Goal: Task Accomplishment & Management: Manage account settings

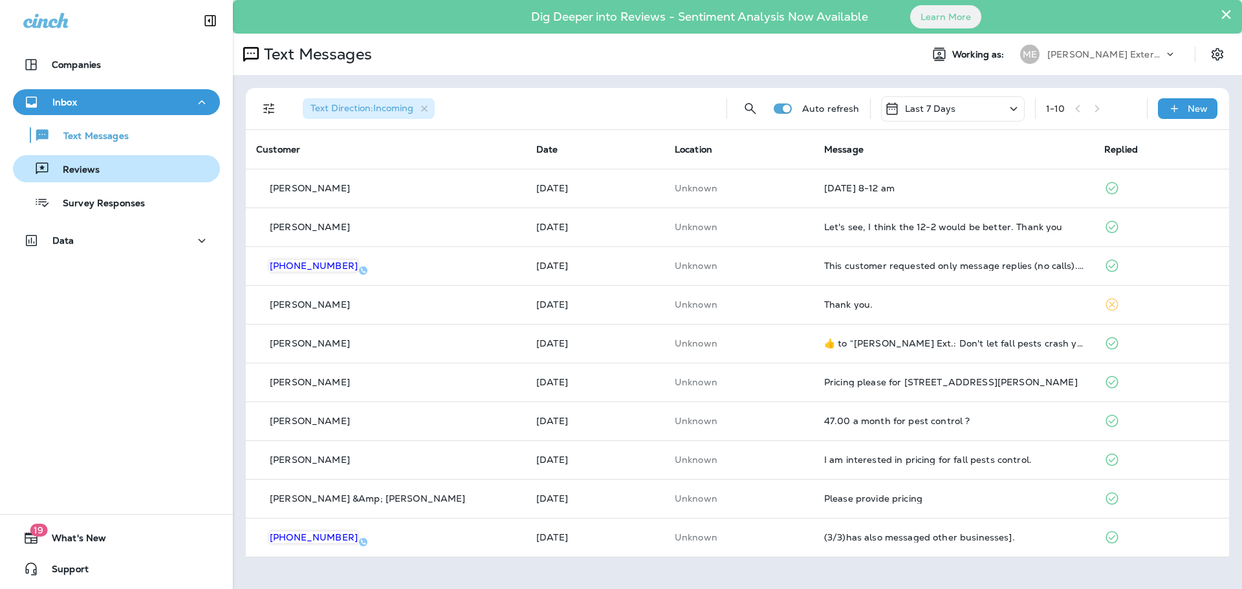
click at [62, 165] on p "Reviews" at bounding box center [75, 170] width 50 height 12
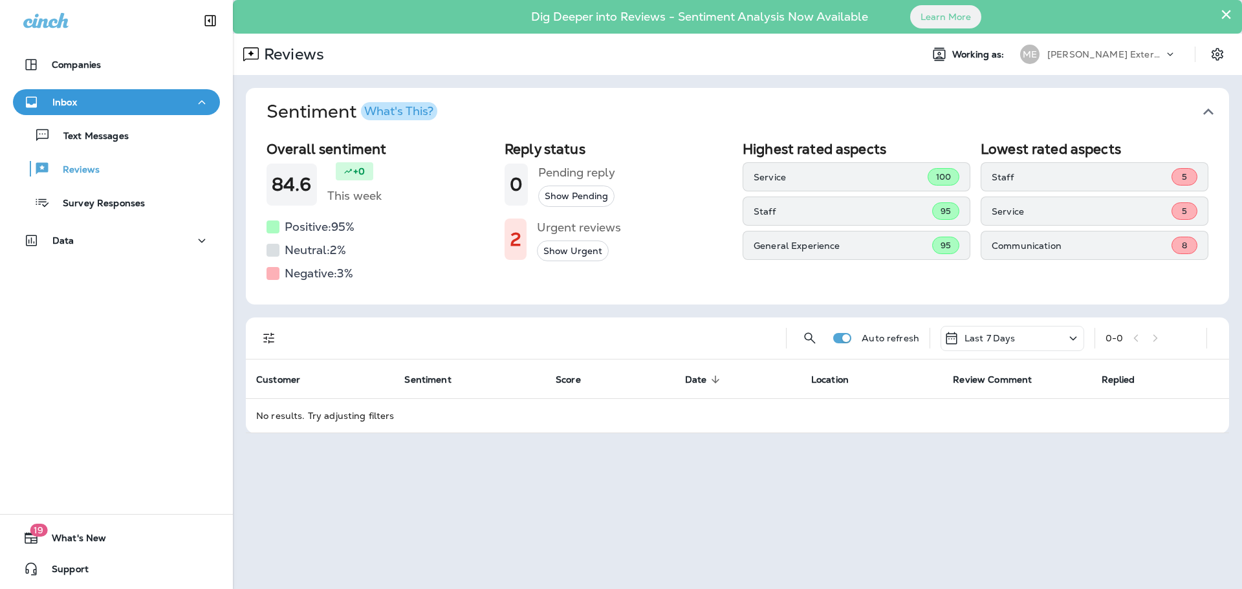
click at [566, 250] on button "Show Urgent" at bounding box center [573, 251] width 72 height 21
click at [576, 251] on button "Show Urgent" at bounding box center [573, 251] width 72 height 21
click at [576, 251] on button "Show All" at bounding box center [563, 251] width 52 height 21
click at [983, 337] on p "Last 7 Days" at bounding box center [989, 338] width 51 height 10
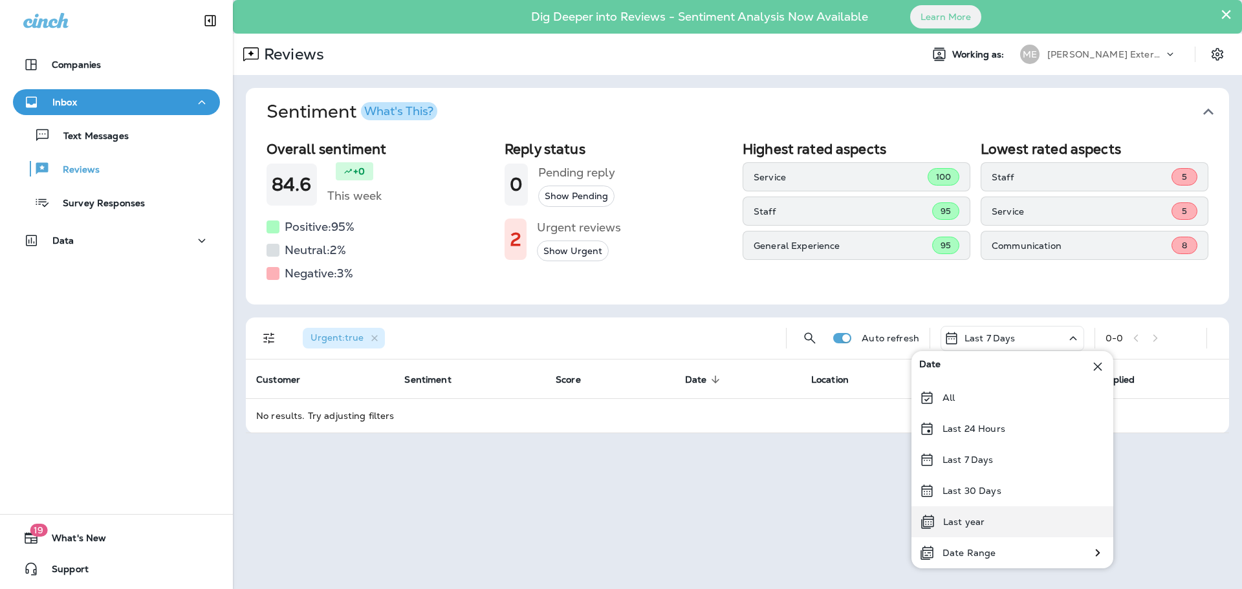
click at [970, 526] on p "Last year" at bounding box center [963, 522] width 41 height 10
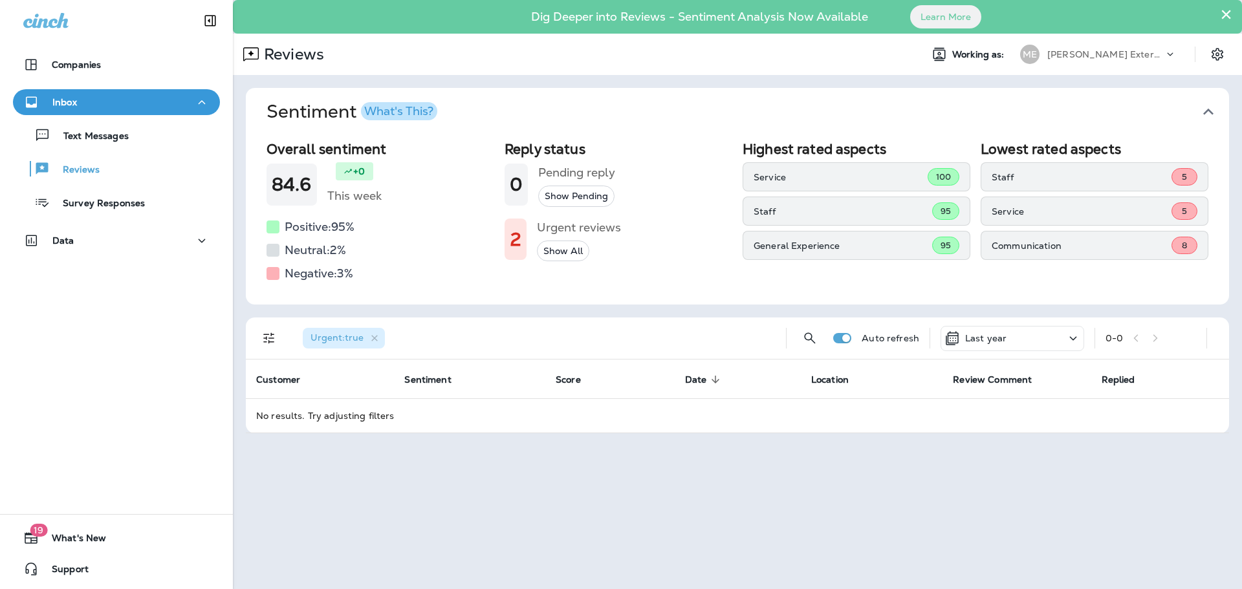
click at [421, 113] on div "What's This?" at bounding box center [398, 111] width 69 height 12
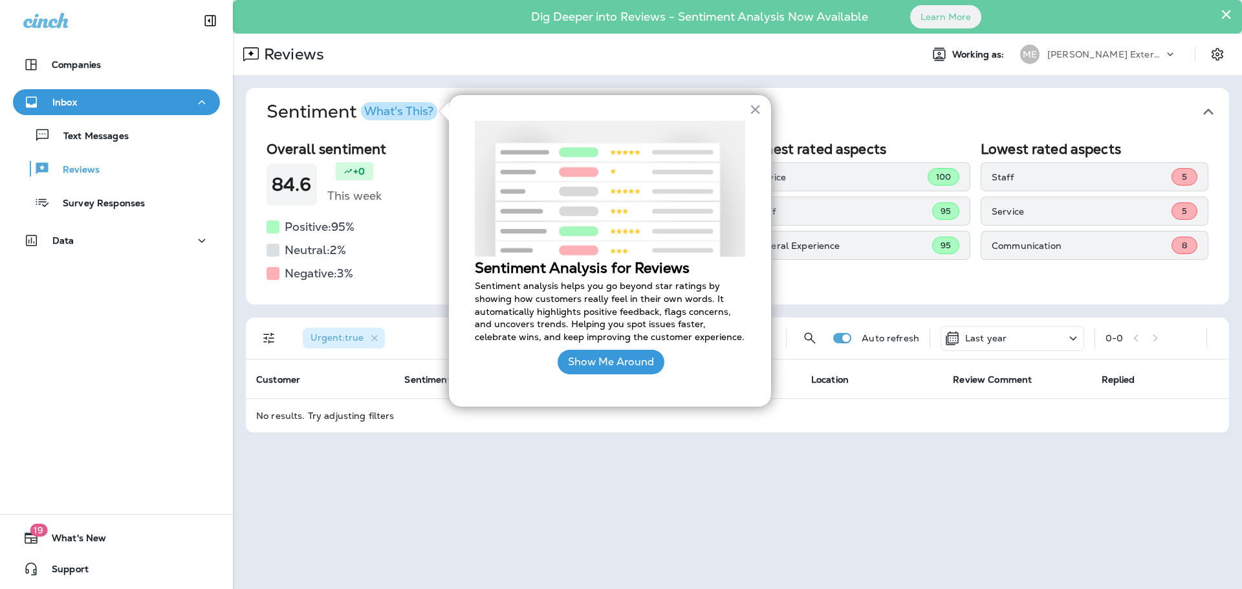
click at [367, 265] on div "Negative: 3 %" at bounding box center [380, 273] width 228 height 21
click at [1132, 95] on button "Sentiment What's This?" at bounding box center [747, 112] width 983 height 48
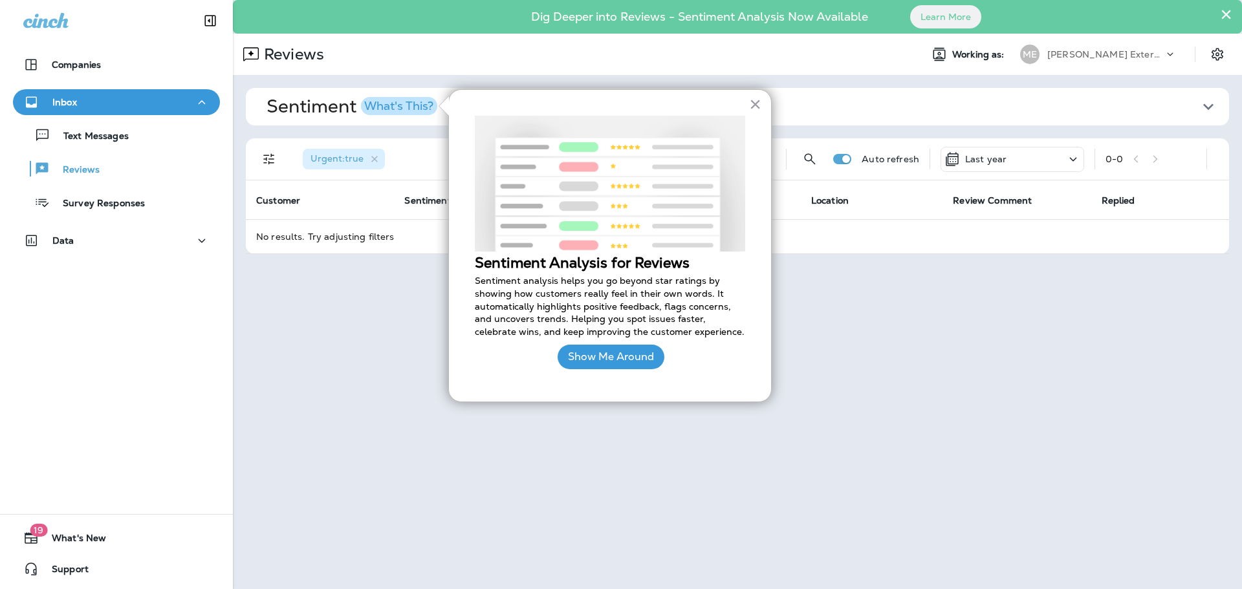
click at [1132, 94] on button "Sentiment What's This?" at bounding box center [747, 107] width 983 height 38
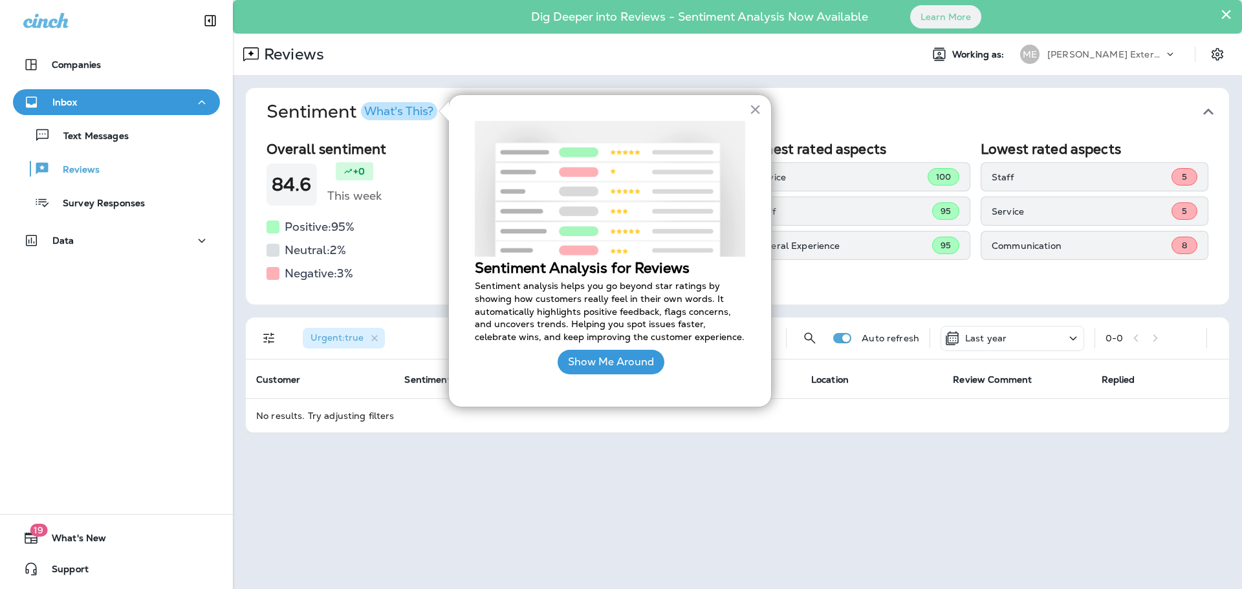
click at [762, 106] on div "× Sentiment Analysis for Reviews Sentiment analysis helps you go beyond star ra…" at bounding box center [609, 250] width 323 height 313
drag, startPoint x: 760, startPoint y: 107, endPoint x: 746, endPoint y: 107, distance: 14.2
click at [757, 108] on button "×" at bounding box center [755, 109] width 12 height 21
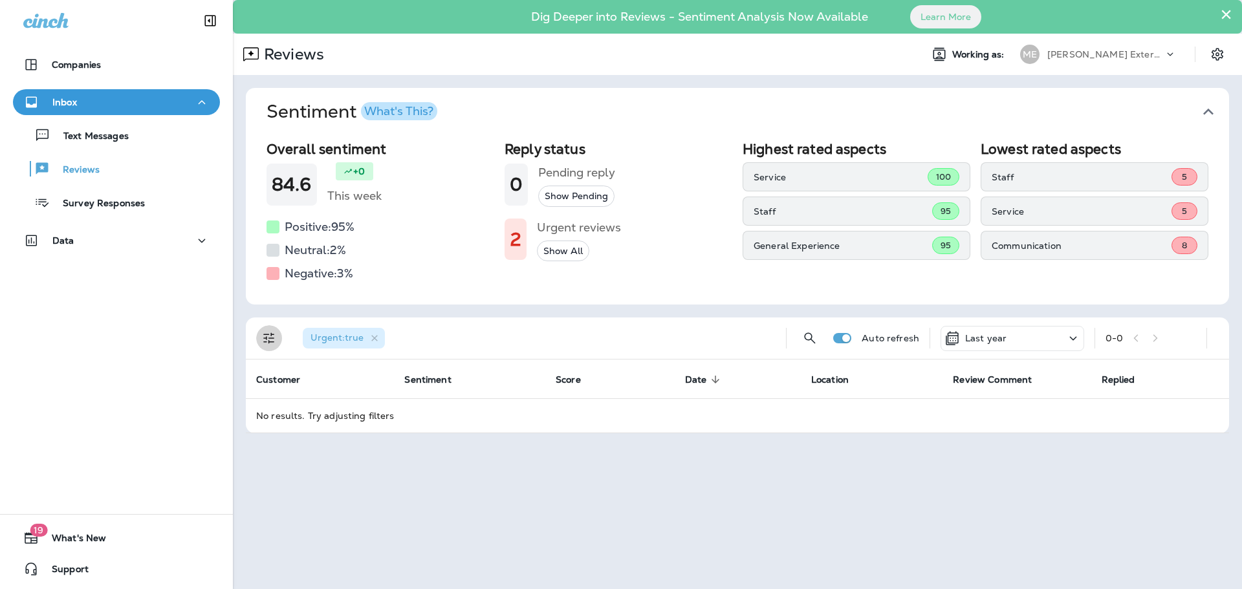
click at [270, 337] on icon "Filters" at bounding box center [269, 338] width 16 height 16
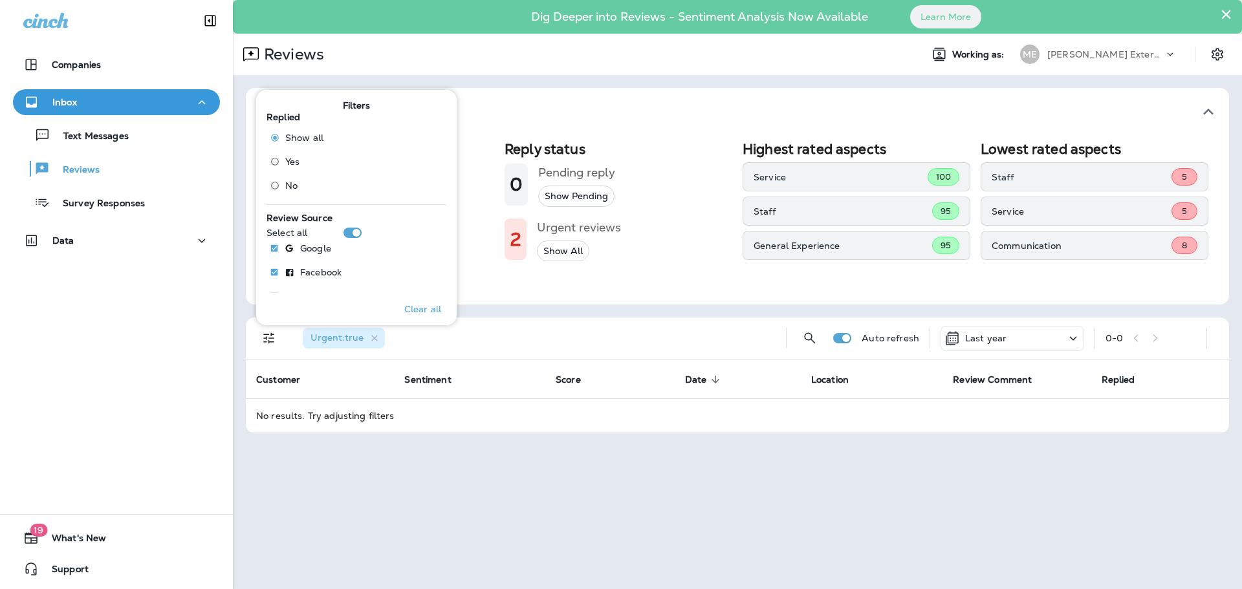
click at [448, 456] on div "× Dig Deeper into Reviews - Sentiment Analysis Now Available Learn More Reviews…" at bounding box center [737, 294] width 1009 height 589
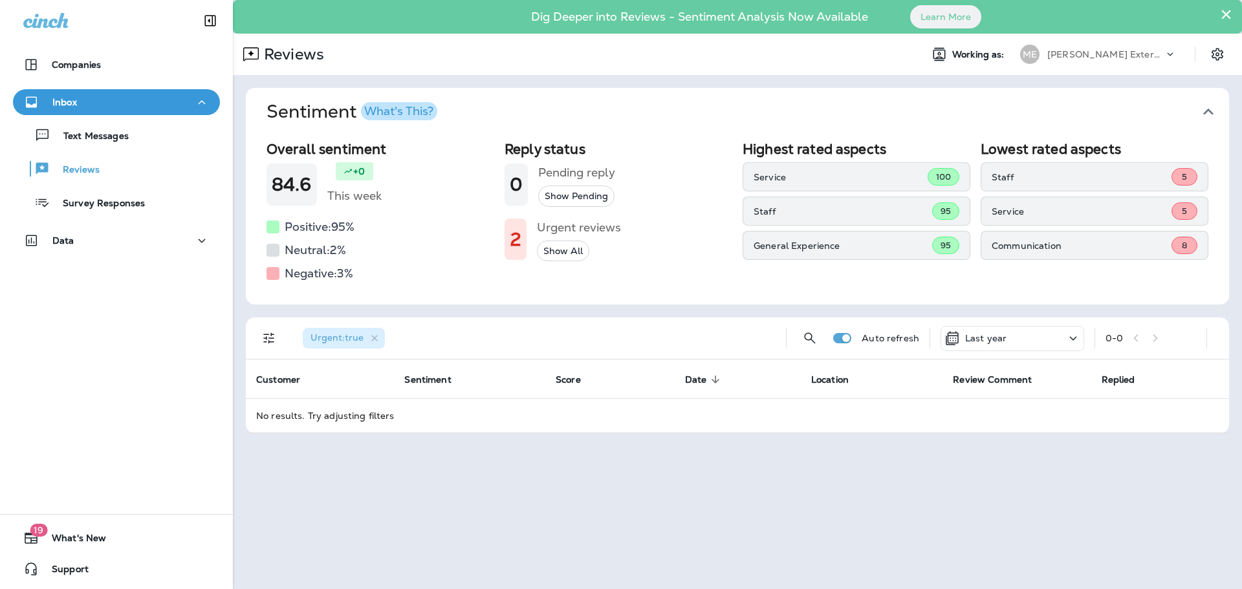
click at [566, 248] on button "Show All" at bounding box center [563, 251] width 52 height 21
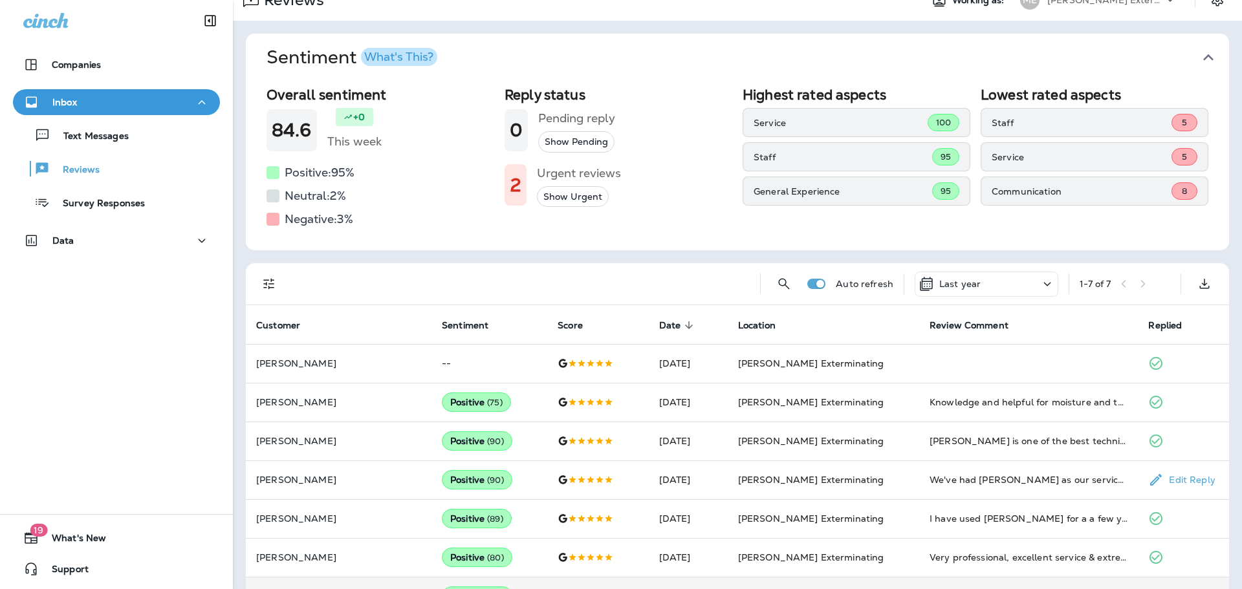
scroll to position [94, 0]
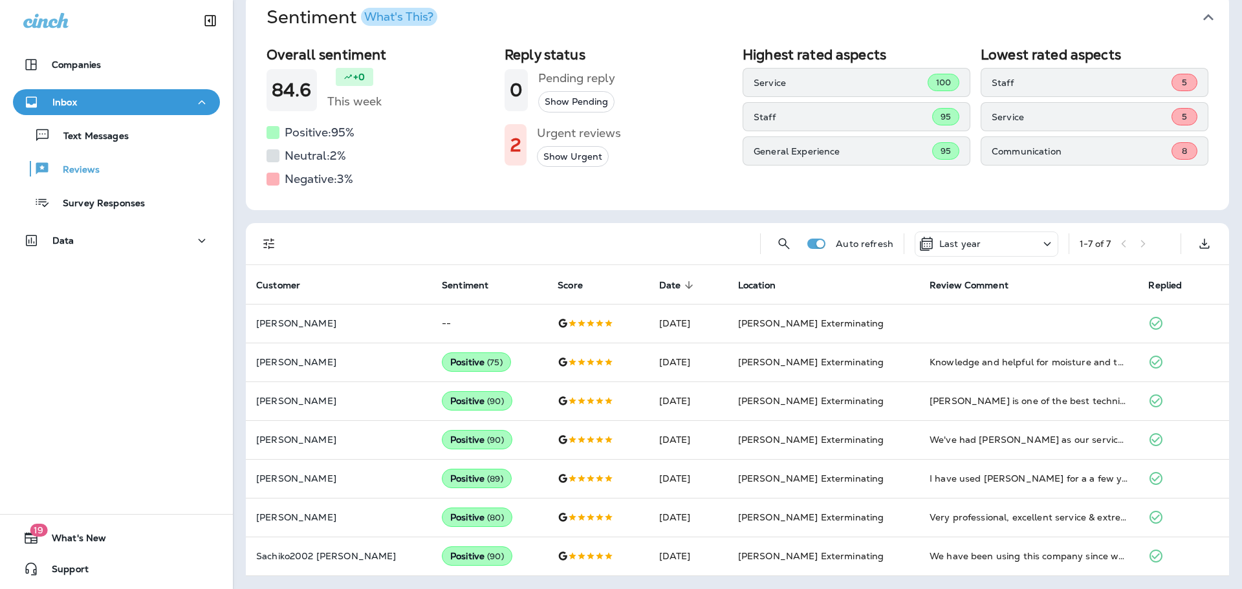
click at [1141, 80] on p "Staff" at bounding box center [1081, 83] width 180 height 10
click at [563, 160] on button "Show Urgent" at bounding box center [573, 156] width 72 height 21
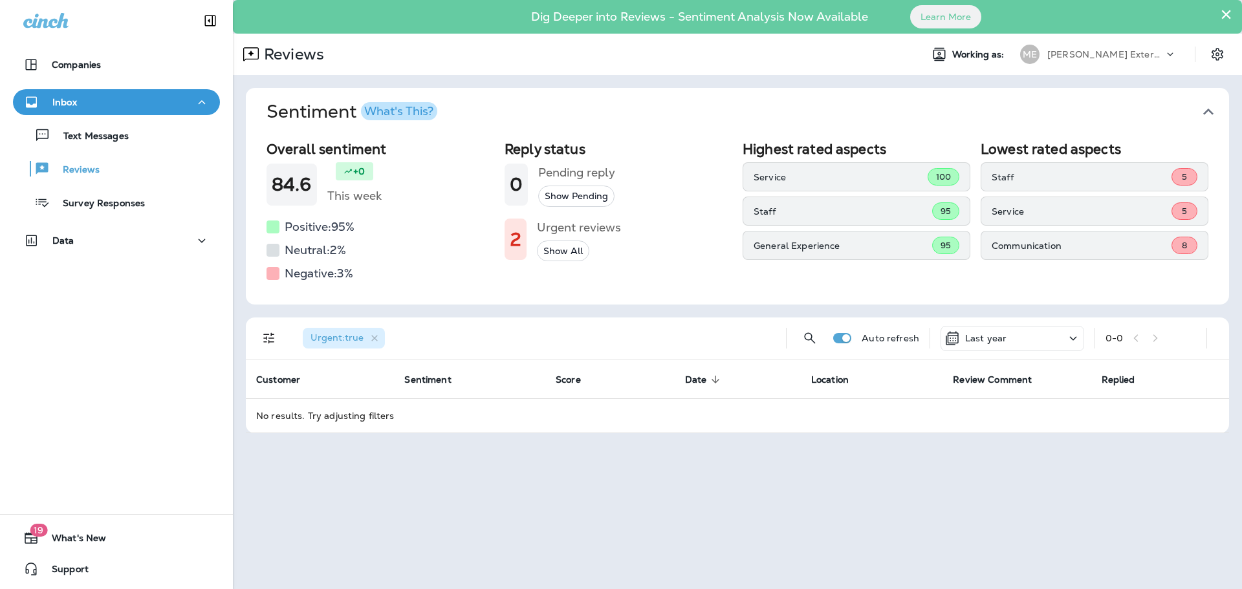
click at [552, 194] on button "Show Pending" at bounding box center [576, 196] width 76 height 21
click at [116, 138] on p "Text Messages" at bounding box center [89, 137] width 78 height 12
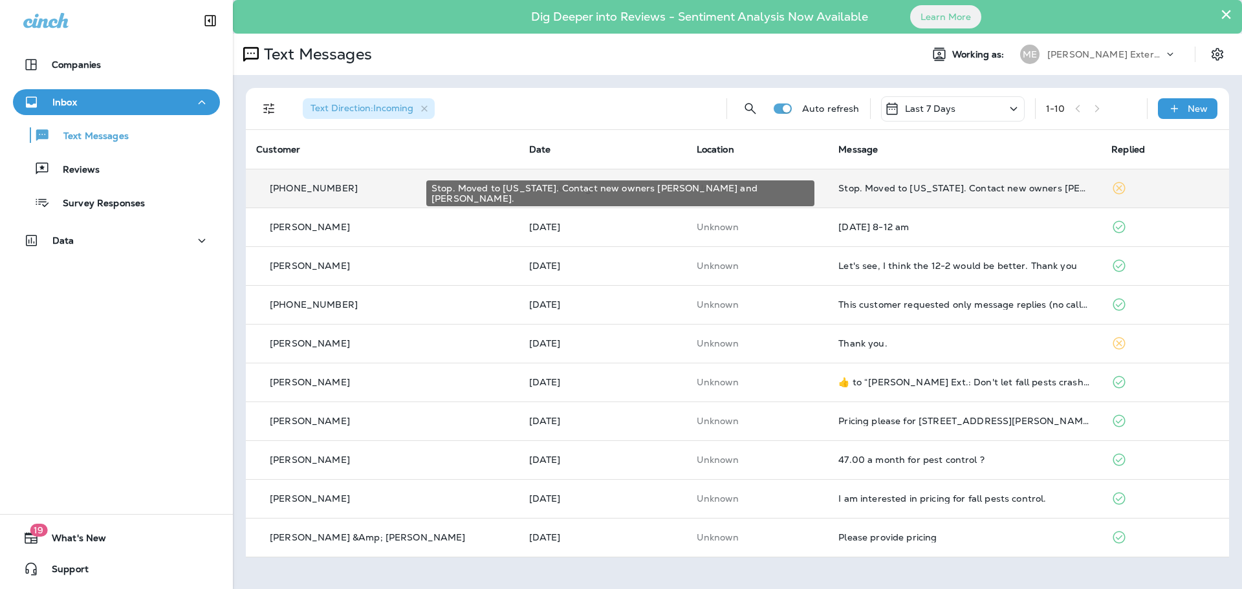
click at [994, 185] on div "Stop. Moved to [US_STATE]. Contact new owners [PERSON_NAME] and [PERSON_NAME]." at bounding box center [964, 188] width 252 height 10
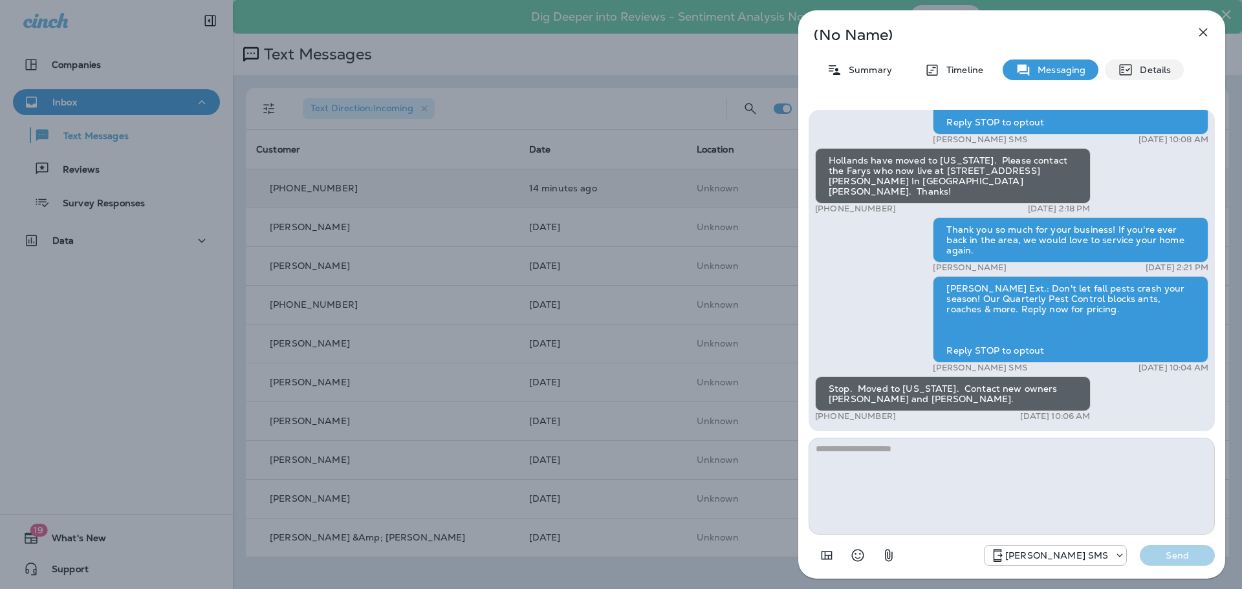
click at [1162, 62] on div "Details" at bounding box center [1143, 69] width 79 height 21
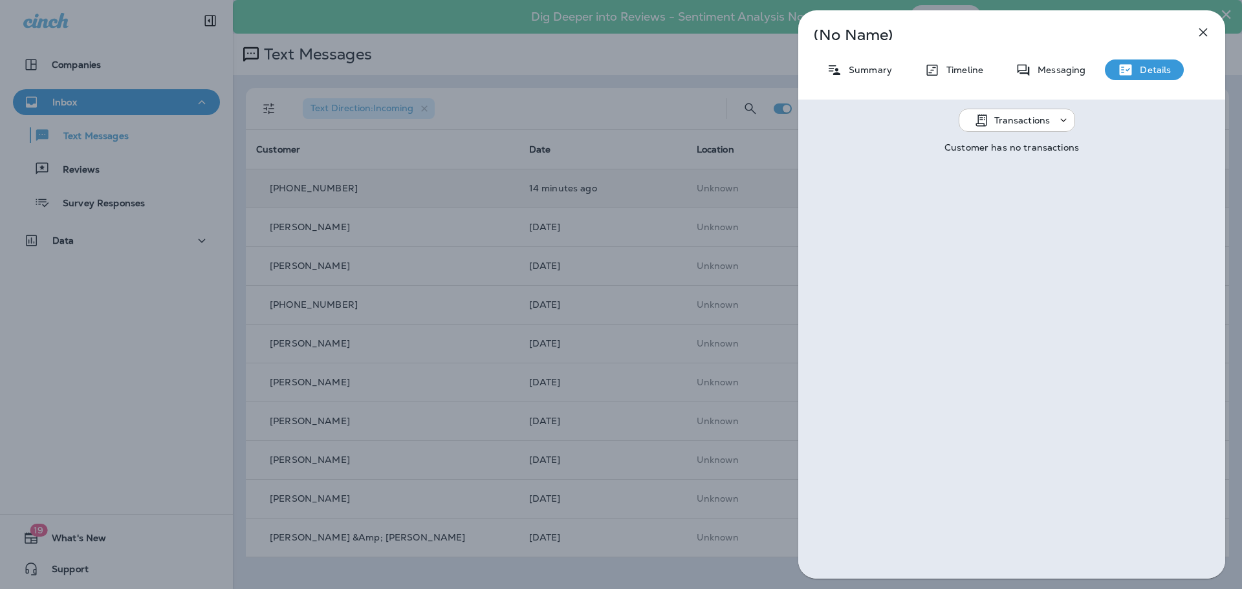
click at [877, 58] on div "(No Name) Summary Timeline Messaging Details Transactions Customer has no trans…" at bounding box center [1011, 294] width 427 height 568
click at [872, 63] on div "Summary" at bounding box center [858, 69] width 91 height 21
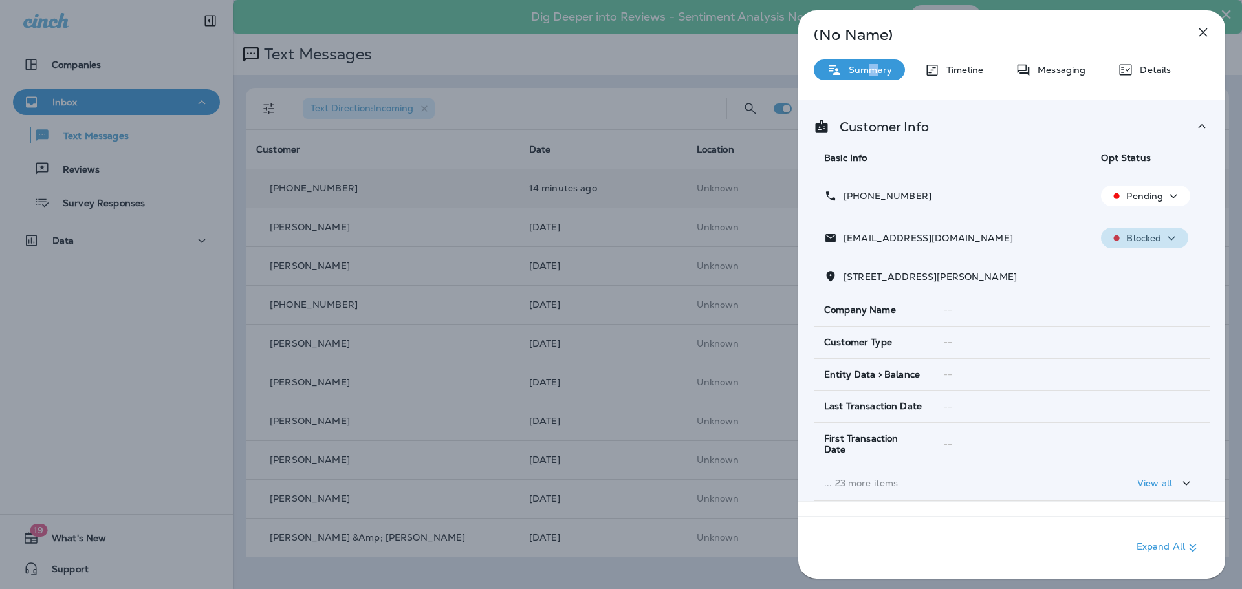
click at [1170, 236] on icon "button" at bounding box center [1171, 238] width 16 height 16
click at [1146, 117] on div "Customer Info Basic Info Opt Status +1 (757) 869-3294 Pending corineyukie1947@g…" at bounding box center [1011, 300] width 427 height 401
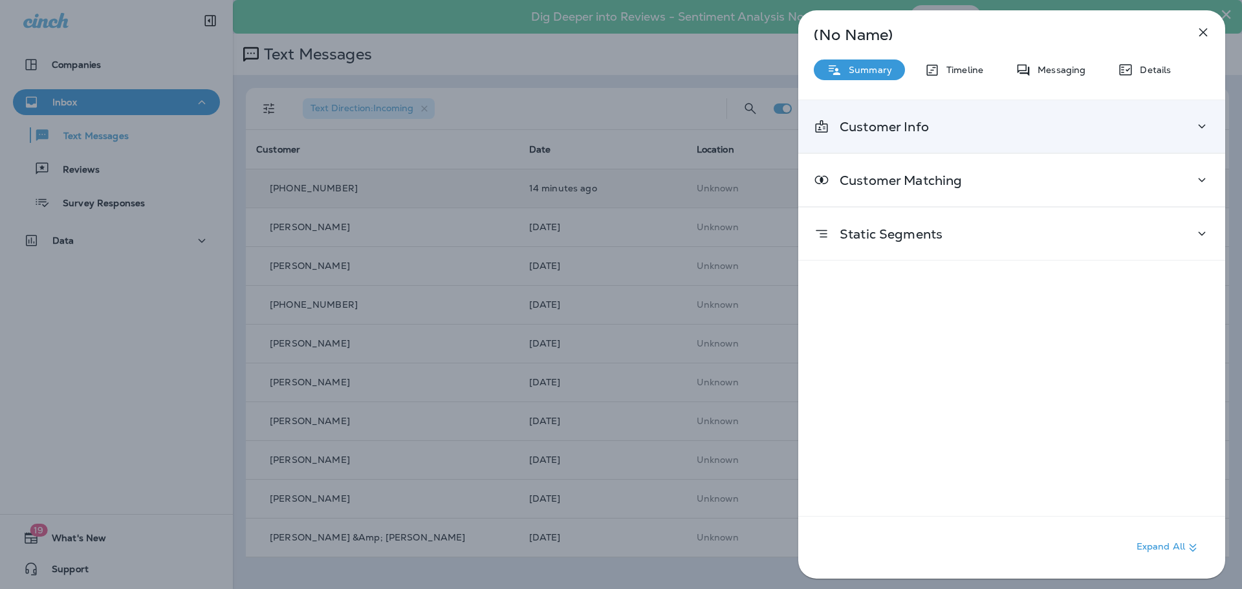
click at [1123, 136] on div "Customer Info" at bounding box center [1011, 126] width 427 height 52
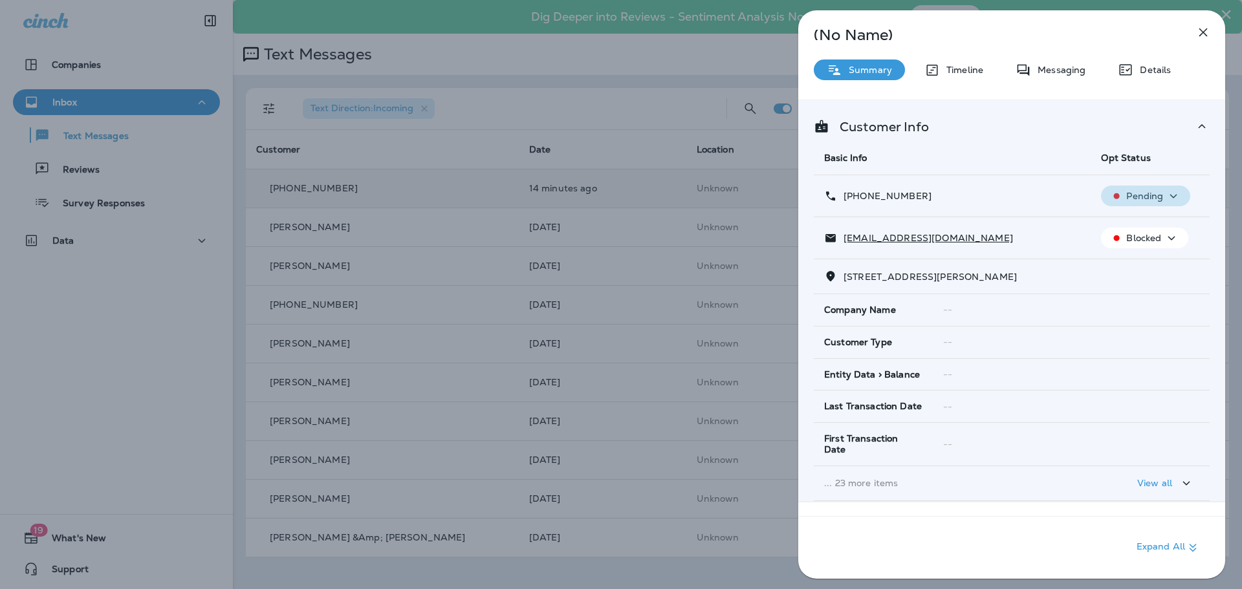
click at [1176, 188] on icon "button" at bounding box center [1173, 196] width 16 height 16
click at [1177, 111] on div "Customer Info Basic Info Opt Status +1 (757) 869-3294 Pending corineyukie1947@g…" at bounding box center [1011, 300] width 427 height 401
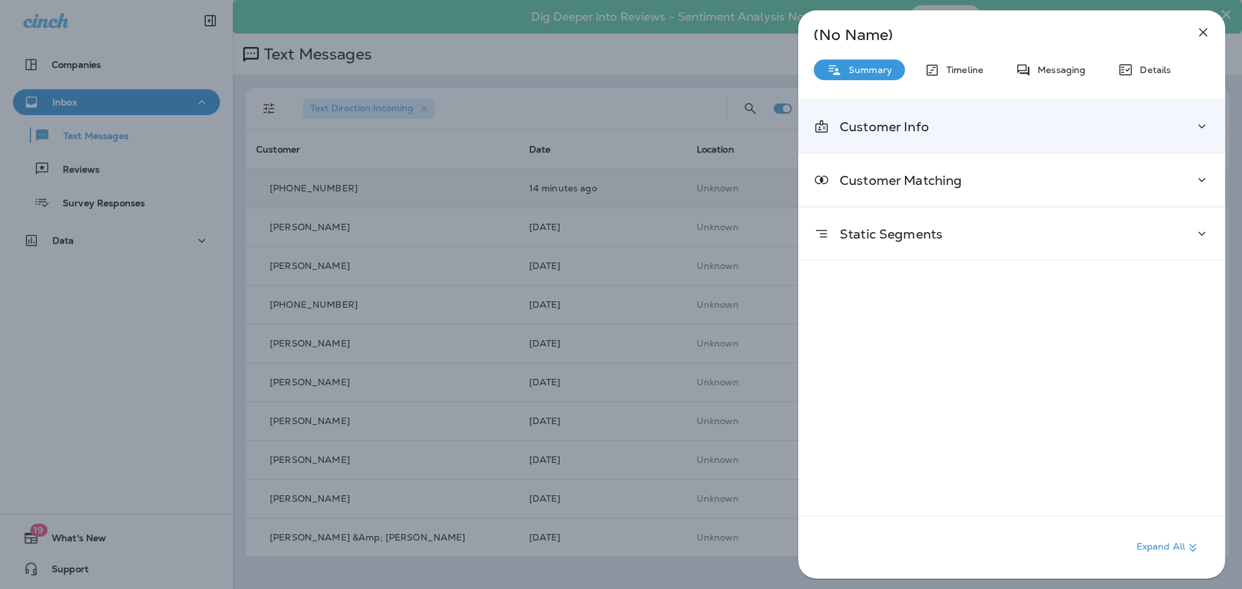
click at [1162, 124] on div "Customer Info" at bounding box center [1011, 126] width 396 height 16
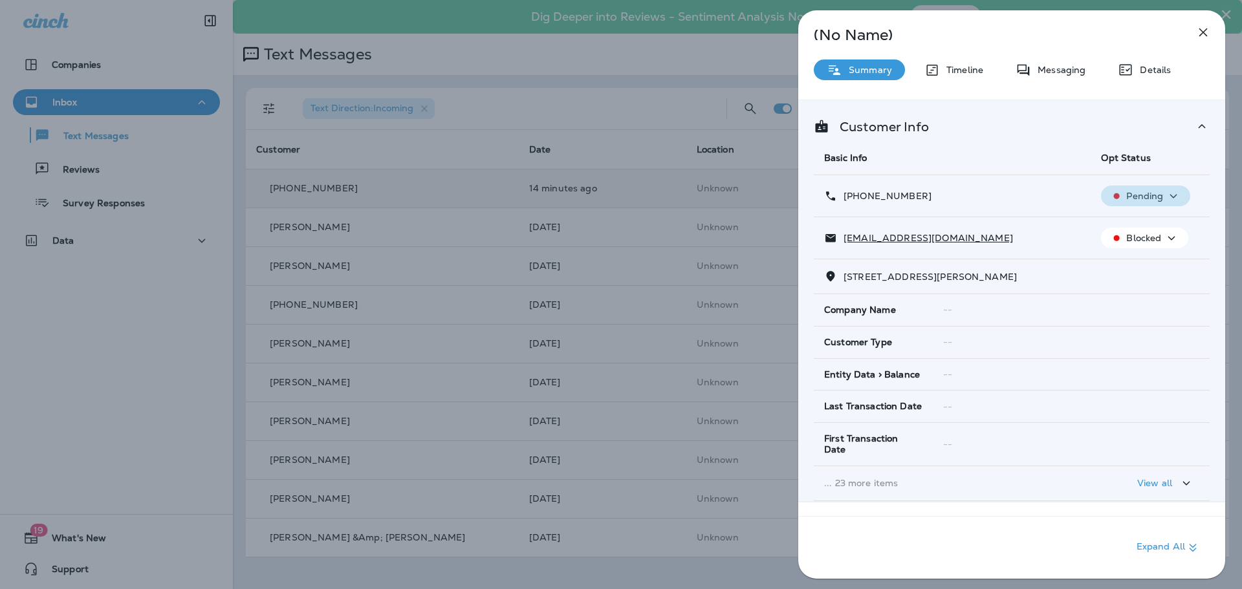
click at [1152, 200] on p "Pending" at bounding box center [1144, 196] width 37 height 10
click at [1122, 105] on div "Customer Info Basic Info Opt Status +1 (757) 869-3294 Pending corineyukie1947@g…" at bounding box center [1011, 300] width 427 height 401
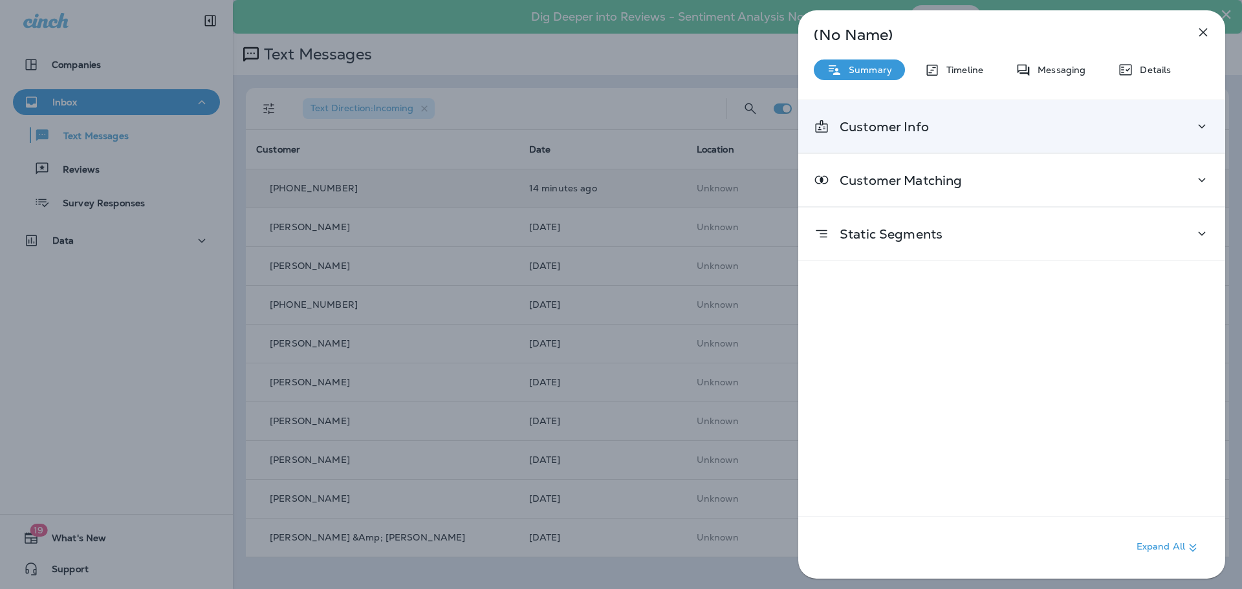
click at [1134, 131] on div "Customer Info" at bounding box center [1011, 126] width 396 height 16
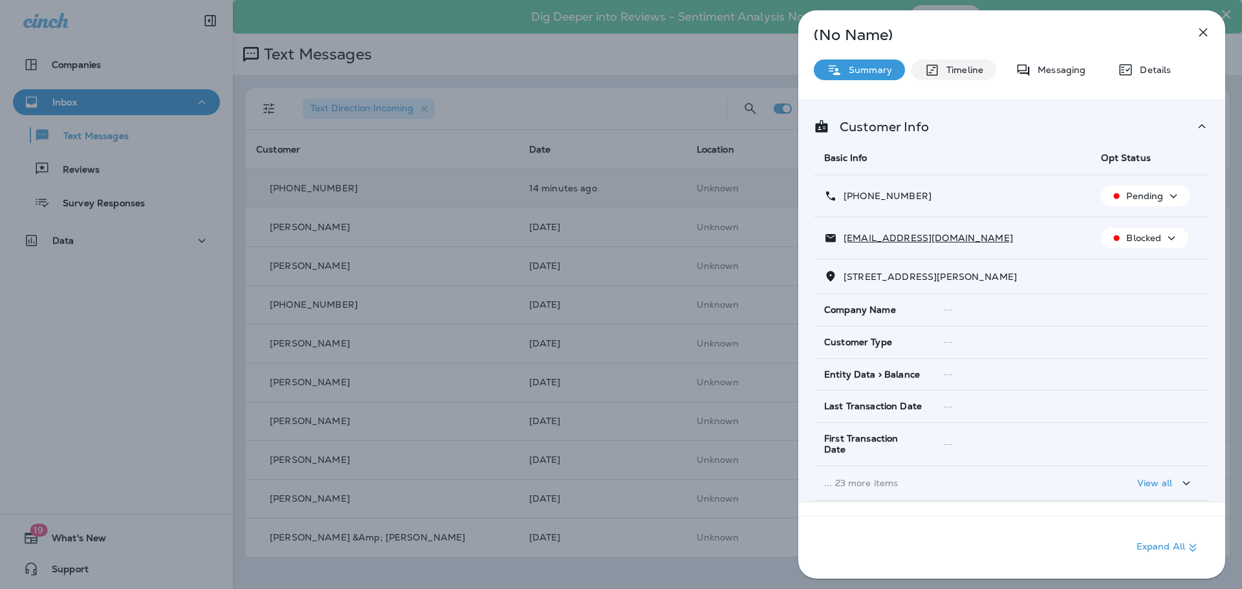
click at [981, 69] on p "Timeline" at bounding box center [961, 70] width 43 height 10
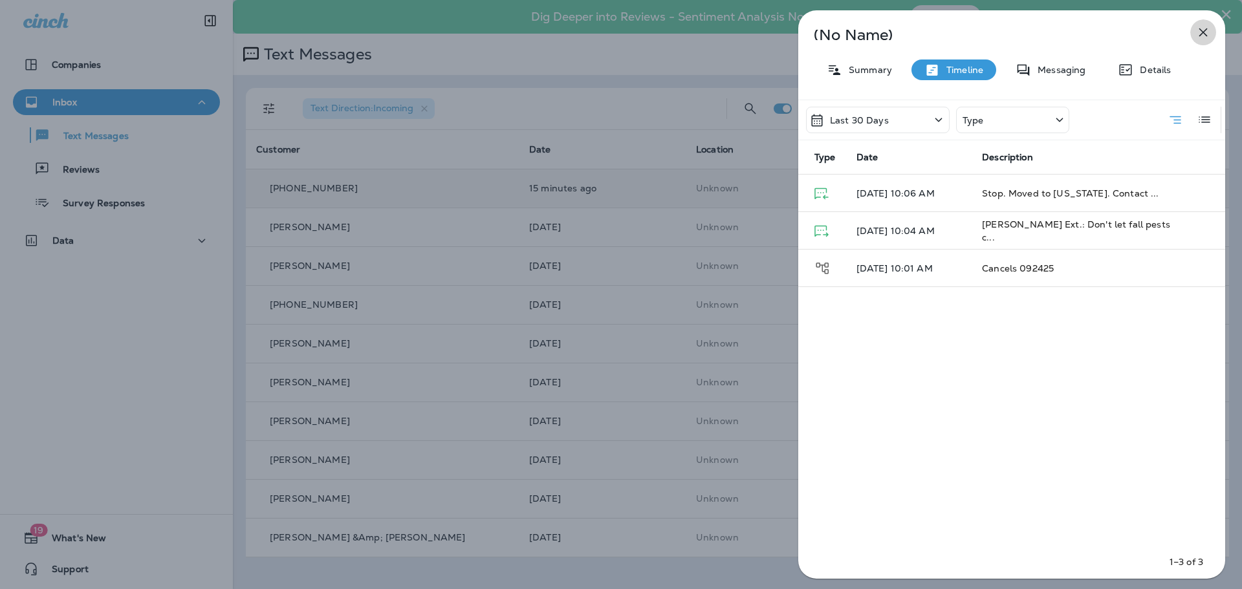
click at [1198, 33] on icon "button" at bounding box center [1203, 33] width 16 height 16
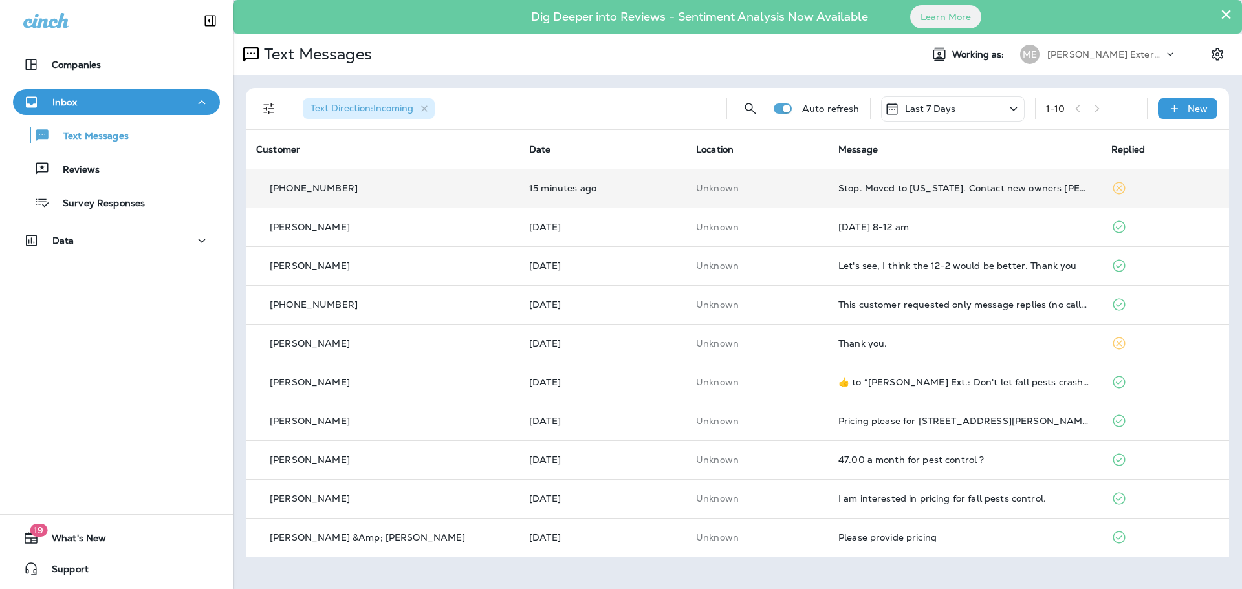
click at [861, 180] on td "Stop. Moved to Florida. Contact new owners Tim and Robyn Fary." at bounding box center [964, 188] width 273 height 39
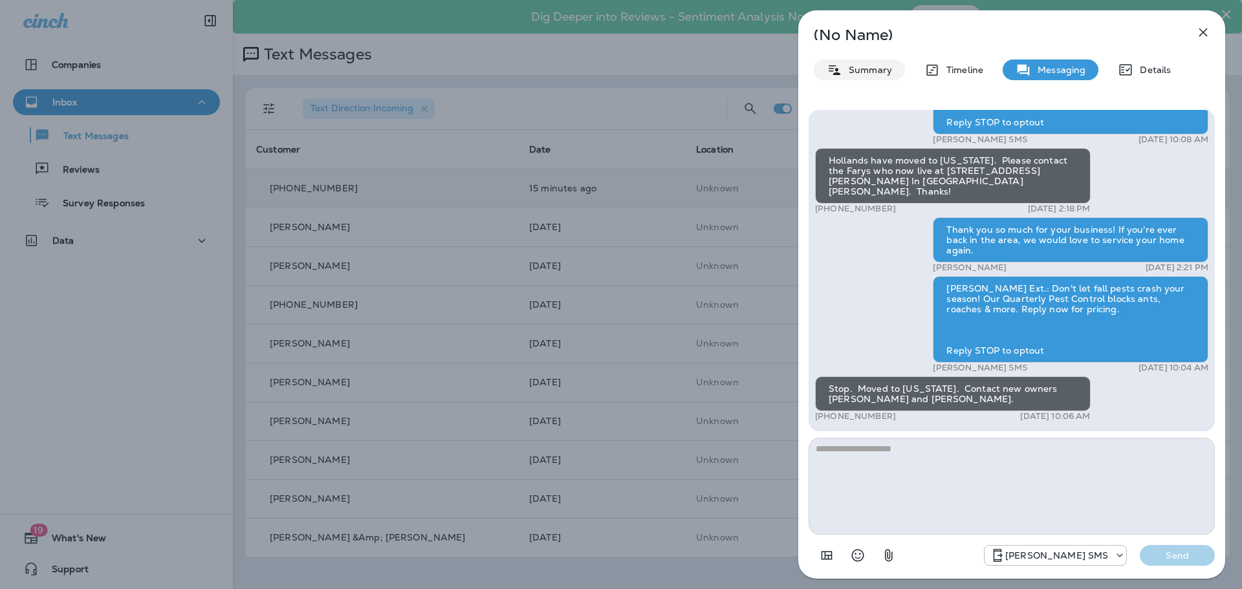
click at [867, 65] on p "Summary" at bounding box center [867, 70] width 50 height 10
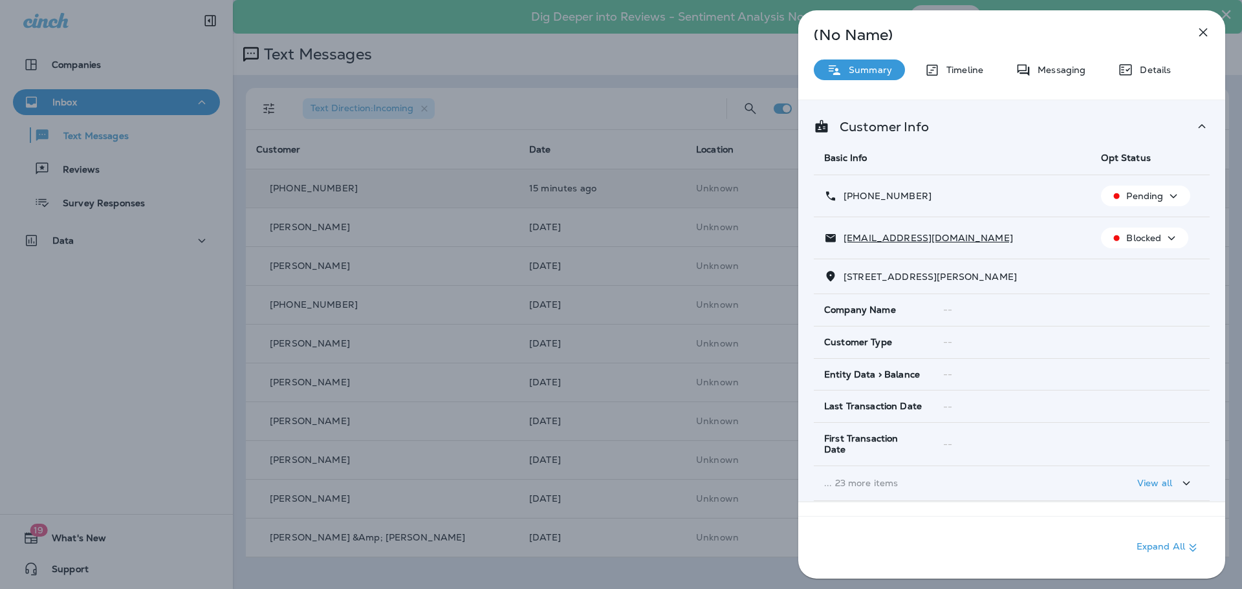
click at [883, 308] on span "Company Name" at bounding box center [860, 310] width 72 height 11
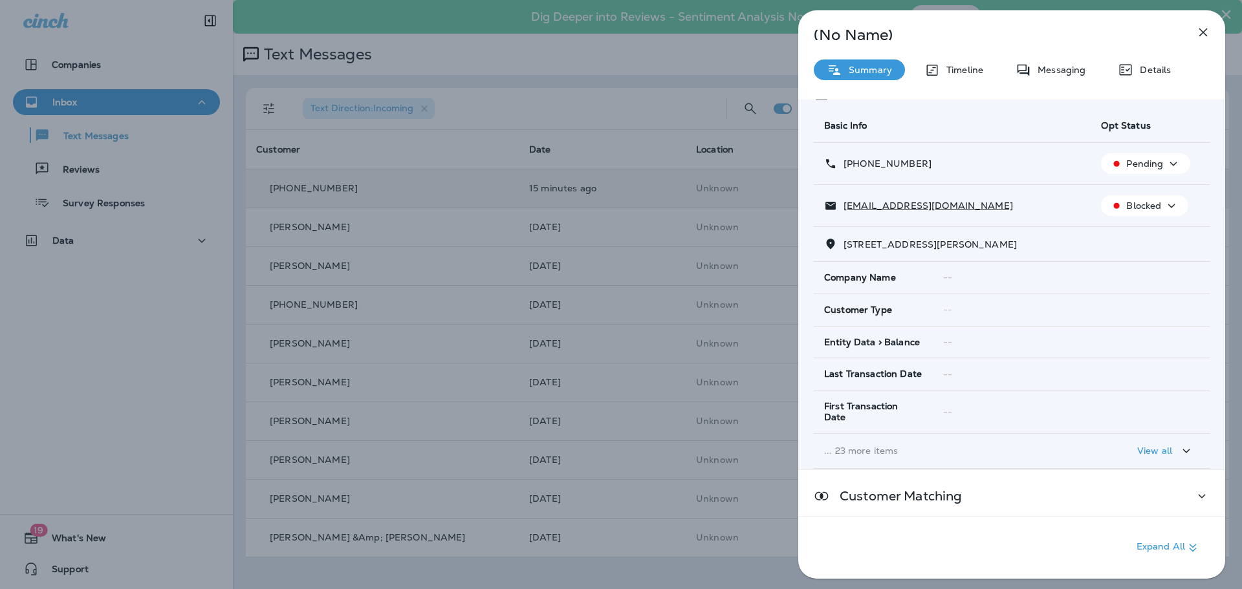
scroll to position [82, 0]
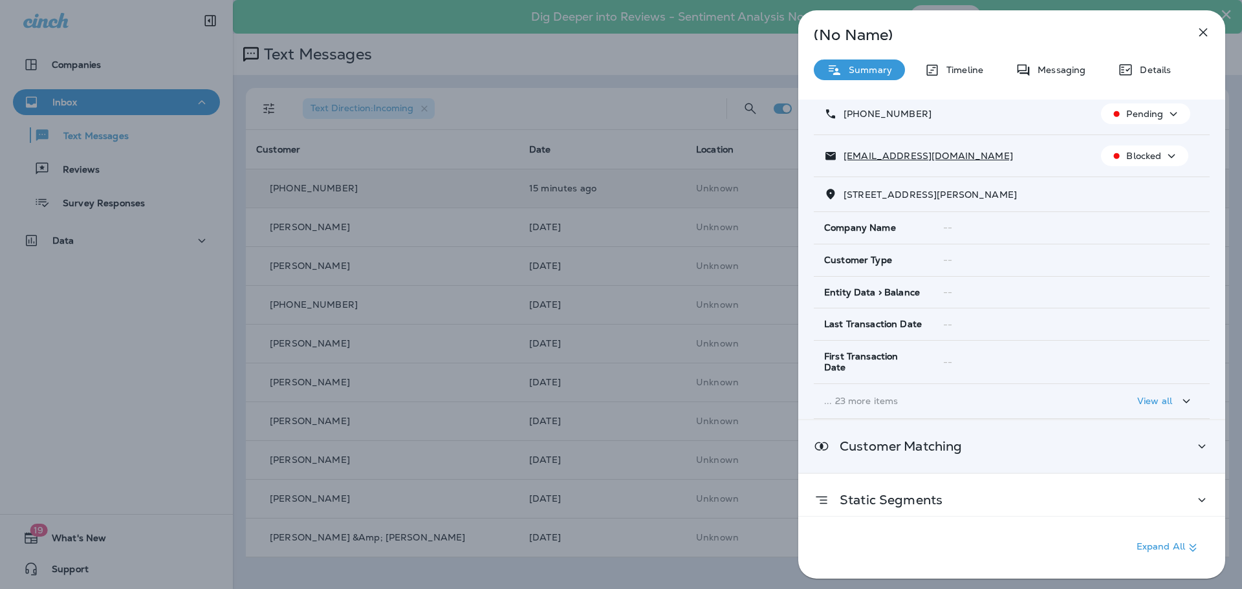
click at [1085, 444] on div "Customer Matching" at bounding box center [1011, 446] width 427 height 52
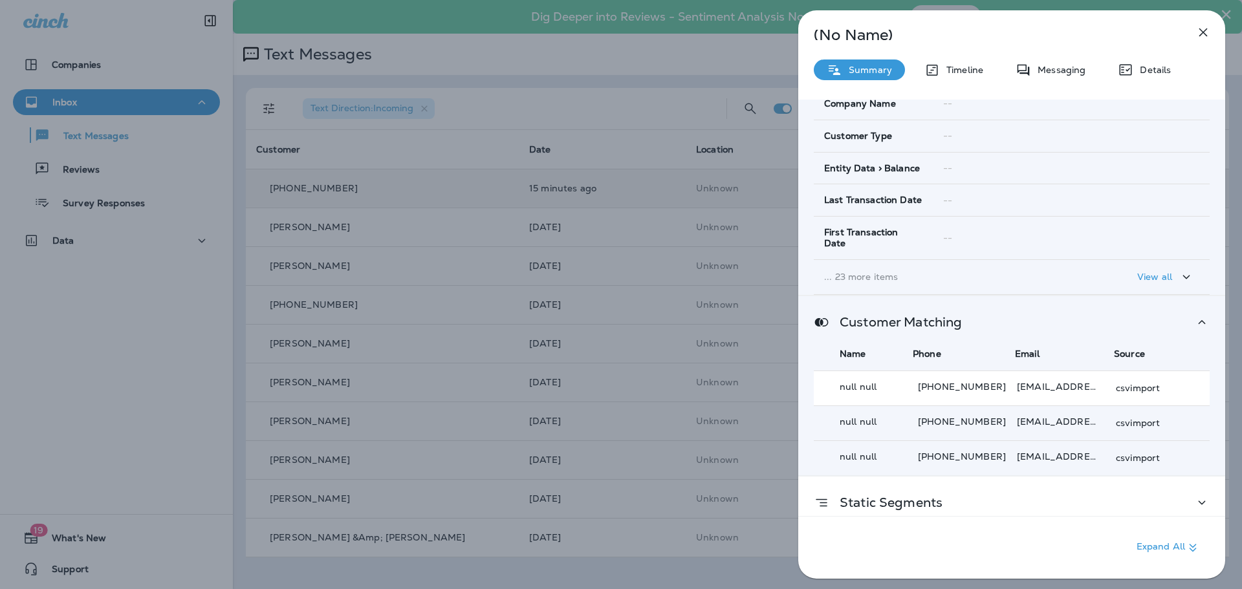
scroll to position [209, 0]
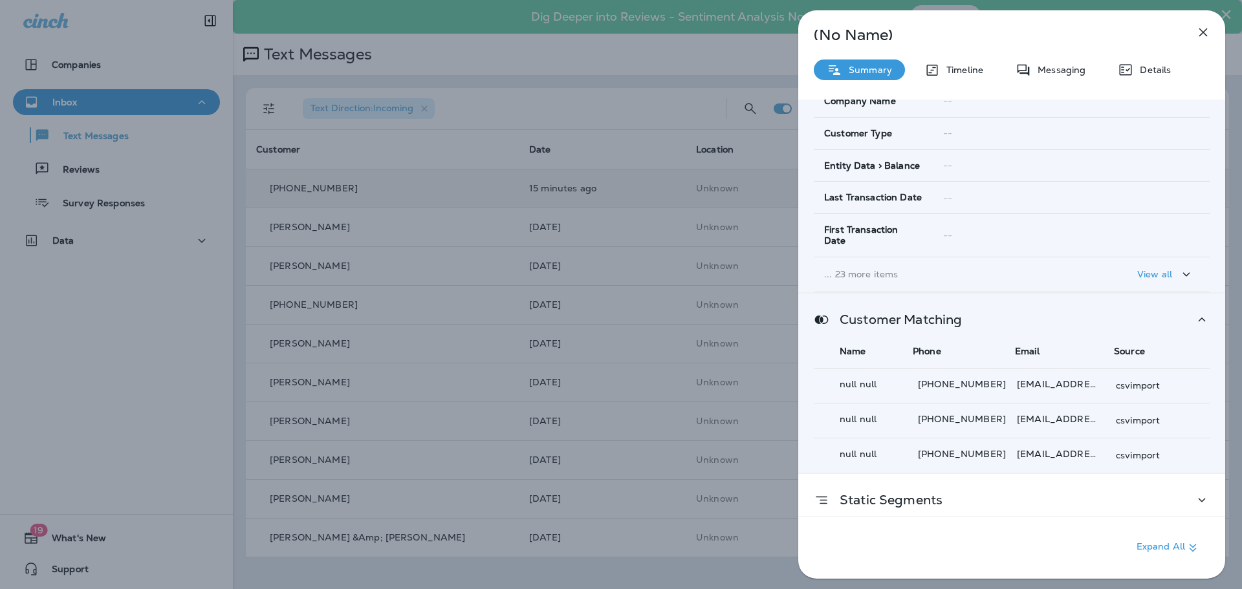
click at [1190, 300] on div "Customer Matching Name Phone Email Source null null +1 (757) 869-3294 corineyuk…" at bounding box center [1011, 383] width 427 height 179
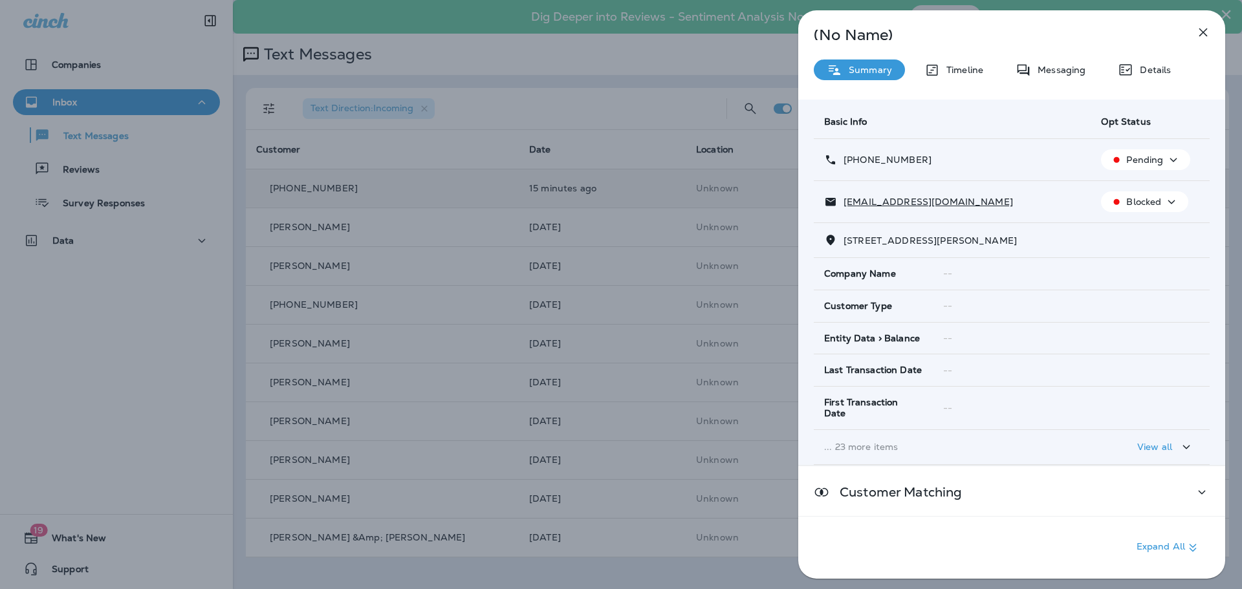
scroll to position [0, 0]
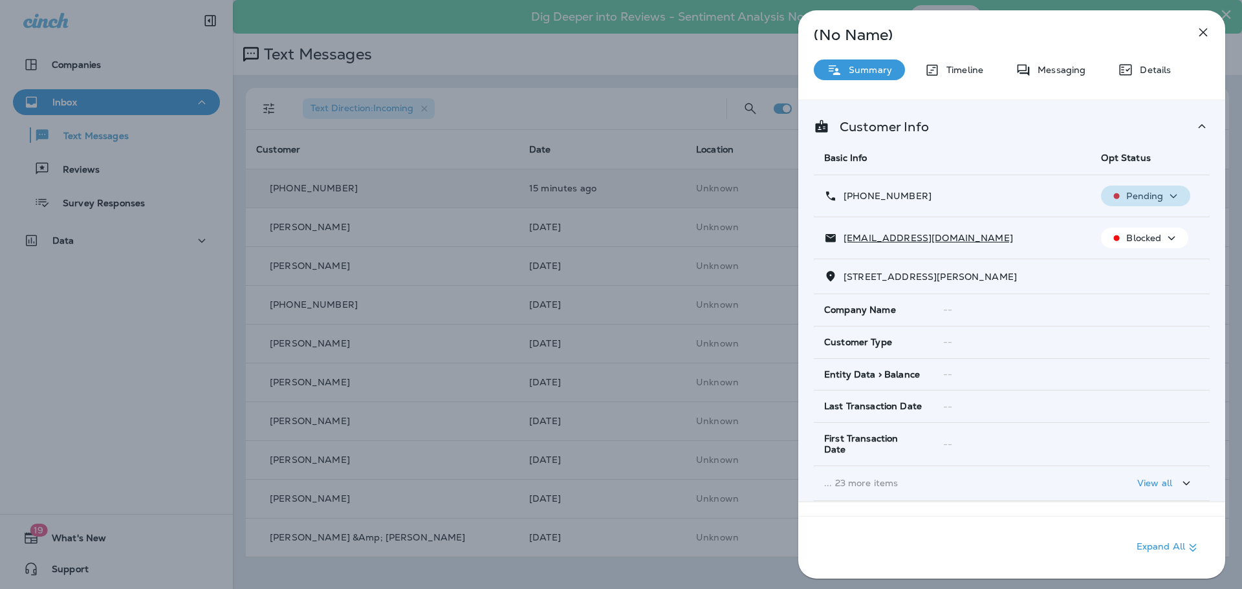
click at [1132, 188] on div "Pending" at bounding box center [1145, 196] width 79 height 16
click at [1132, 228] on p "Opt out" at bounding box center [1137, 227] width 35 height 10
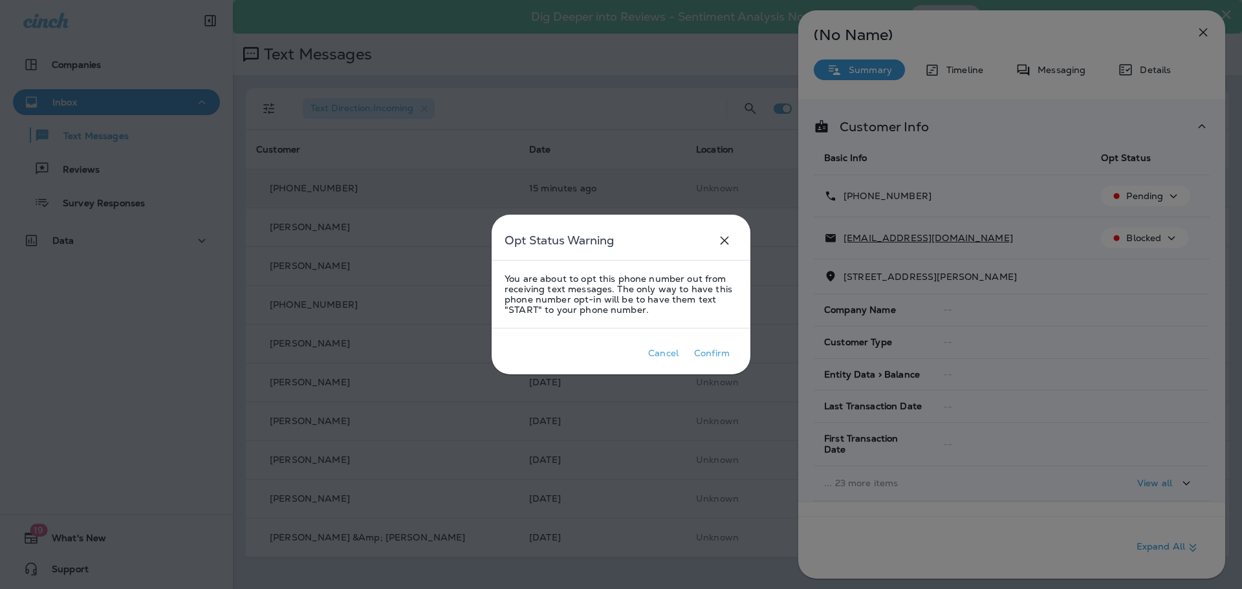
click at [727, 235] on icon "close" at bounding box center [724, 241] width 16 height 16
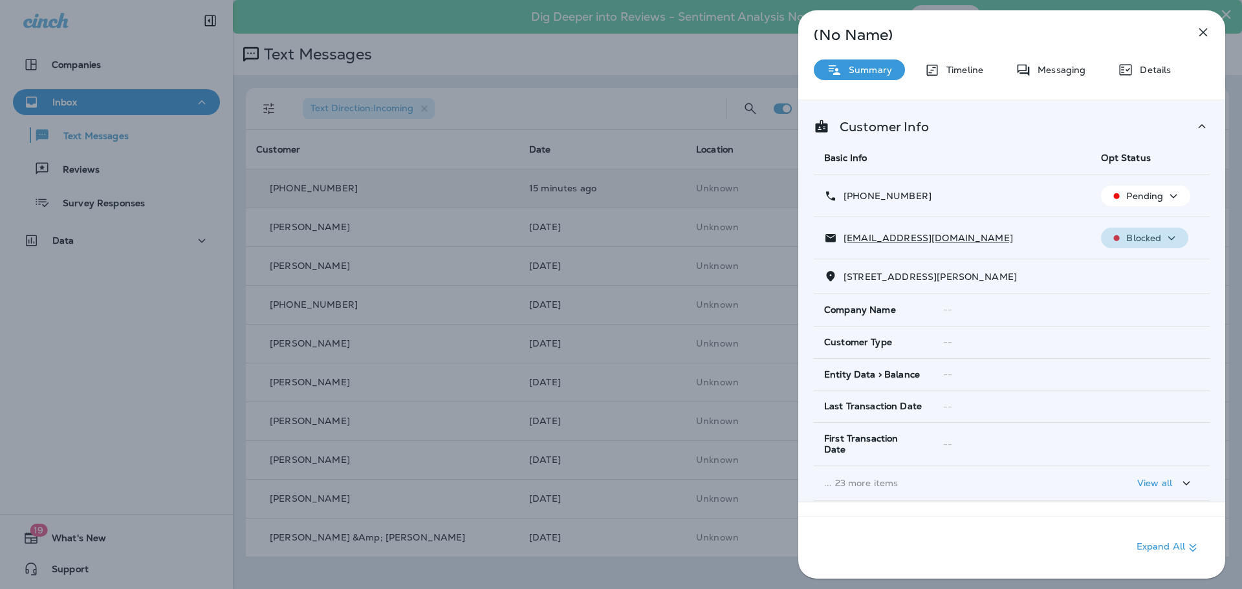
click at [1157, 233] on div "Blocked" at bounding box center [1144, 238] width 77 height 16
click at [1128, 236] on p "Blocked" at bounding box center [1143, 238] width 35 height 10
click at [1165, 200] on icon "button" at bounding box center [1173, 196] width 16 height 16
click at [1165, 201] on icon "button" at bounding box center [1173, 196] width 16 height 16
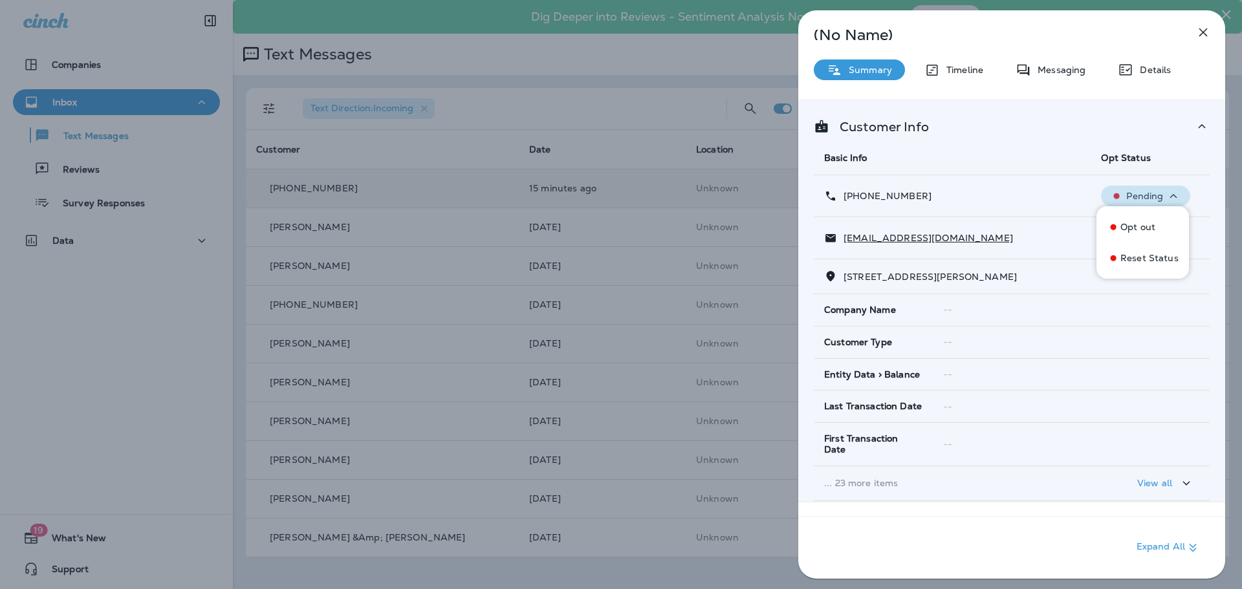
click at [1159, 202] on div "Pending" at bounding box center [1145, 196] width 79 height 16
click at [1143, 244] on div "Blocked" at bounding box center [1144, 238] width 77 height 16
click at [1139, 268] on p "Unsubscribe" at bounding box center [1147, 269] width 56 height 10
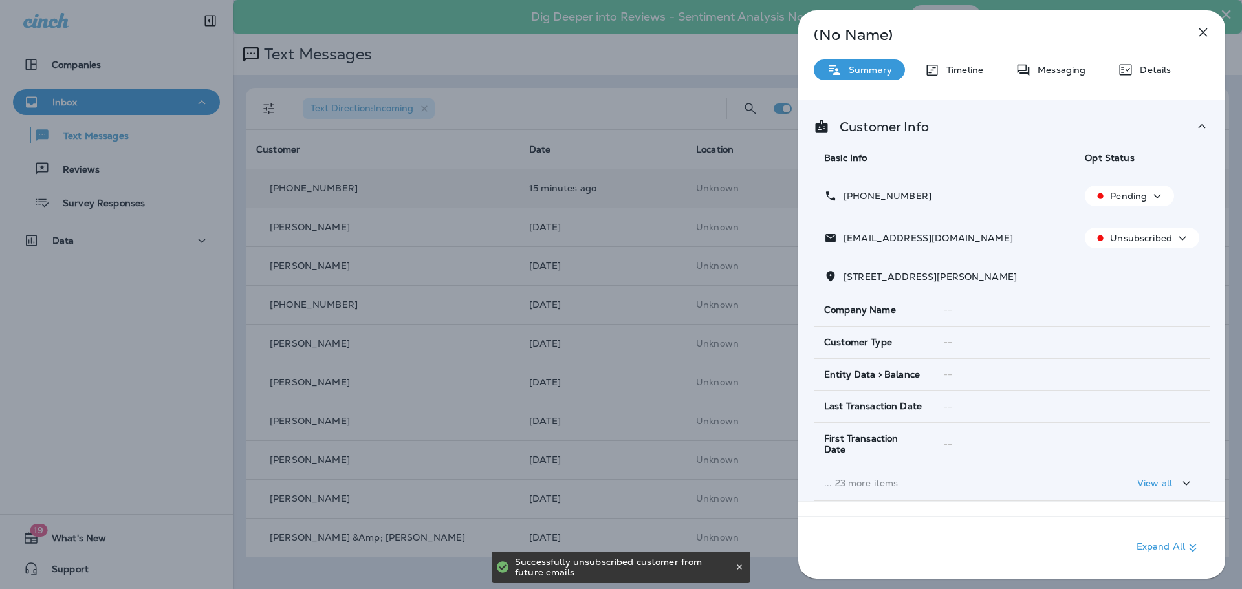
click at [1174, 231] on icon "button" at bounding box center [1182, 238] width 16 height 16
click at [1152, 215] on td "Pending" at bounding box center [1141, 196] width 135 height 42
click at [1066, 234] on td "corineyukie1947@gmail.com" at bounding box center [943, 238] width 261 height 42
click at [1201, 34] on icon "button" at bounding box center [1203, 32] width 8 height 8
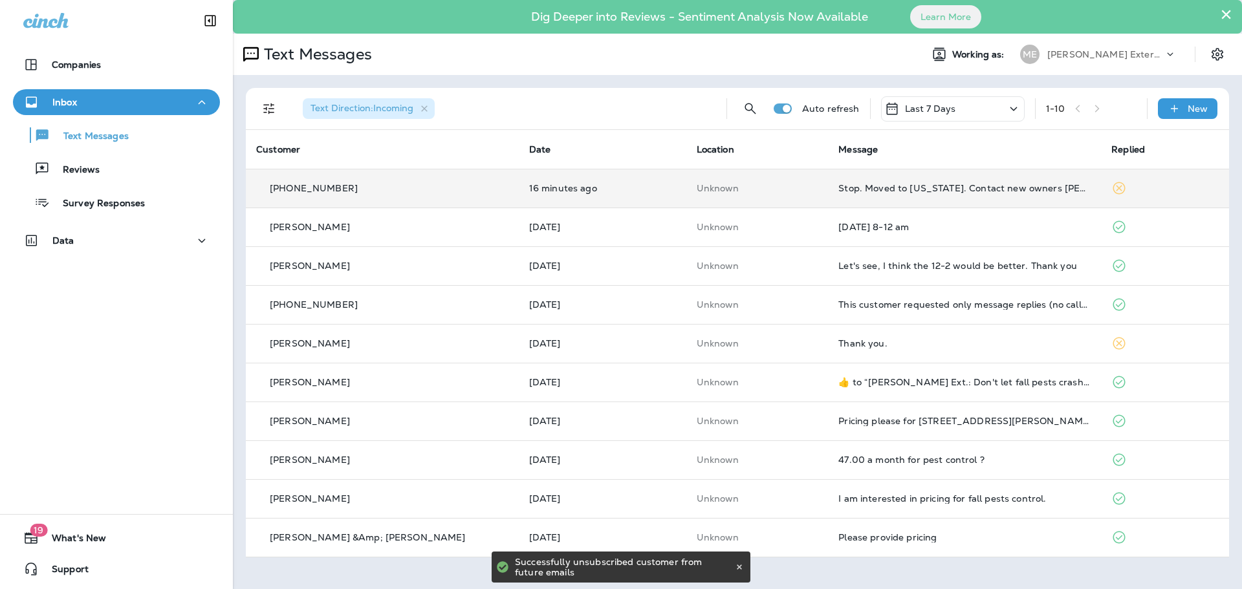
click at [969, 182] on td "Stop. Moved to Florida. Contact new owners Tim and Robyn Fary." at bounding box center [964, 188] width 273 height 39
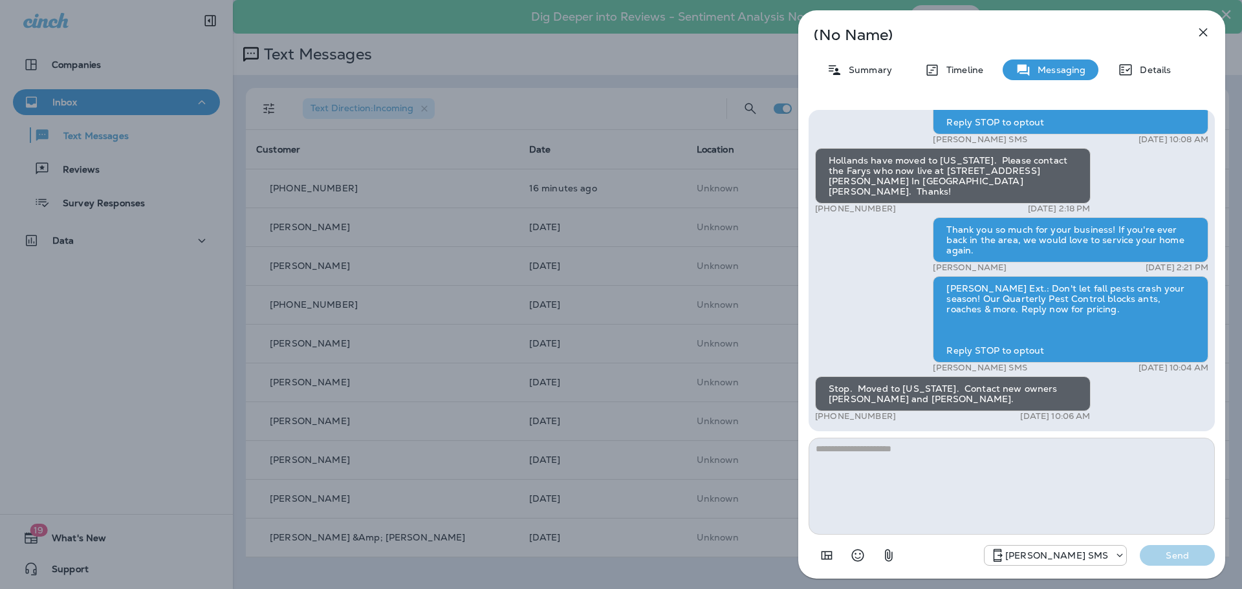
click at [1198, 32] on icon "button" at bounding box center [1203, 33] width 16 height 16
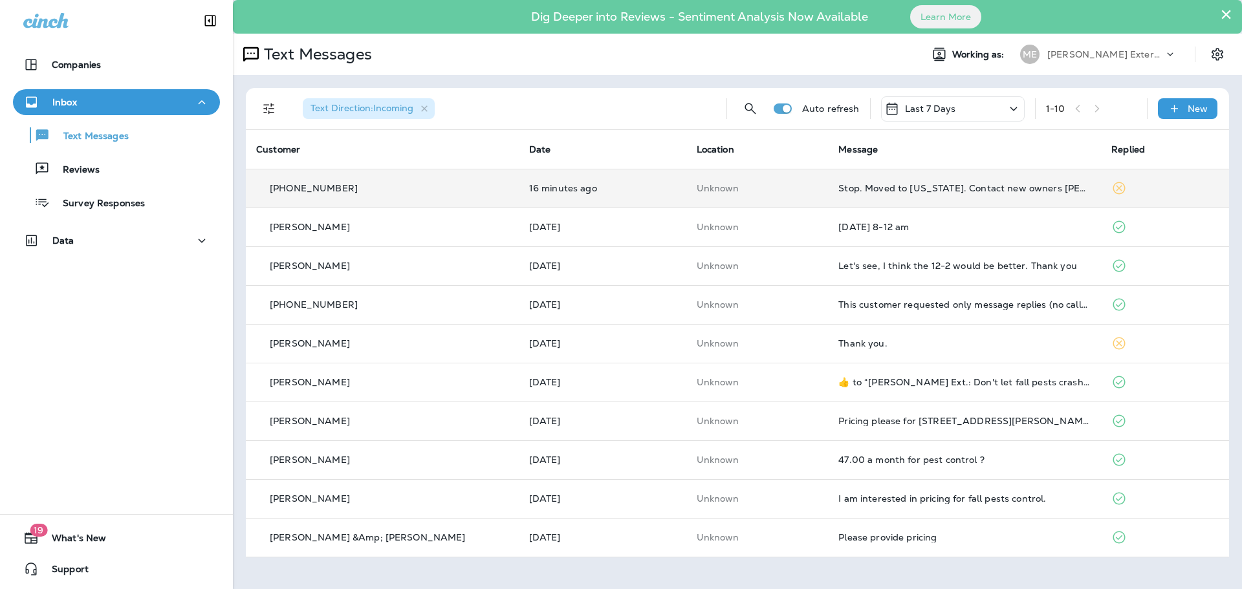
click at [656, 194] on td "16 minutes ago" at bounding box center [602, 188] width 167 height 39
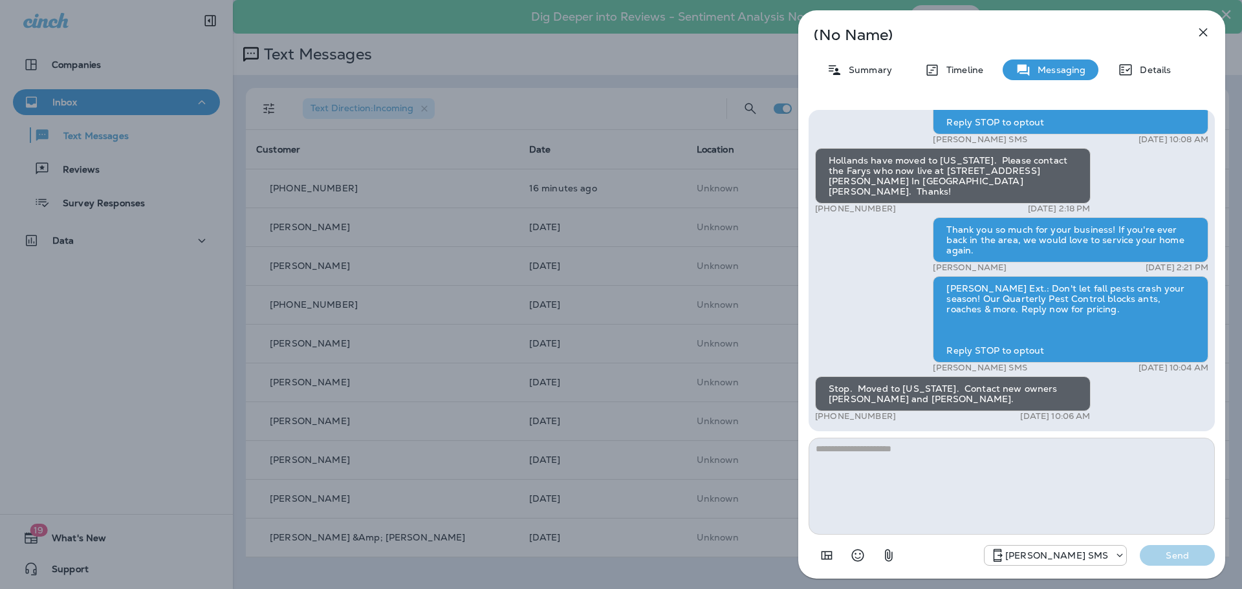
click at [1209, 28] on icon "button" at bounding box center [1203, 33] width 16 height 16
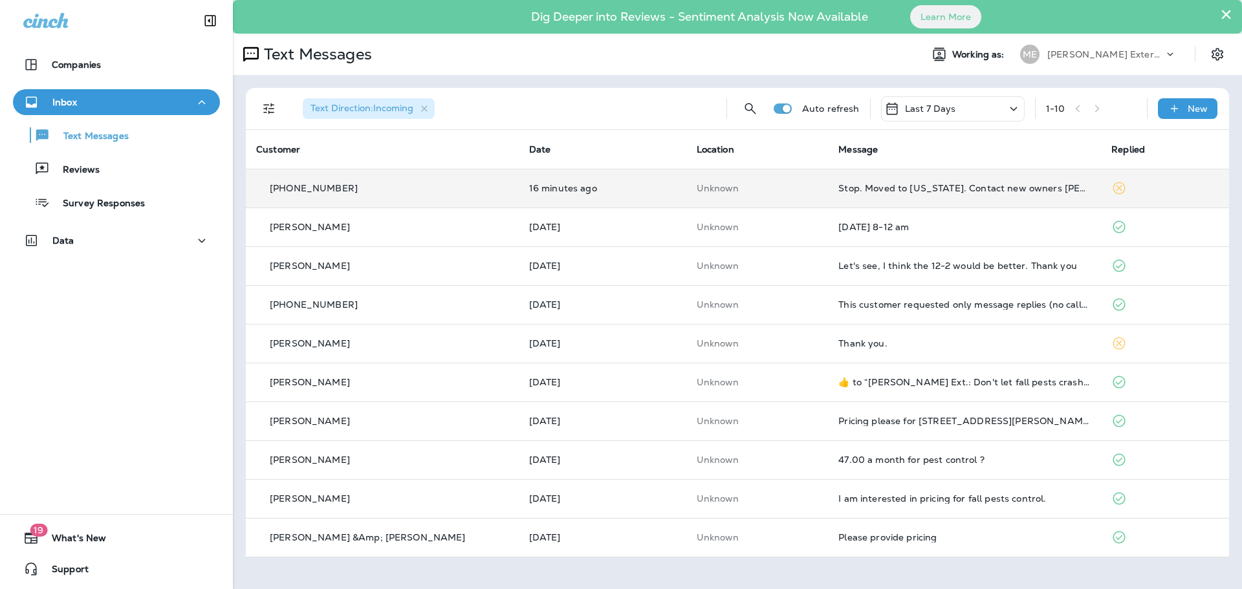
click at [1157, 182] on td at bounding box center [1165, 188] width 128 height 39
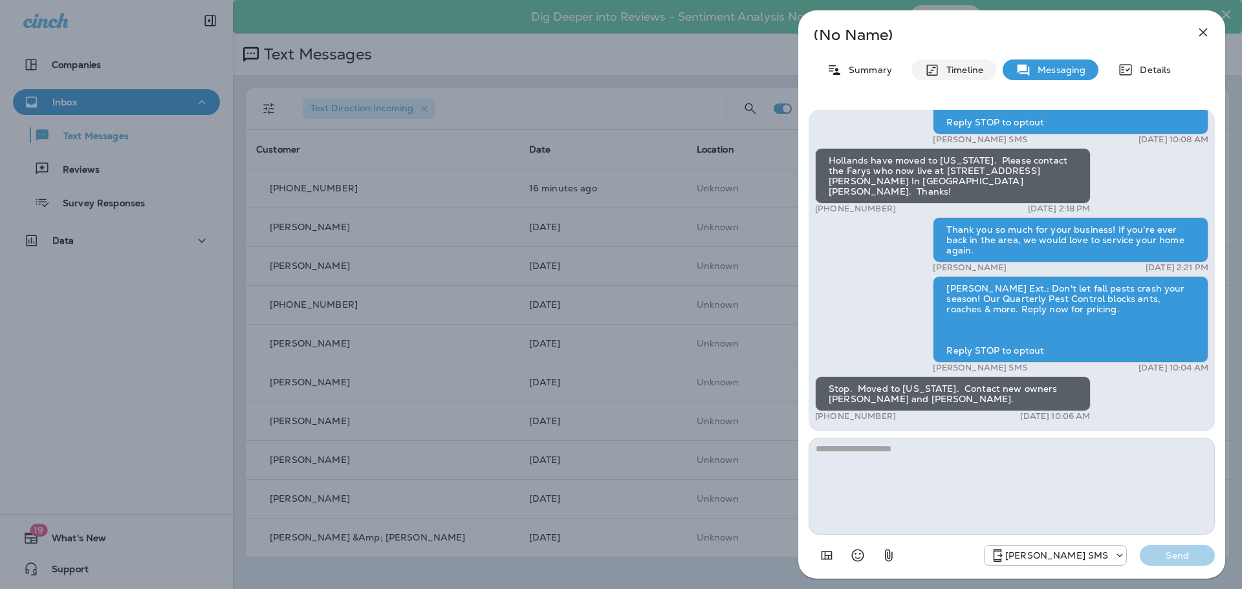
click at [940, 65] on p "Timeline" at bounding box center [961, 70] width 43 height 10
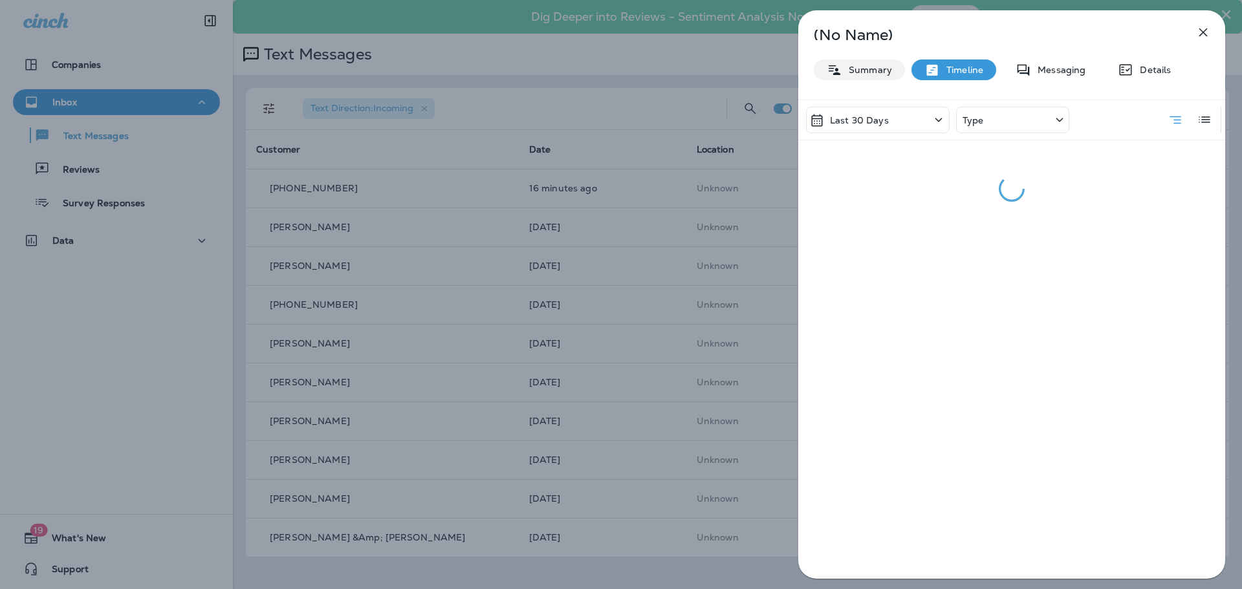
click at [881, 69] on p "Summary" at bounding box center [867, 70] width 50 height 10
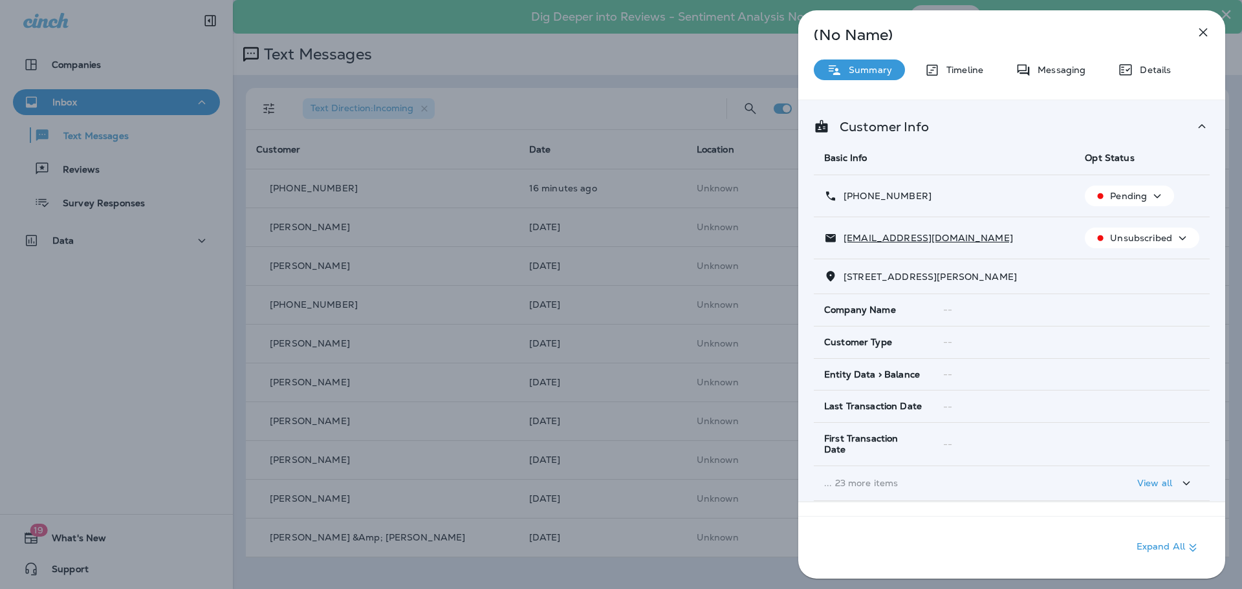
click at [1129, 240] on p "Unsubscribed" at bounding box center [1141, 238] width 62 height 10
click at [1140, 197] on p "Pending" at bounding box center [1128, 196] width 37 height 10
click at [1139, 199] on p "Pending" at bounding box center [1128, 196] width 37 height 10
click at [1200, 34] on icon "button" at bounding box center [1203, 33] width 16 height 16
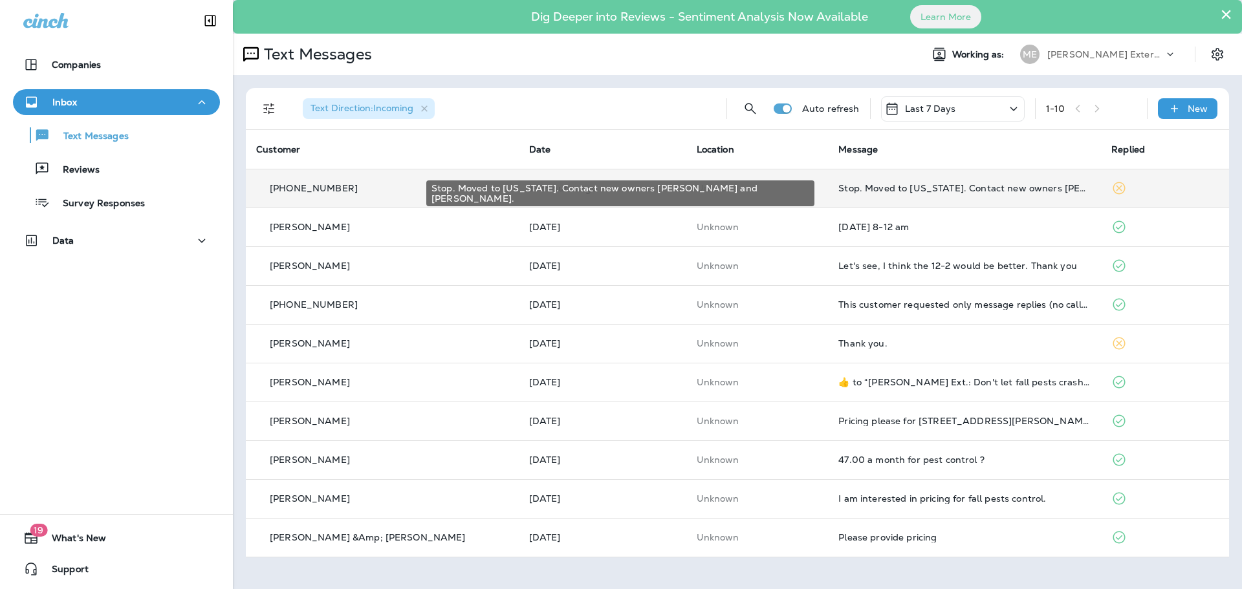
click at [945, 189] on div "Stop. Moved to Florida. Contact new owners Tim and Robyn Fary." at bounding box center [964, 188] width 252 height 10
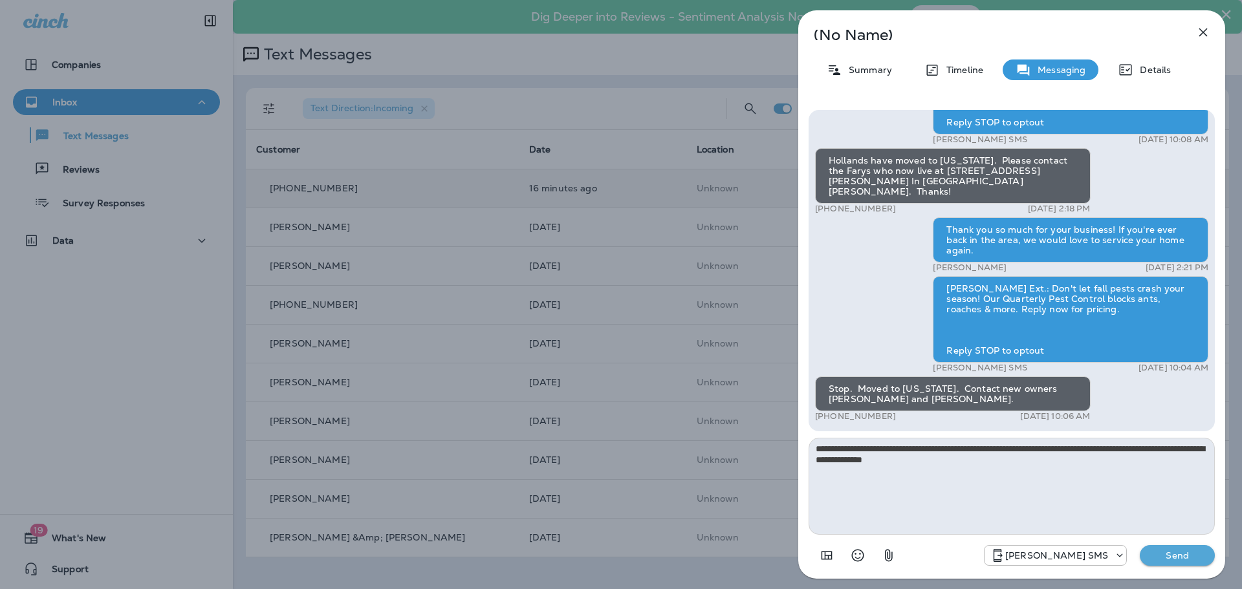
click at [912, 460] on textarea "**********" at bounding box center [1011, 486] width 406 height 97
click at [913, 460] on textarea "**********" at bounding box center [1011, 486] width 406 height 97
drag, startPoint x: 1186, startPoint y: 446, endPoint x: 996, endPoint y: 425, distance: 190.5
click at [996, 425] on div "Mares Ext.: Creepy crawlies have no place in your home! Let our Quarterly Pest …" at bounding box center [1011, 339] width 406 height 458
click at [1039, 472] on textarea "**********" at bounding box center [1011, 486] width 406 height 97
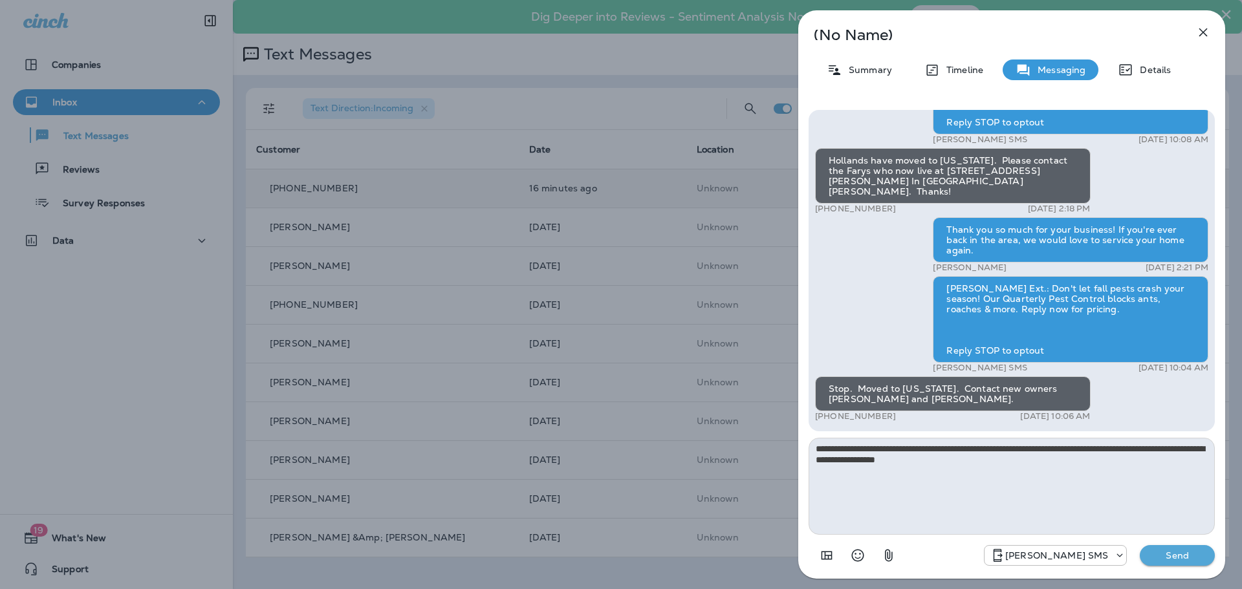
click at [896, 458] on textarea "**********" at bounding box center [1011, 486] width 406 height 97
drag, startPoint x: 896, startPoint y: 458, endPoint x: 937, endPoint y: 466, distance: 41.6
click at [937, 466] on textarea "**********" at bounding box center [1011, 486] width 406 height 97
click at [930, 458] on textarea "**********" at bounding box center [1011, 486] width 406 height 97
click at [987, 458] on textarea "**********" at bounding box center [1011, 486] width 406 height 97
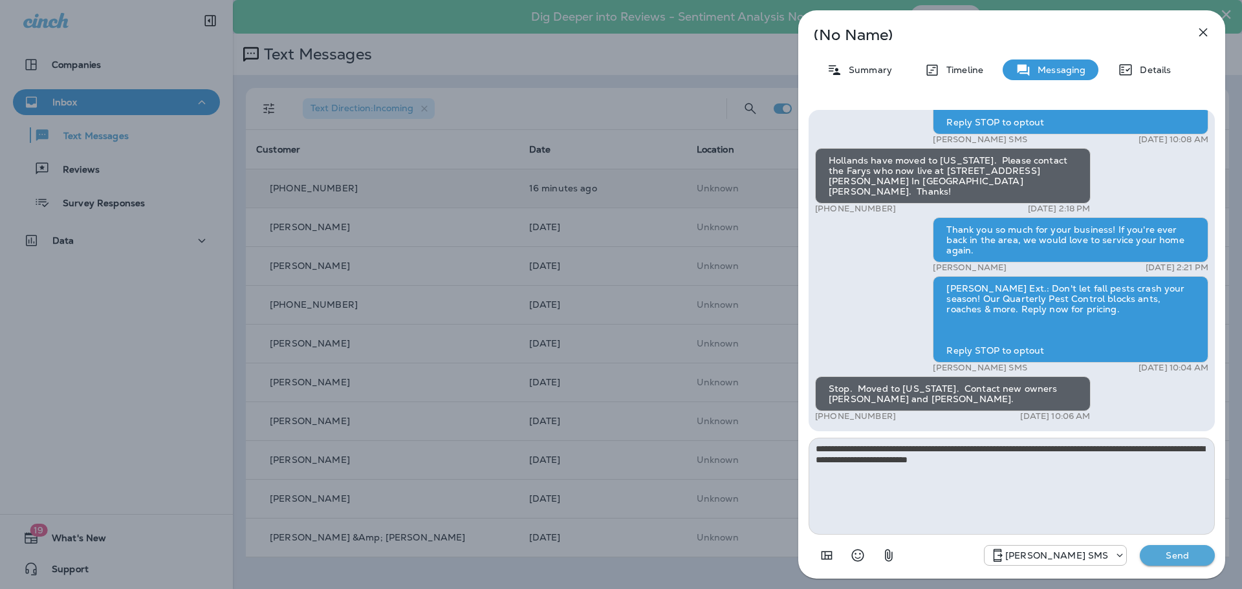
type textarea "**********"
click at [1177, 559] on p "Send" at bounding box center [1177, 556] width 54 height 12
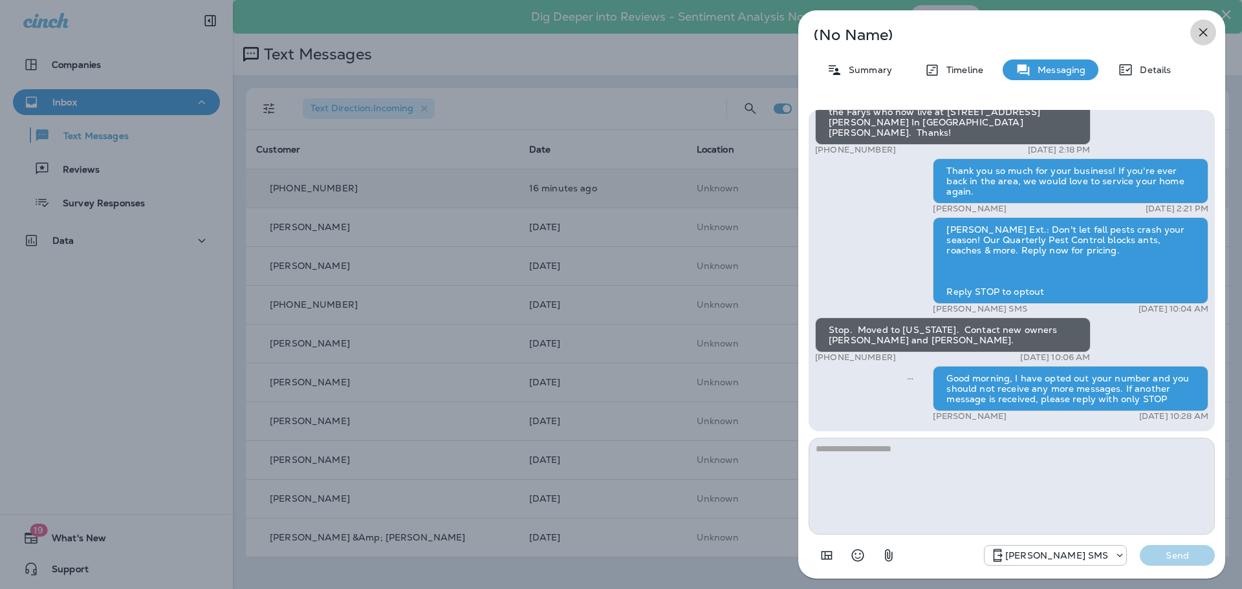
click at [1209, 30] on icon "button" at bounding box center [1203, 33] width 16 height 16
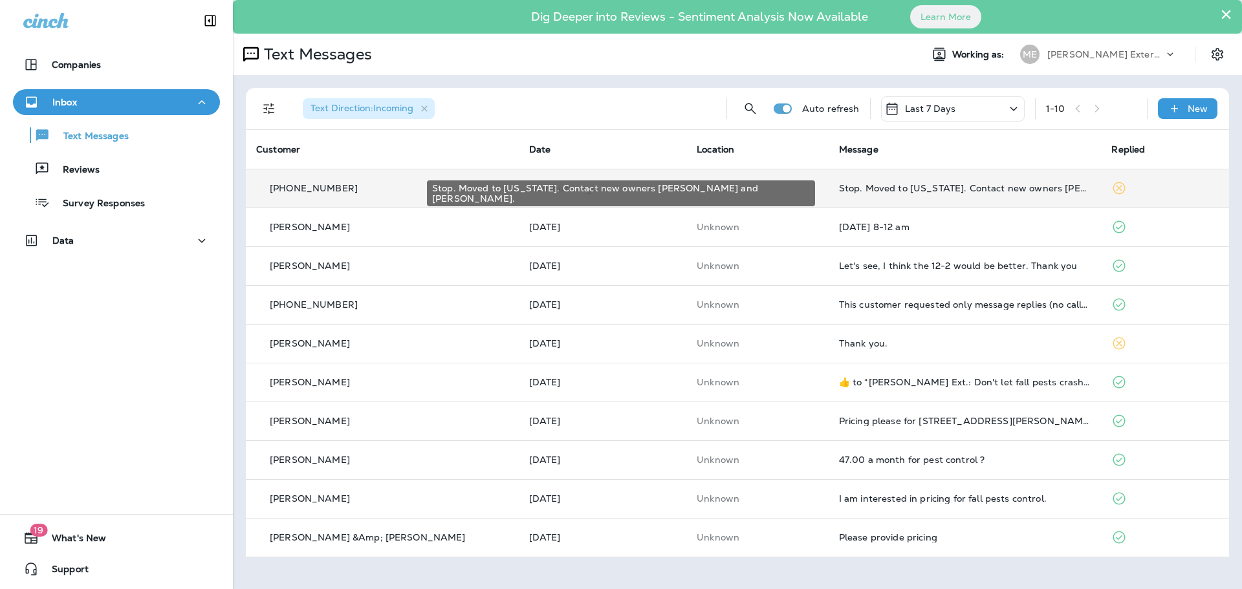
click at [880, 186] on div "Stop. Moved to Florida. Contact new owners Tim and Robyn Fary." at bounding box center [965, 188] width 252 height 10
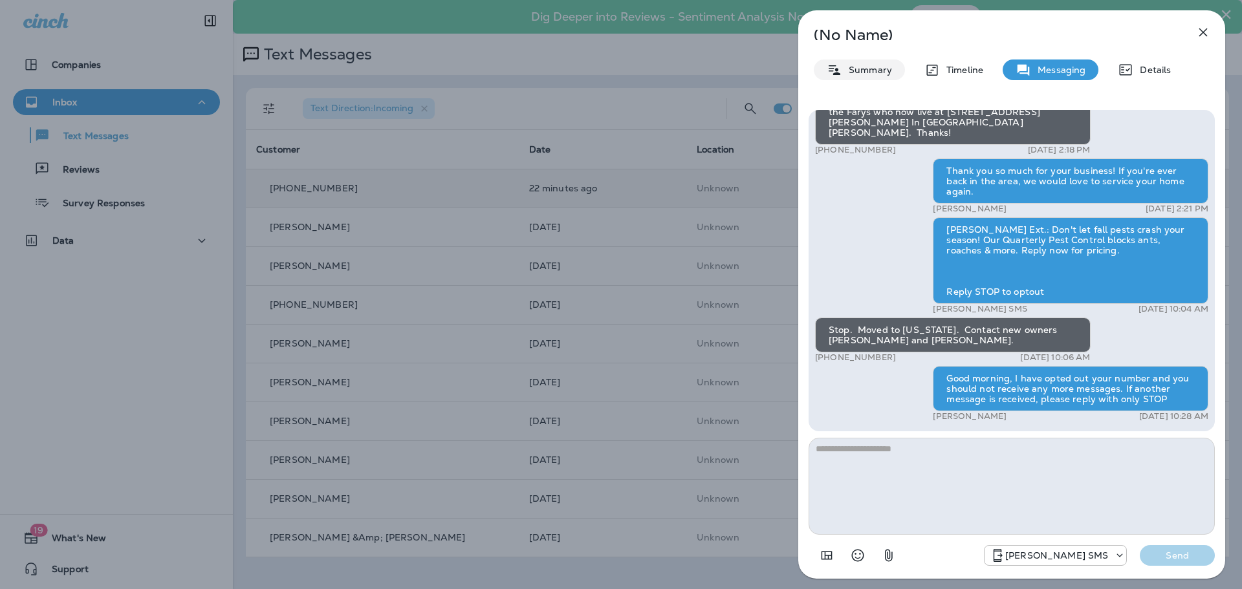
click at [865, 72] on p "Summary" at bounding box center [867, 70] width 50 height 10
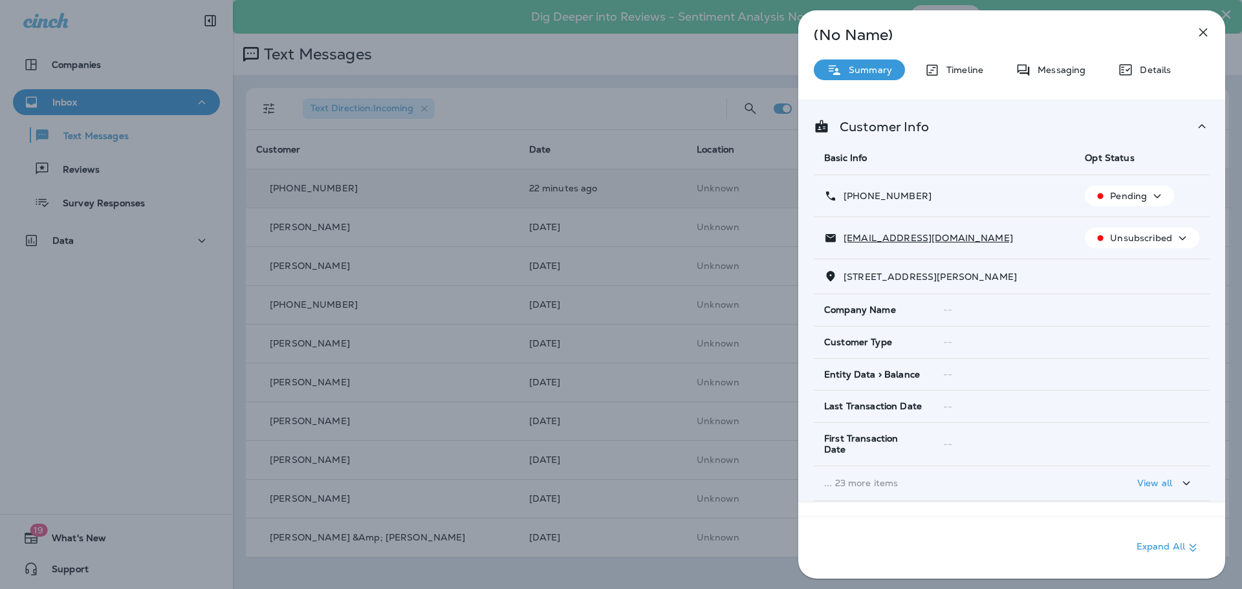
click at [1130, 199] on p "Pending" at bounding box center [1128, 196] width 37 height 10
click at [1127, 228] on p "Opt out" at bounding box center [1120, 227] width 35 height 10
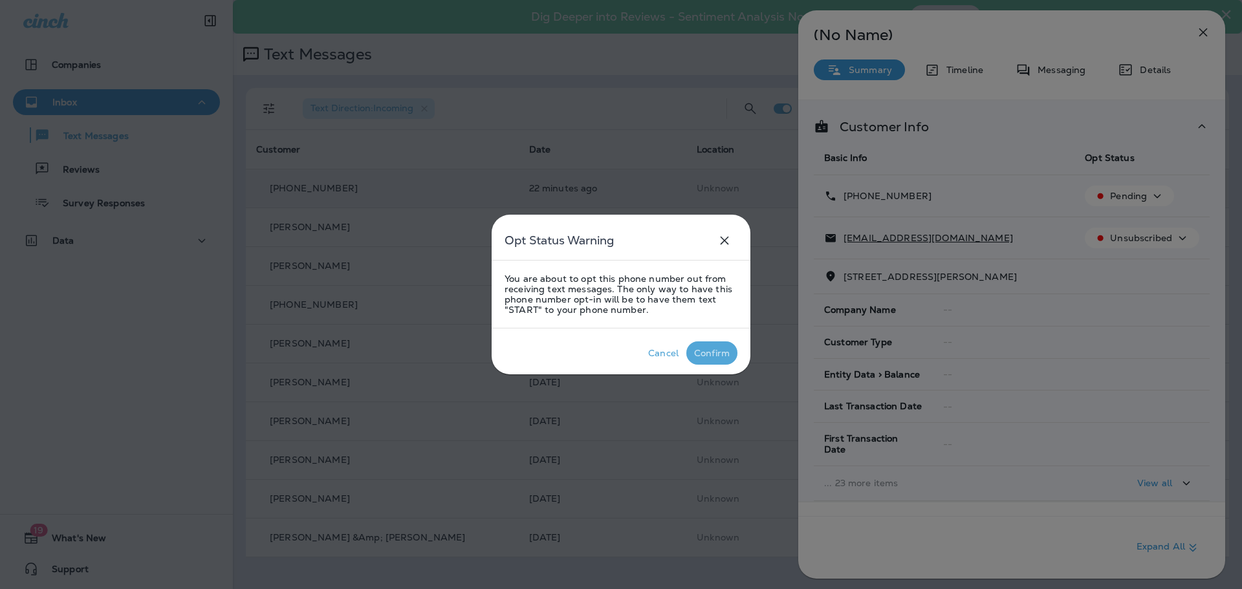
click at [712, 356] on div "Confirm" at bounding box center [712, 353] width 36 height 10
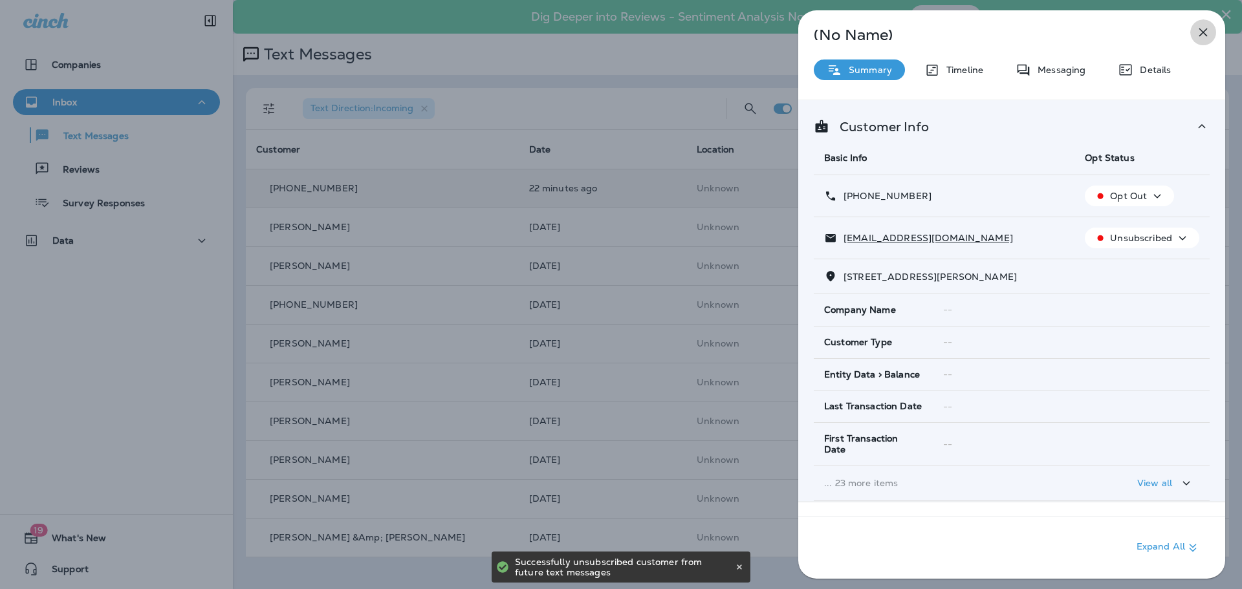
click at [1209, 39] on icon "button" at bounding box center [1203, 33] width 16 height 16
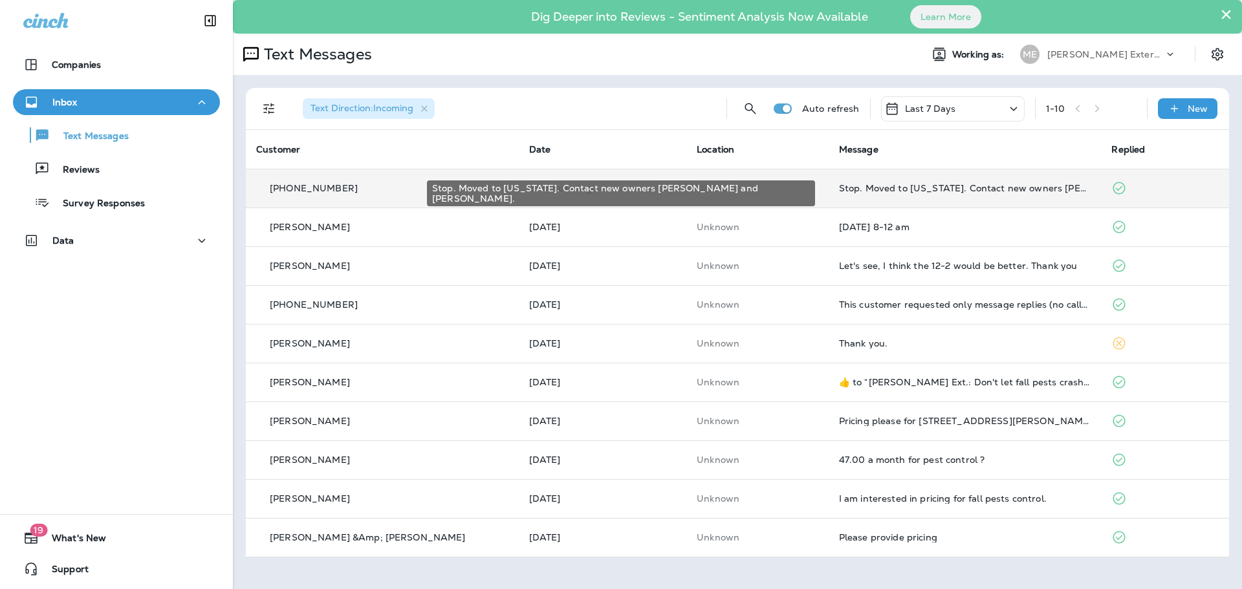
click at [1065, 185] on div "Stop. Moved to [US_STATE]. Contact new owners [PERSON_NAME] and [PERSON_NAME]." at bounding box center [965, 188] width 252 height 10
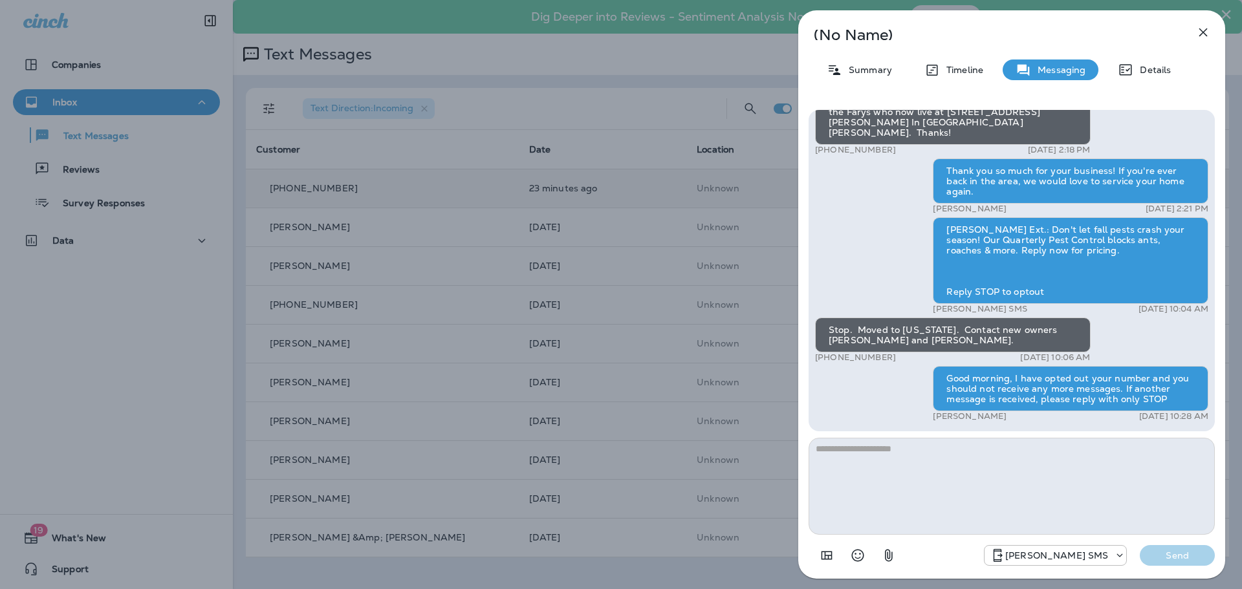
click at [1194, 30] on button "button" at bounding box center [1203, 32] width 26 height 26
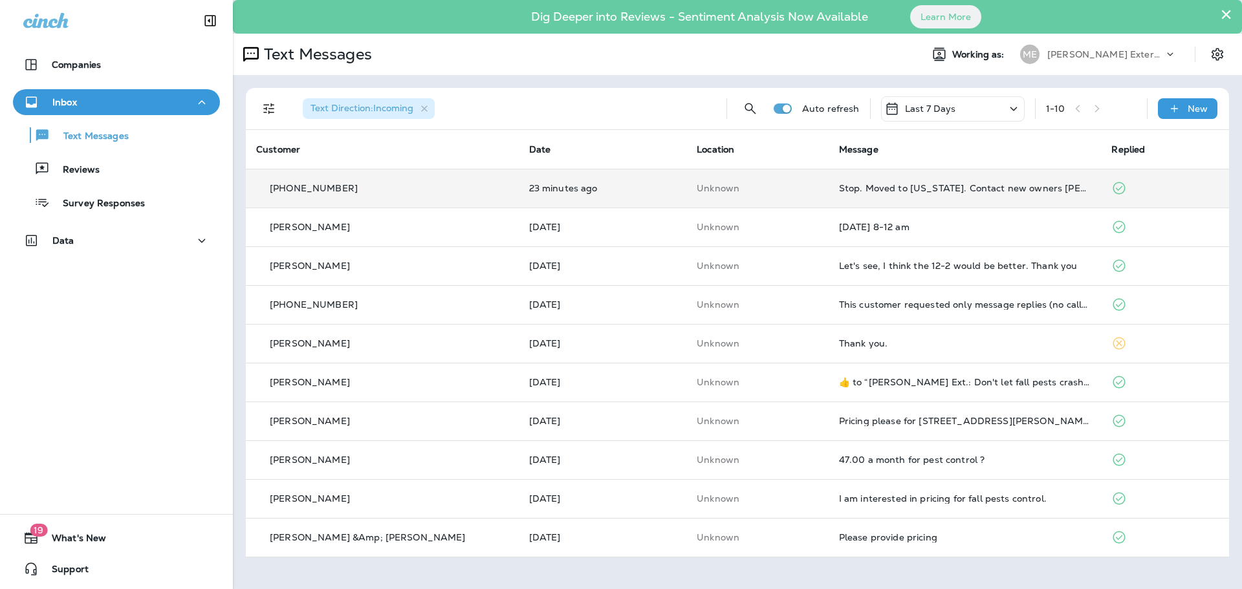
click at [783, 195] on td "Unknown" at bounding box center [757, 188] width 142 height 39
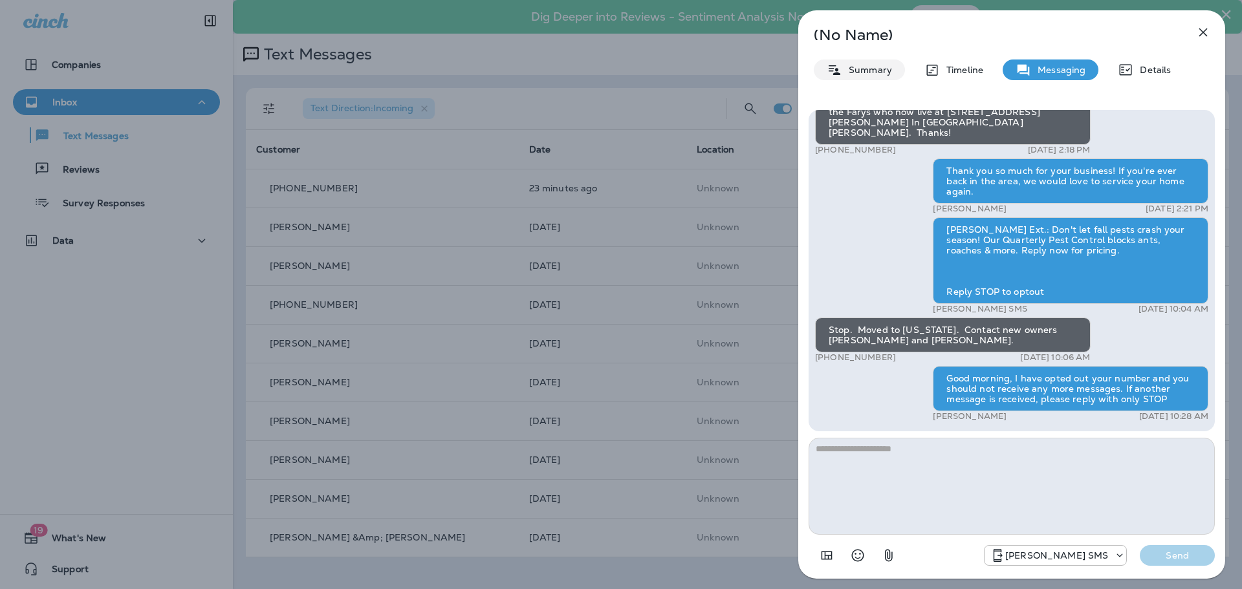
click at [857, 72] on p "Summary" at bounding box center [867, 70] width 50 height 10
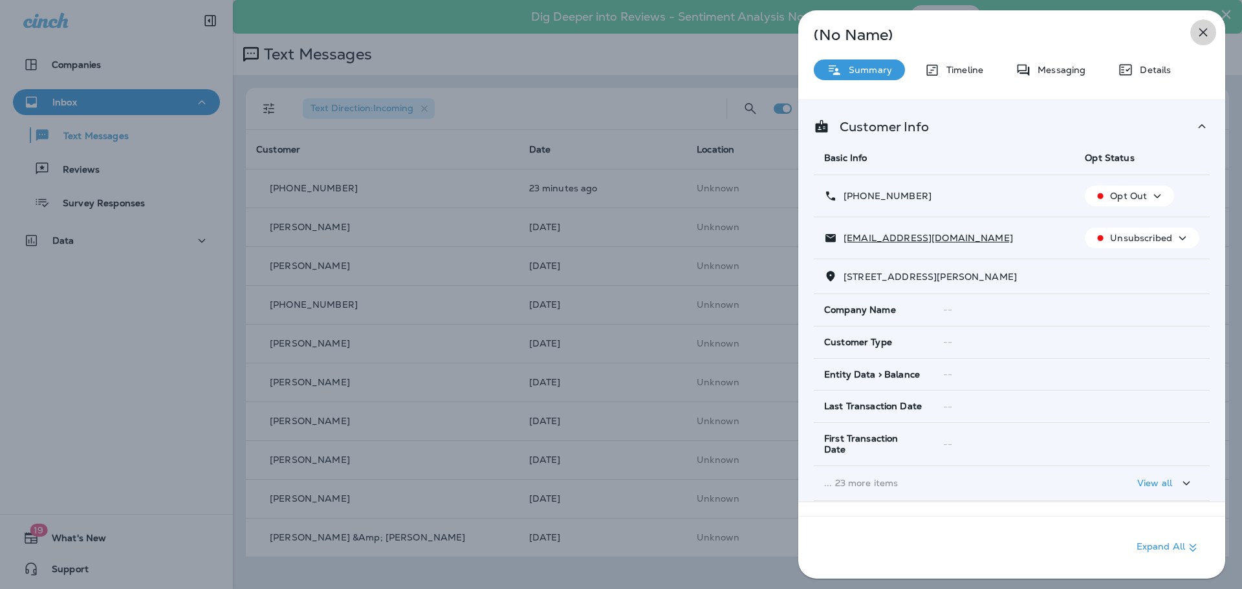
click at [1203, 31] on icon "button" at bounding box center [1203, 32] width 8 height 8
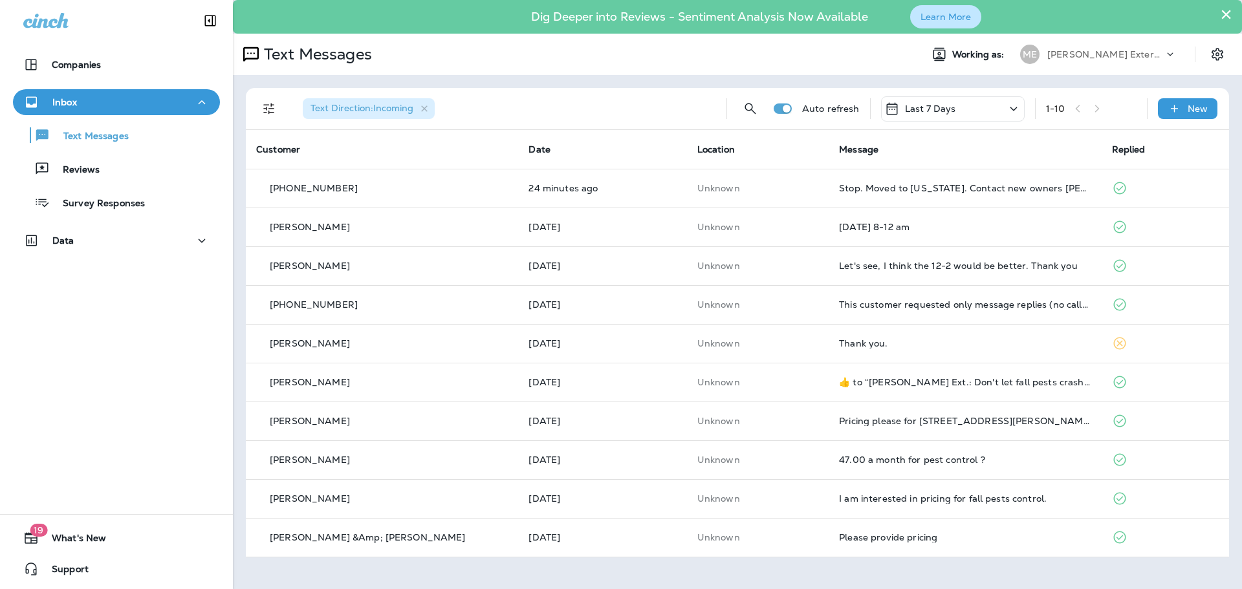
click at [938, 16] on button "Learn More" at bounding box center [945, 16] width 71 height 23
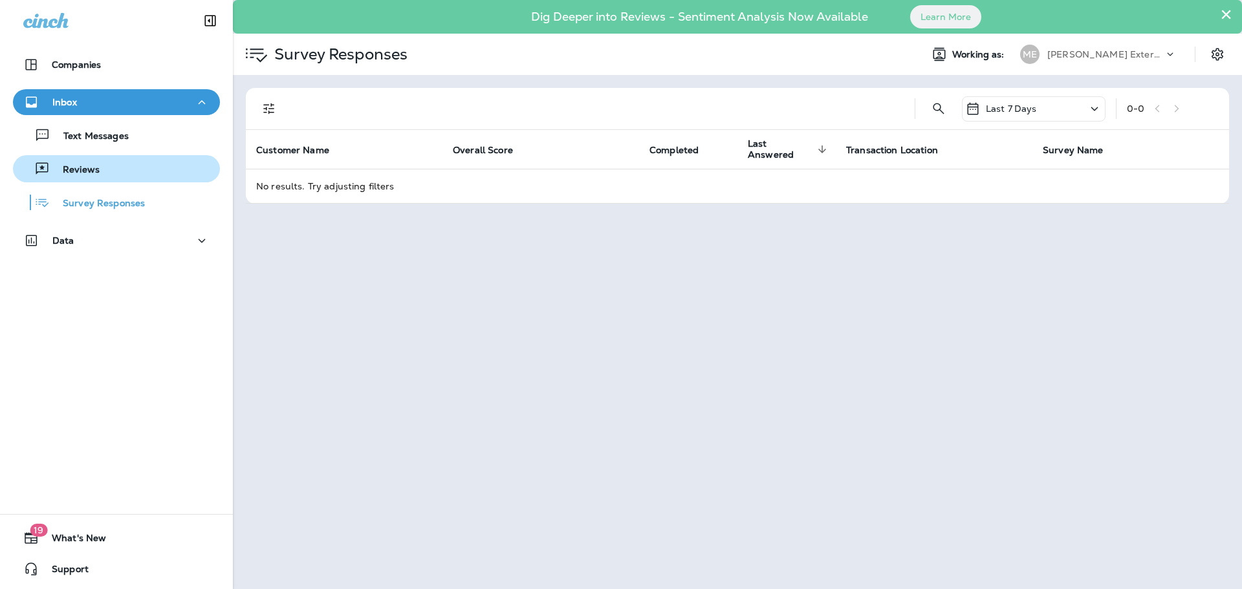
click at [85, 161] on div "Reviews" at bounding box center [58, 168] width 81 height 19
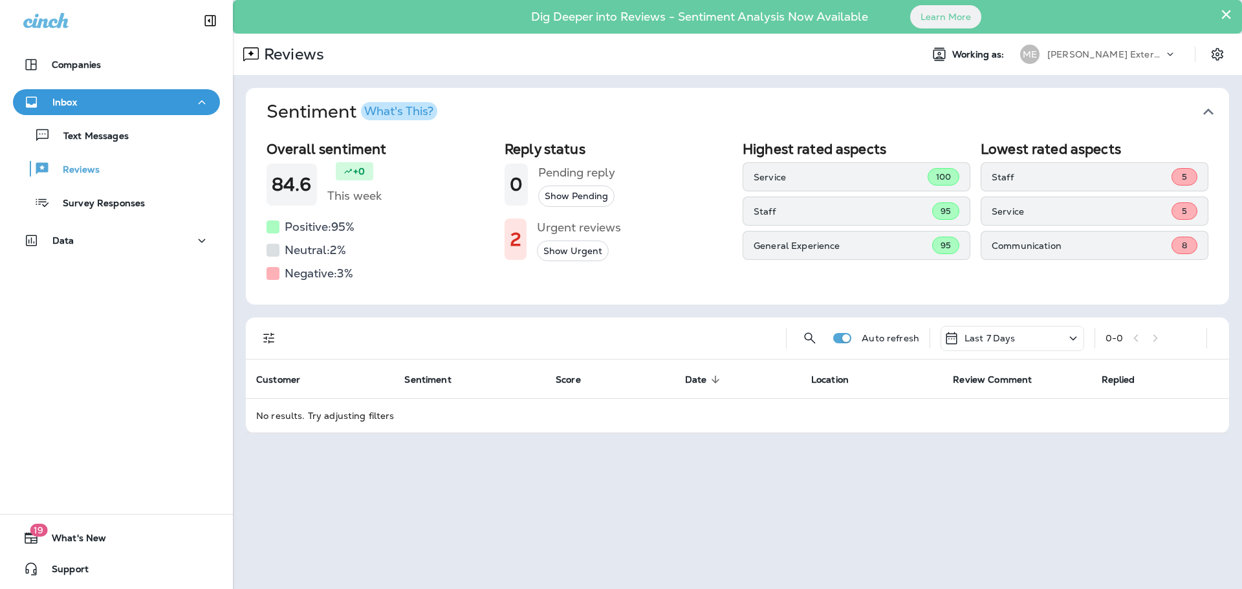
click at [573, 255] on button "Show Urgent" at bounding box center [573, 251] width 72 height 21
click at [1186, 248] on span "8" at bounding box center [1183, 245] width 5 height 11
click at [424, 113] on div "What's This?" at bounding box center [398, 111] width 69 height 12
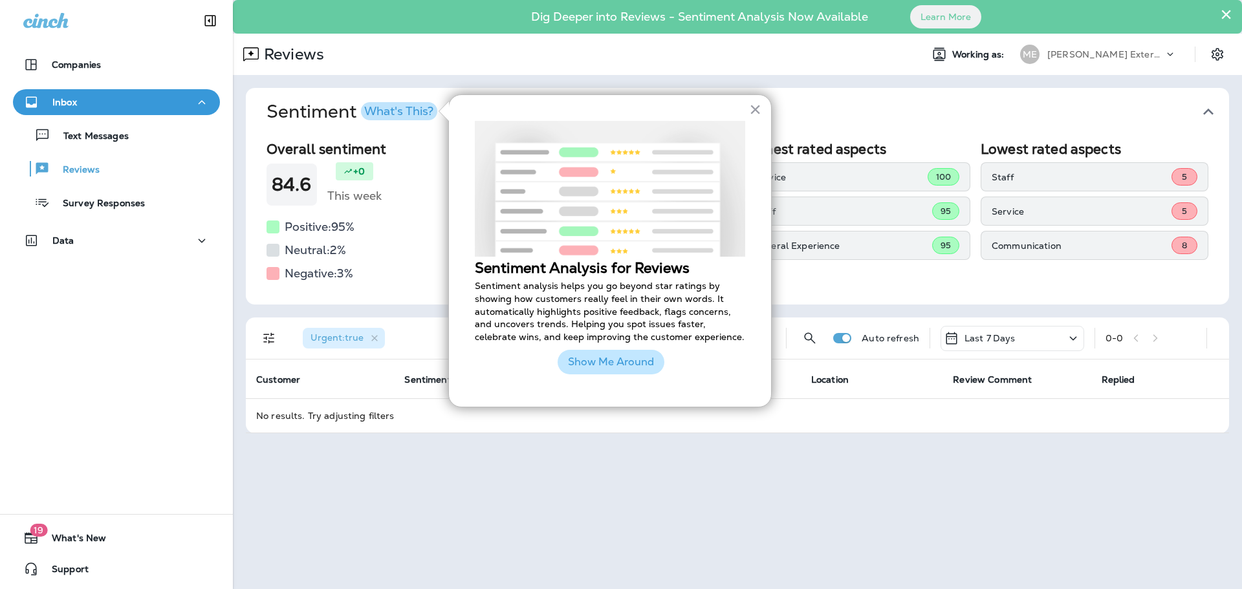
click at [601, 361] on button "Show Me Around" at bounding box center [610, 362] width 107 height 25
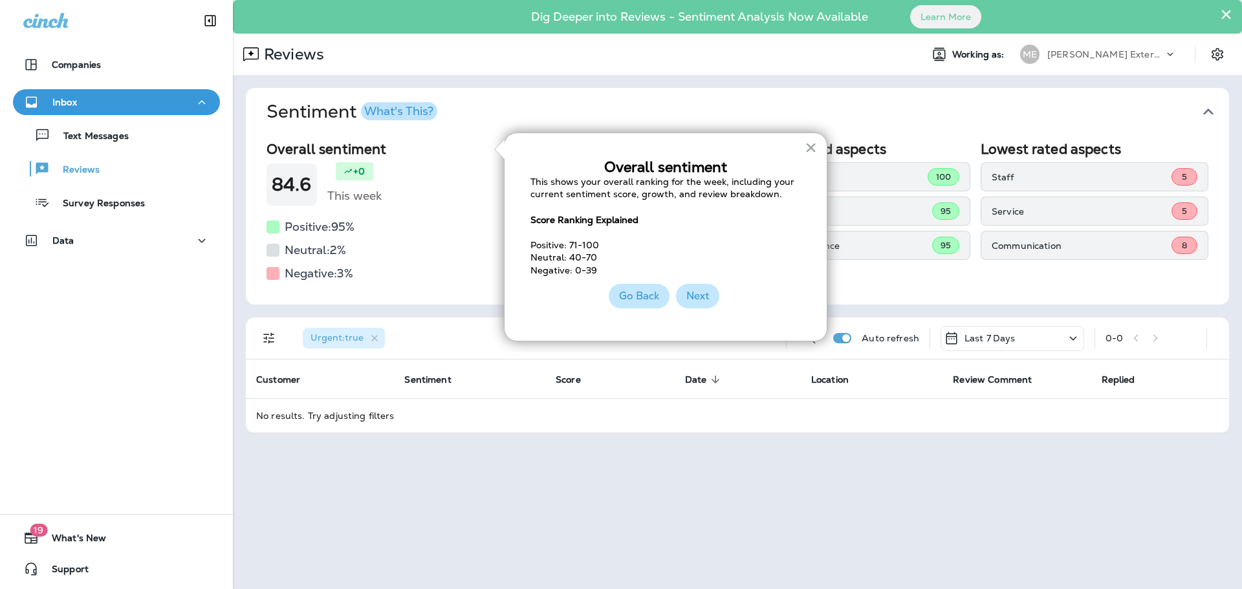
click at [702, 304] on button "Next" at bounding box center [697, 296] width 43 height 25
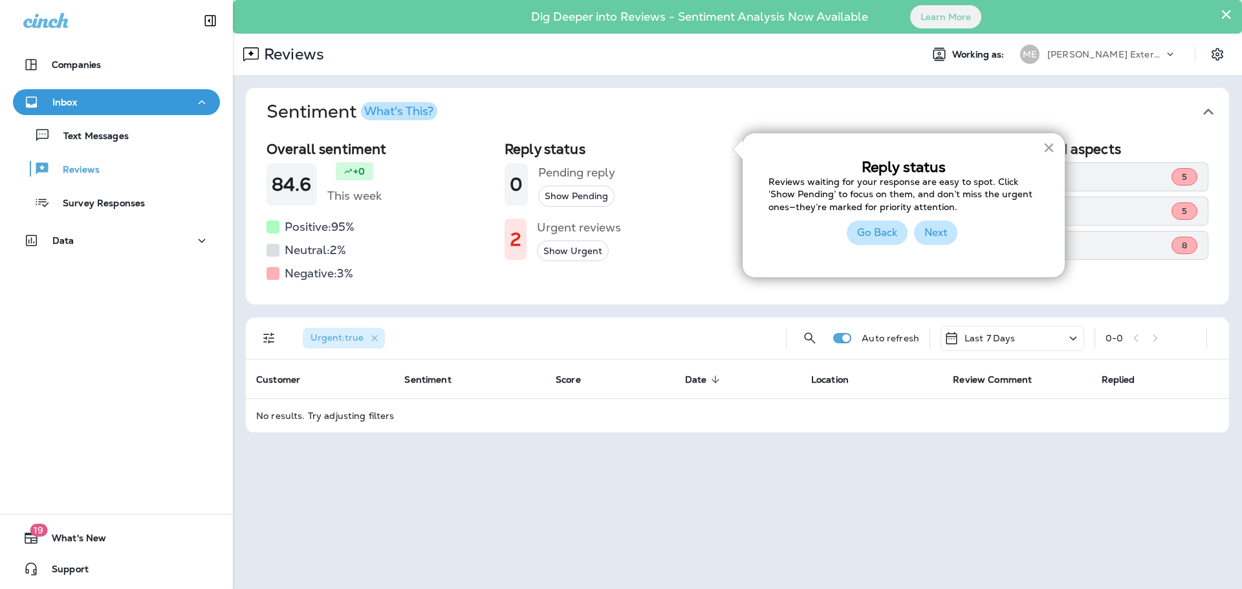
click at [945, 231] on button "Next" at bounding box center [935, 232] width 43 height 25
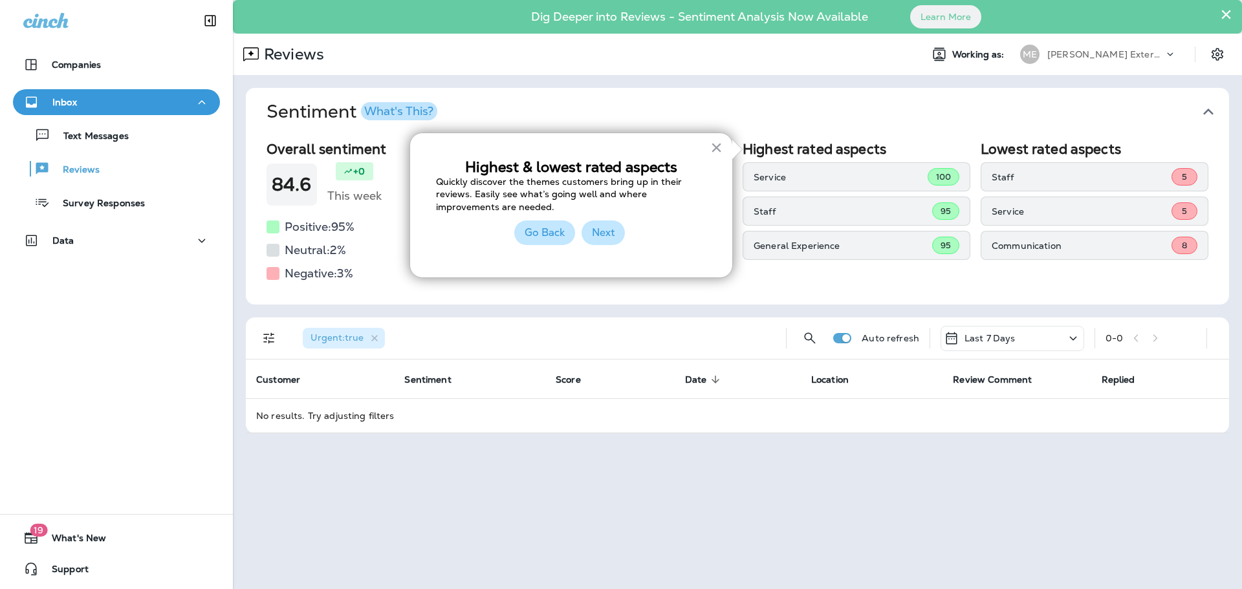
click at [607, 227] on button "Next" at bounding box center [602, 232] width 43 height 25
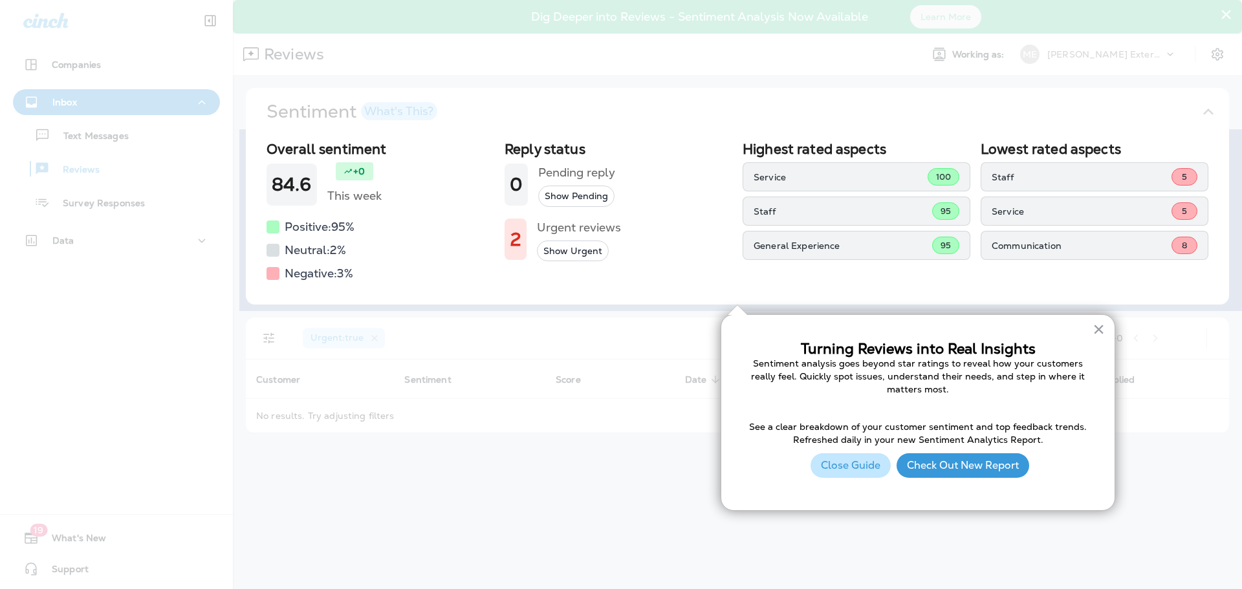
click at [1086, 324] on div "× Turning Reviews into Real Insights Sentiment analysis goes beyond star rating…" at bounding box center [917, 412] width 394 height 197
click at [1091, 334] on div "× Turning Reviews into Real Insights Sentiment analysis goes beyond star rating…" at bounding box center [917, 412] width 394 height 197
click at [1098, 330] on button "×" at bounding box center [1098, 329] width 12 height 21
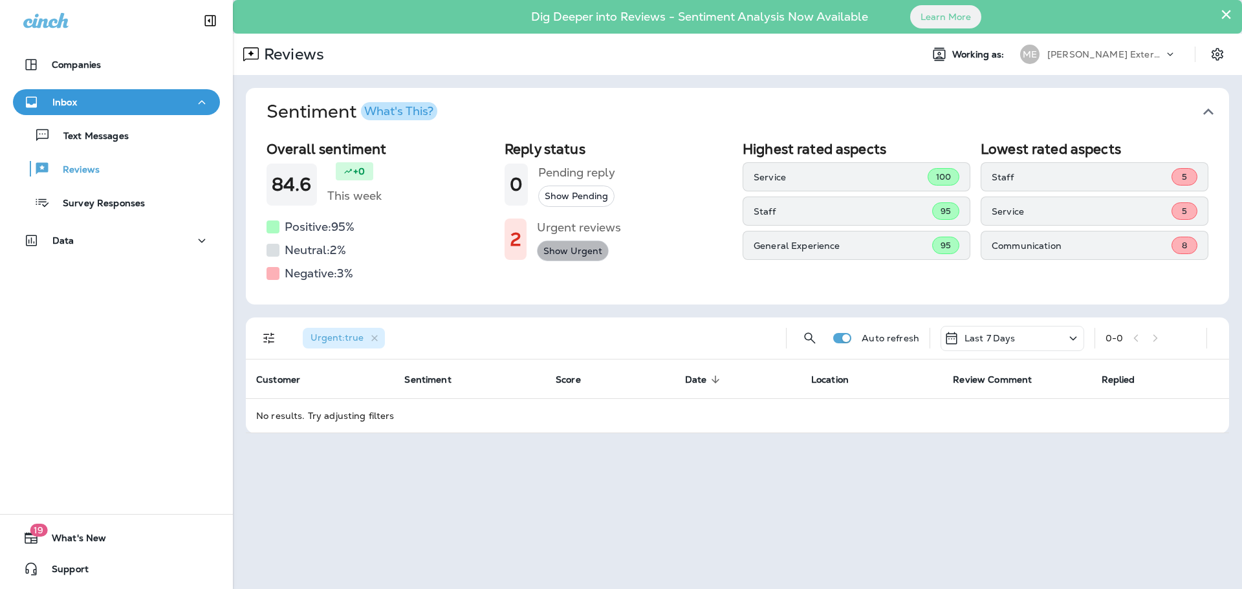
click at [574, 253] on button "Show Urgent" at bounding box center [573, 251] width 72 height 21
click at [1009, 346] on div "Last 7 Days" at bounding box center [1012, 338] width 144 height 25
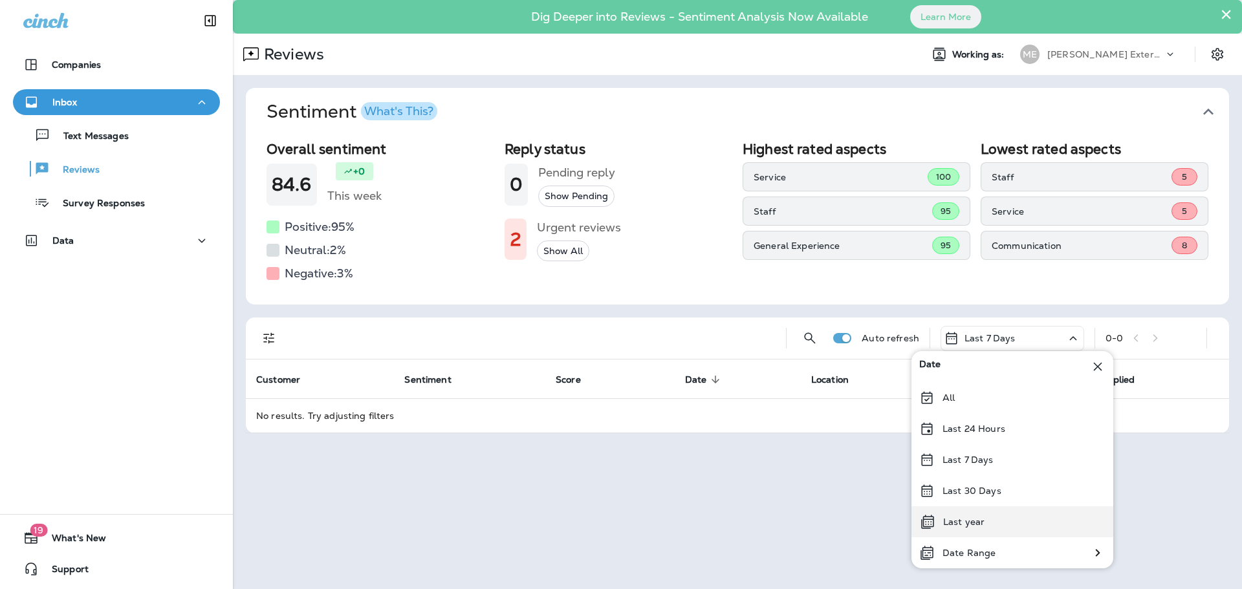
click at [971, 528] on div "Last year" at bounding box center [1012, 521] width 202 height 31
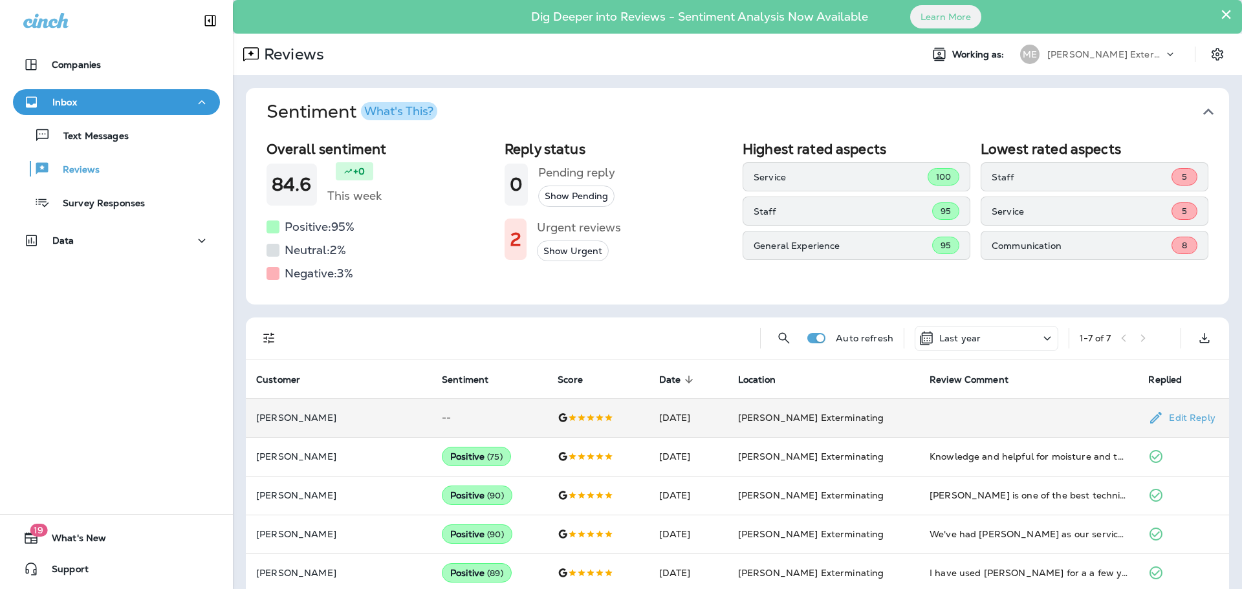
scroll to position [94, 0]
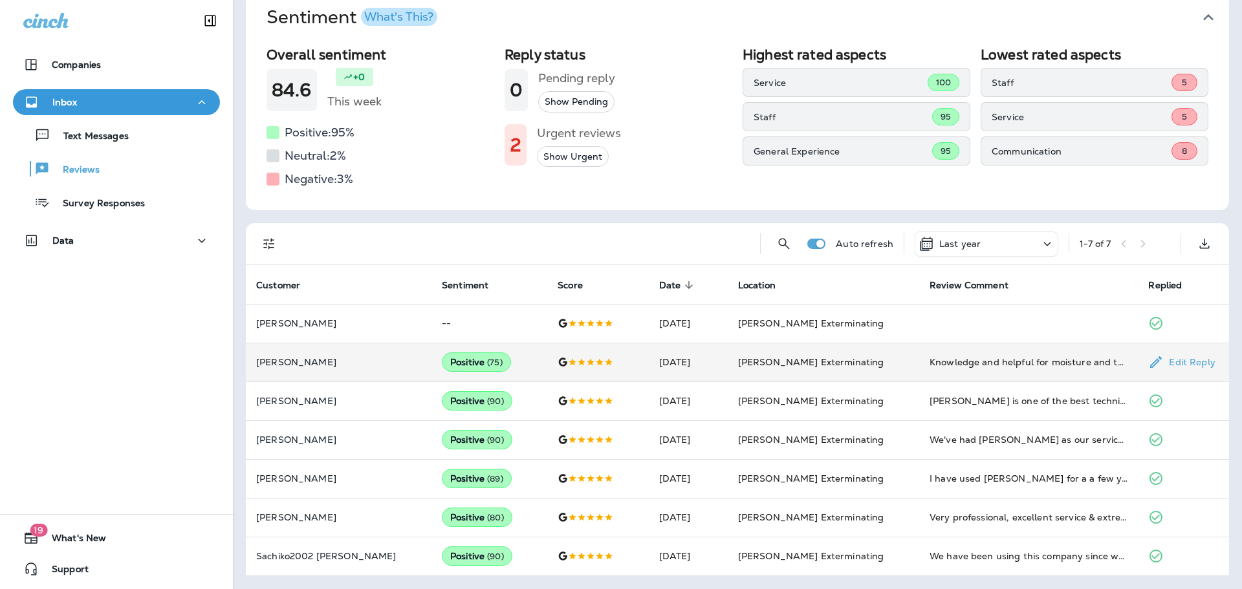
click at [887, 354] on td "[PERSON_NAME] Exterminating" at bounding box center [822, 362] width 191 height 39
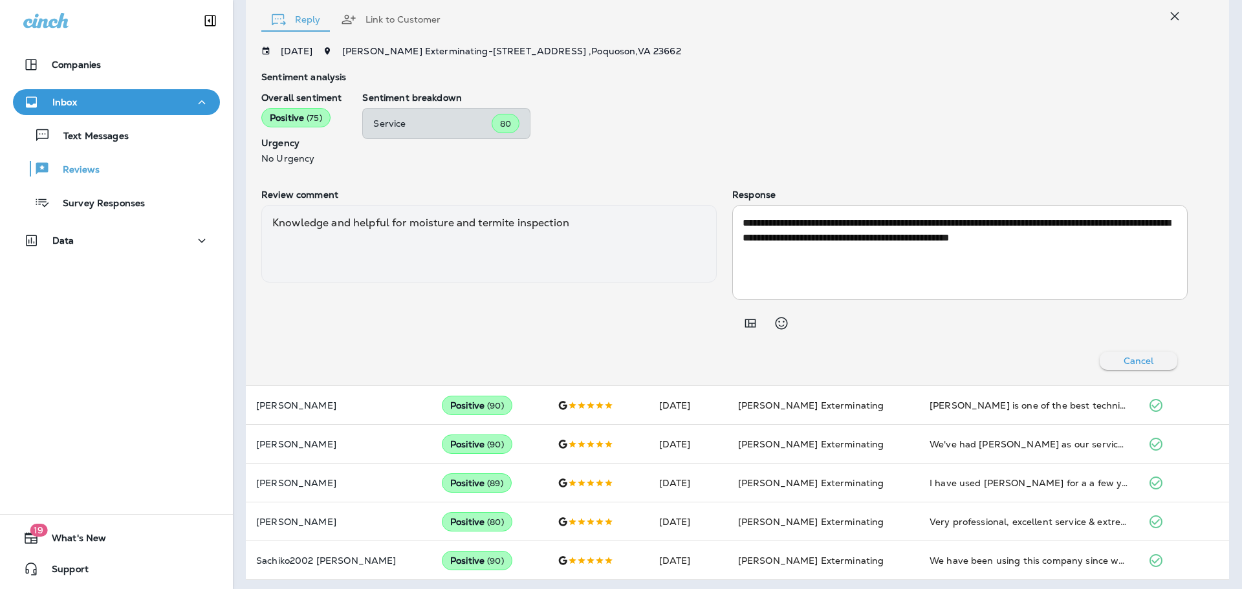
scroll to position [487, 0]
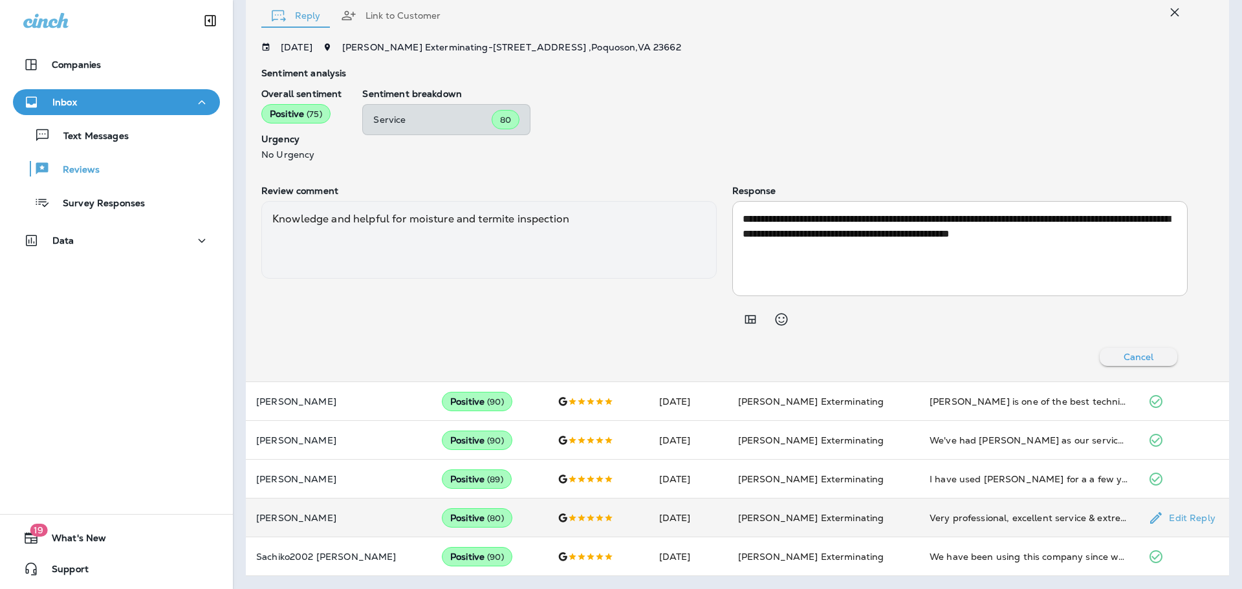
click at [557, 516] on div at bounding box center [597, 518] width 80 height 10
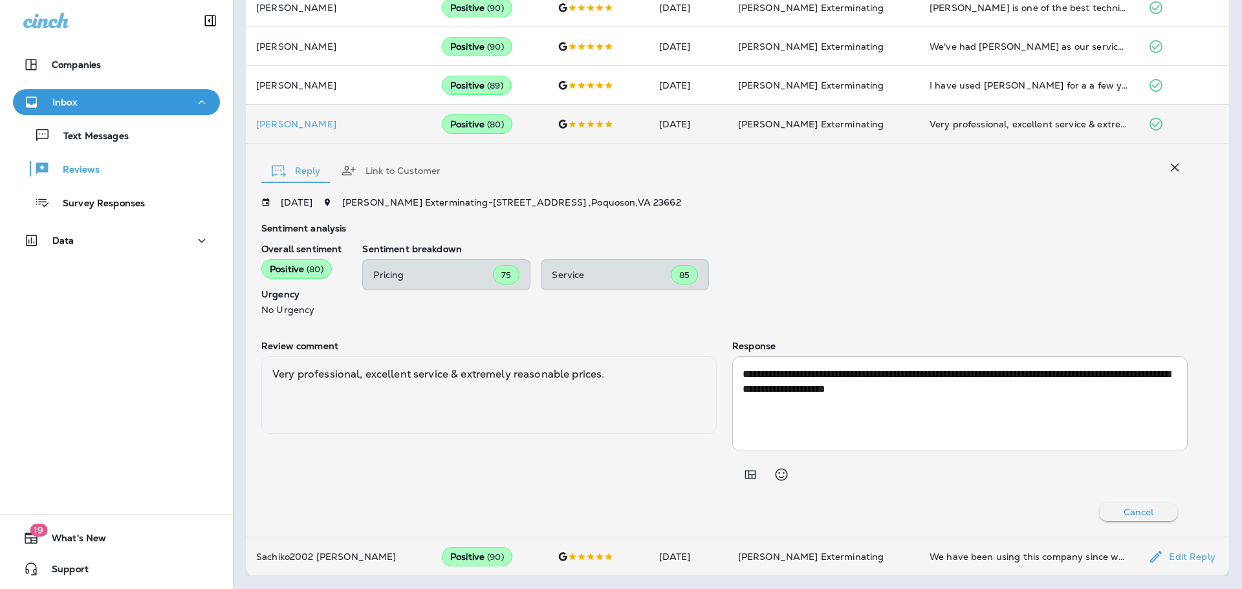
click at [649, 551] on td "Dec 23, 2024" at bounding box center [688, 556] width 79 height 39
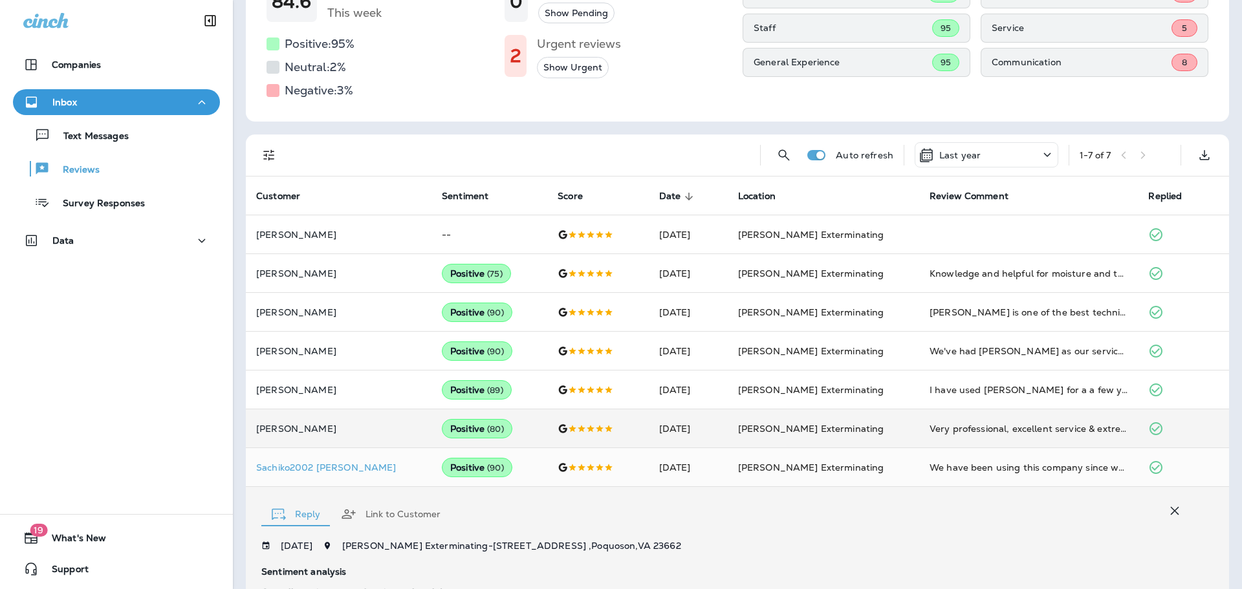
scroll to position [164, 0]
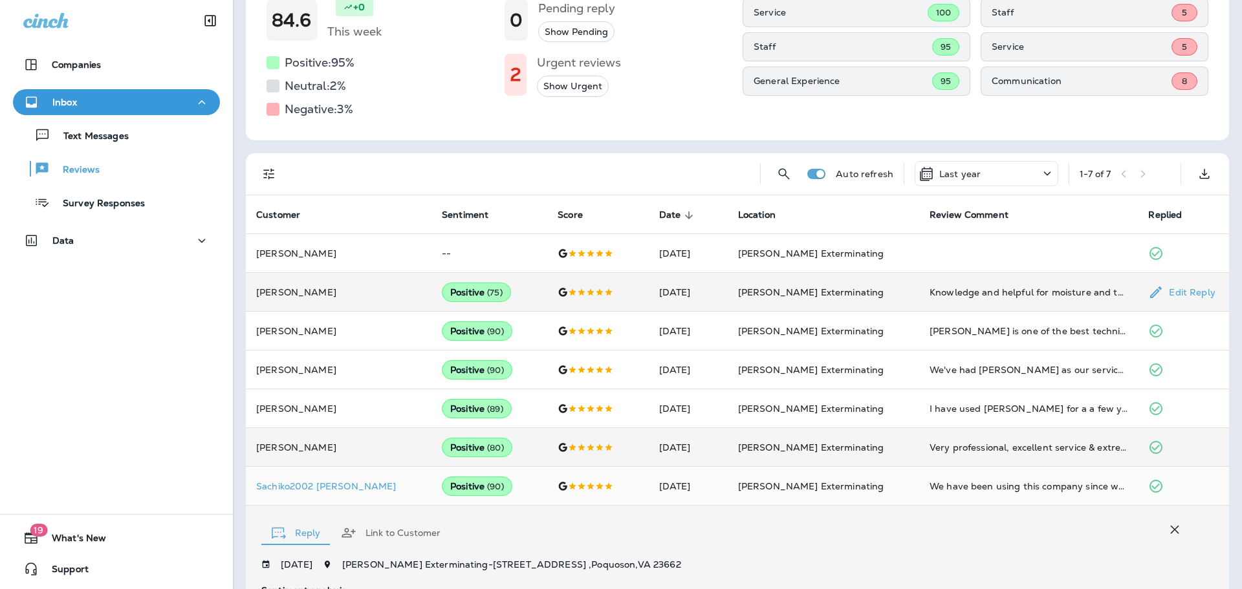
click at [673, 298] on td "Aug 15, 2025" at bounding box center [688, 292] width 79 height 39
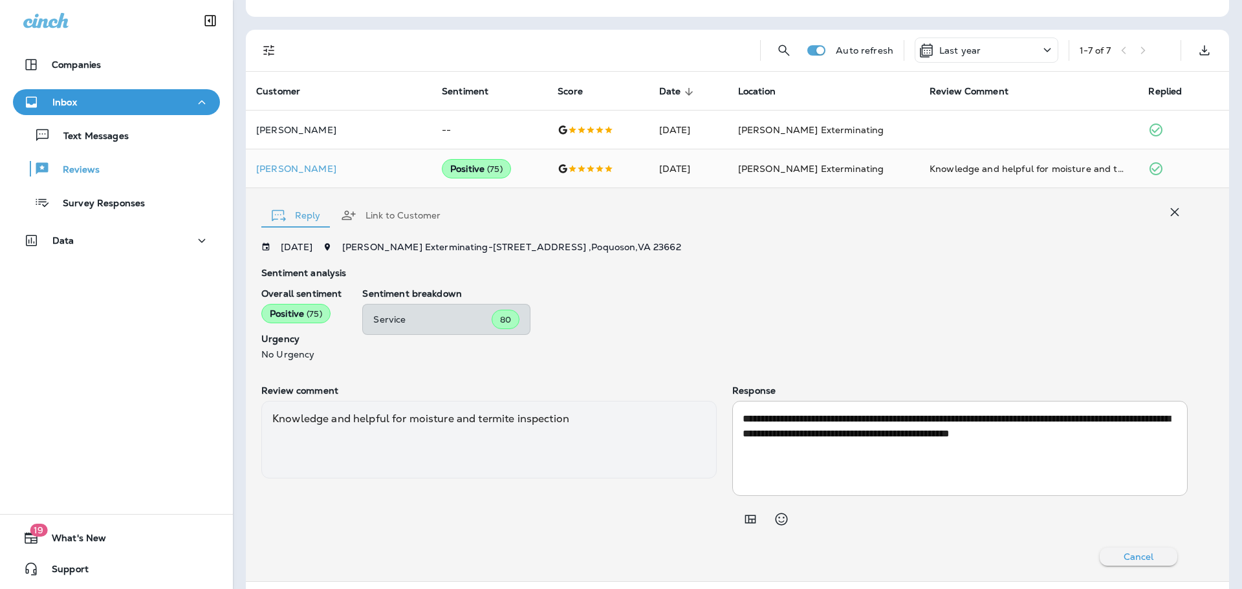
scroll to position [193, 0]
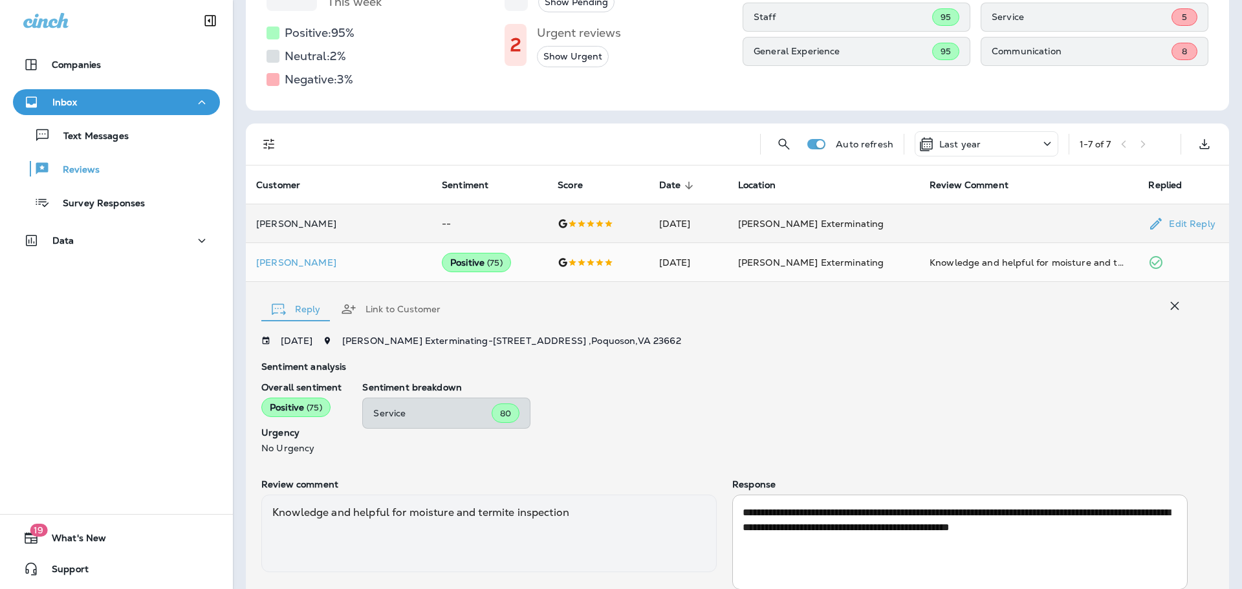
click at [702, 235] on td "Sep 2, 2025" at bounding box center [688, 223] width 79 height 39
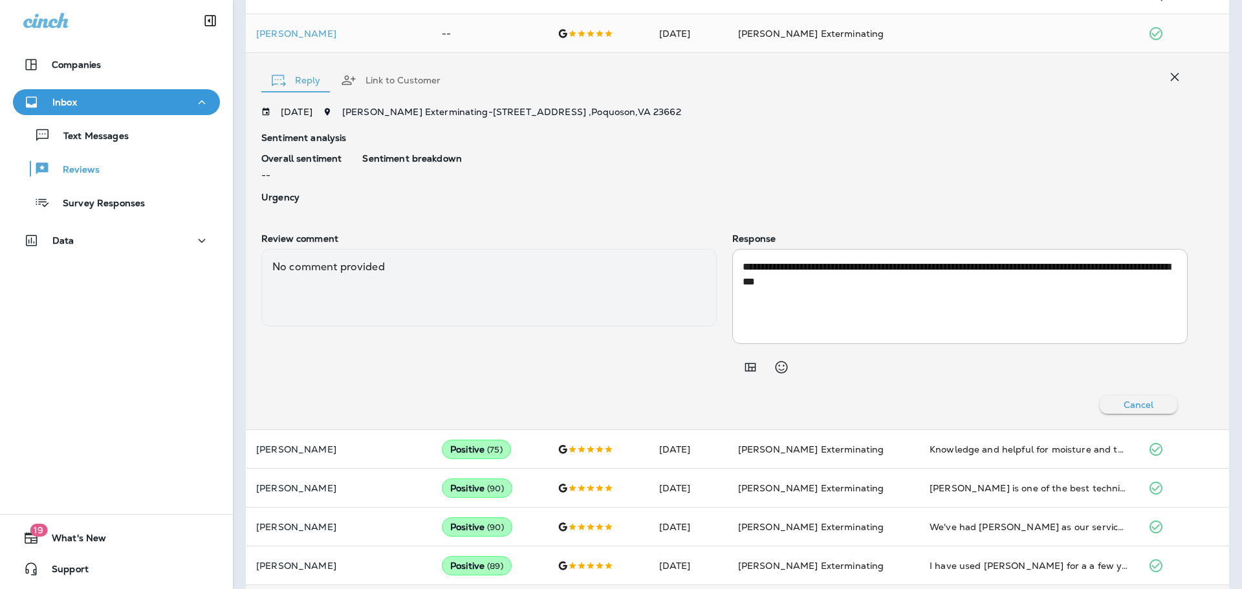
scroll to position [470, 0]
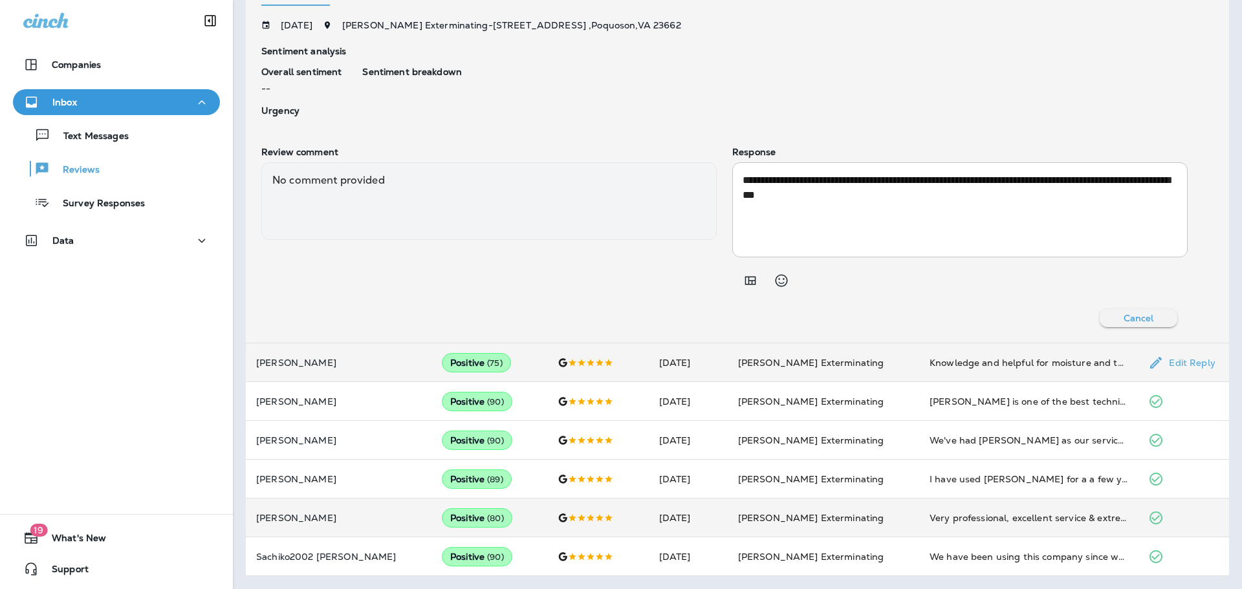
click at [674, 360] on td "Aug 15, 2025" at bounding box center [688, 362] width 79 height 39
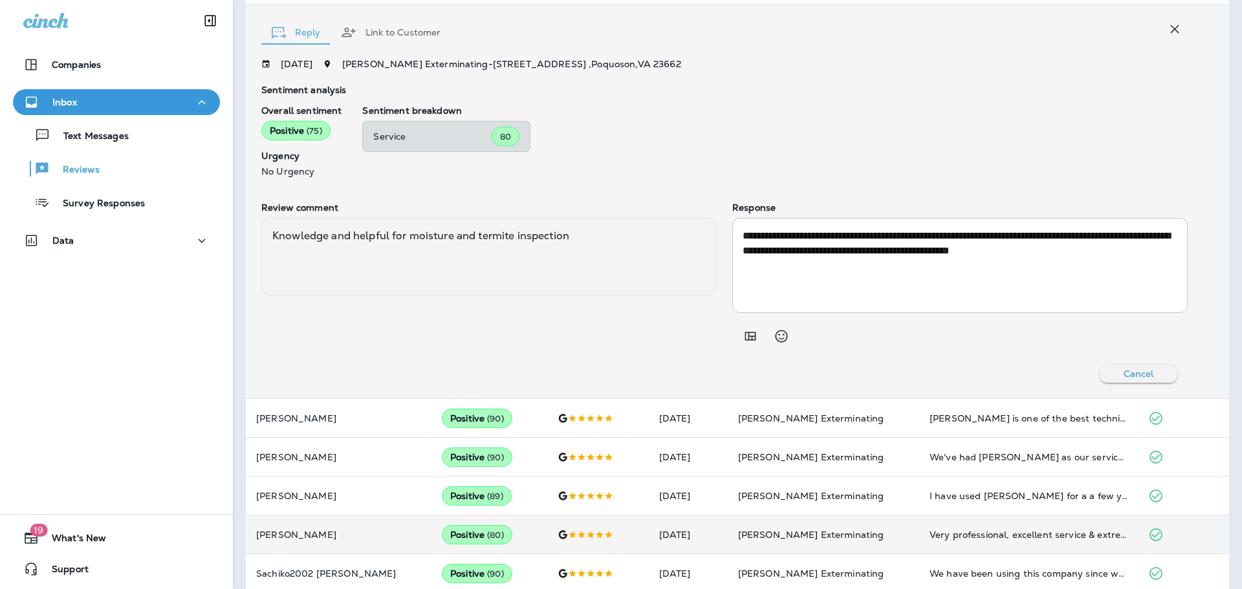
scroll to position [487, 0]
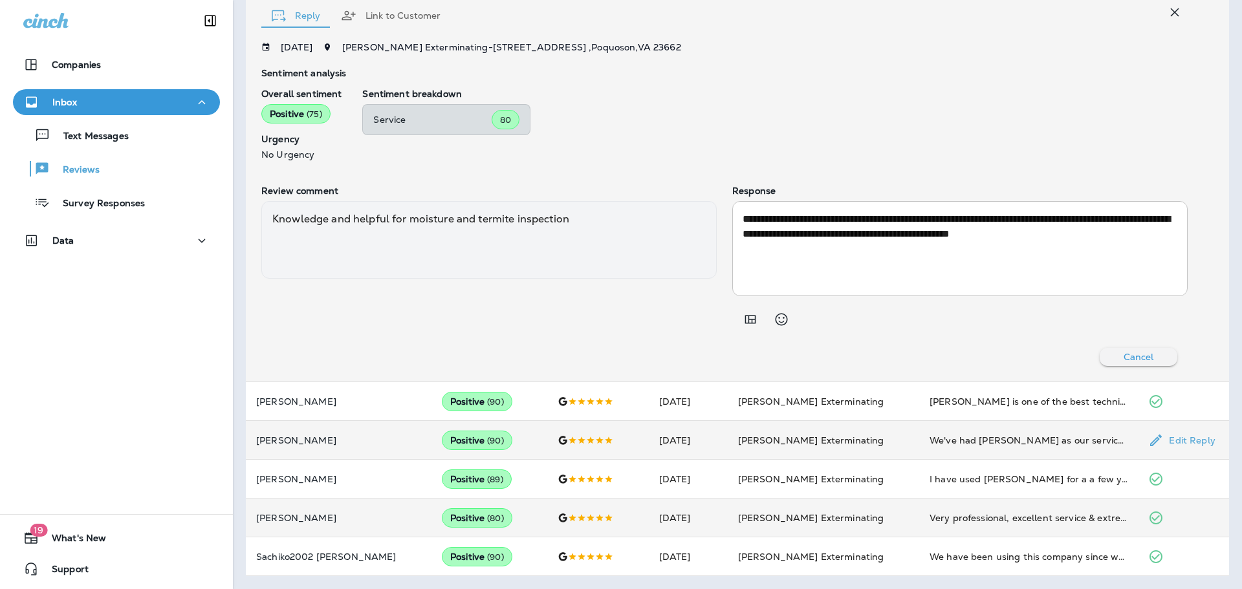
click at [724, 451] on td "Apr 17, 2025" at bounding box center [688, 440] width 79 height 39
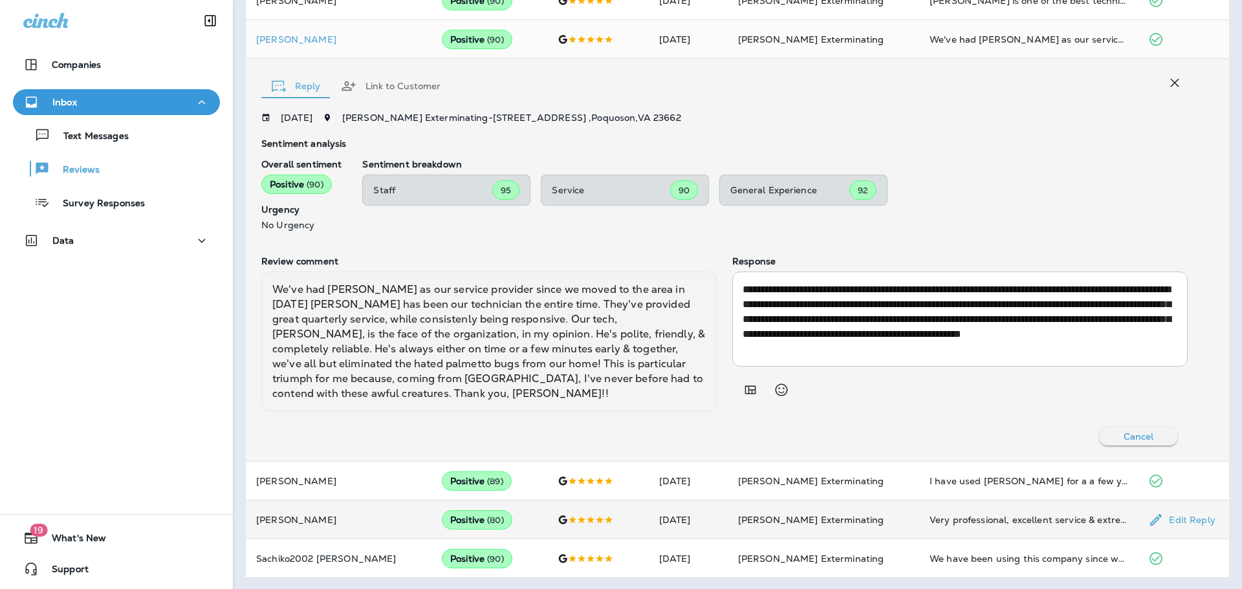
scroll to position [496, 0]
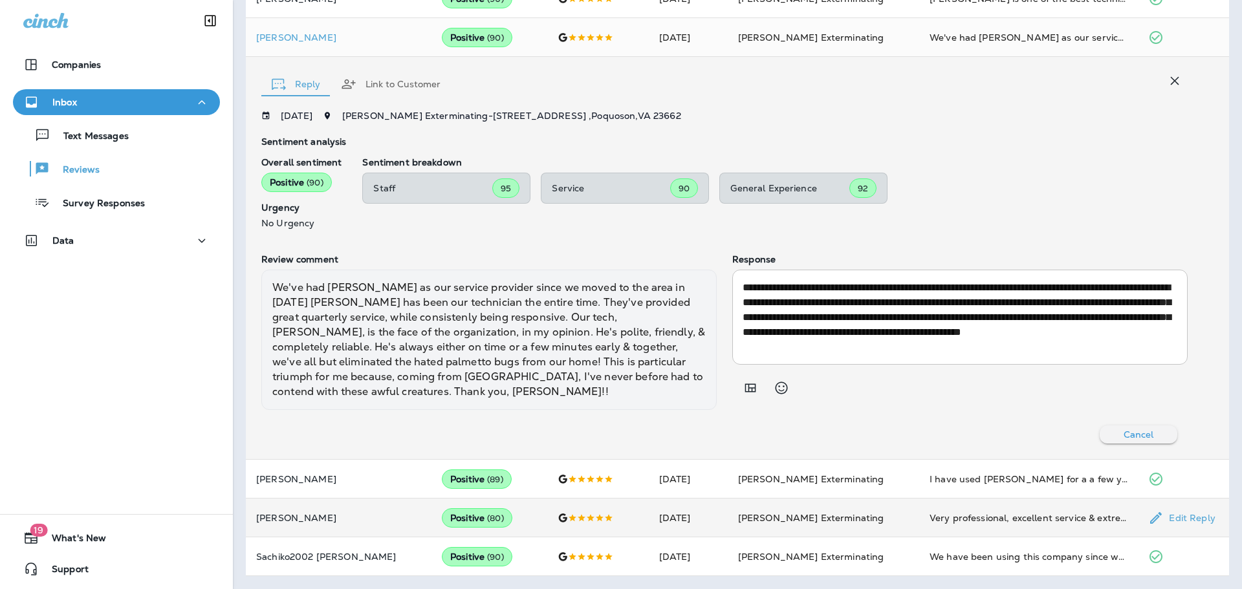
click at [703, 515] on td "Jan 15, 2025" at bounding box center [688, 518] width 79 height 39
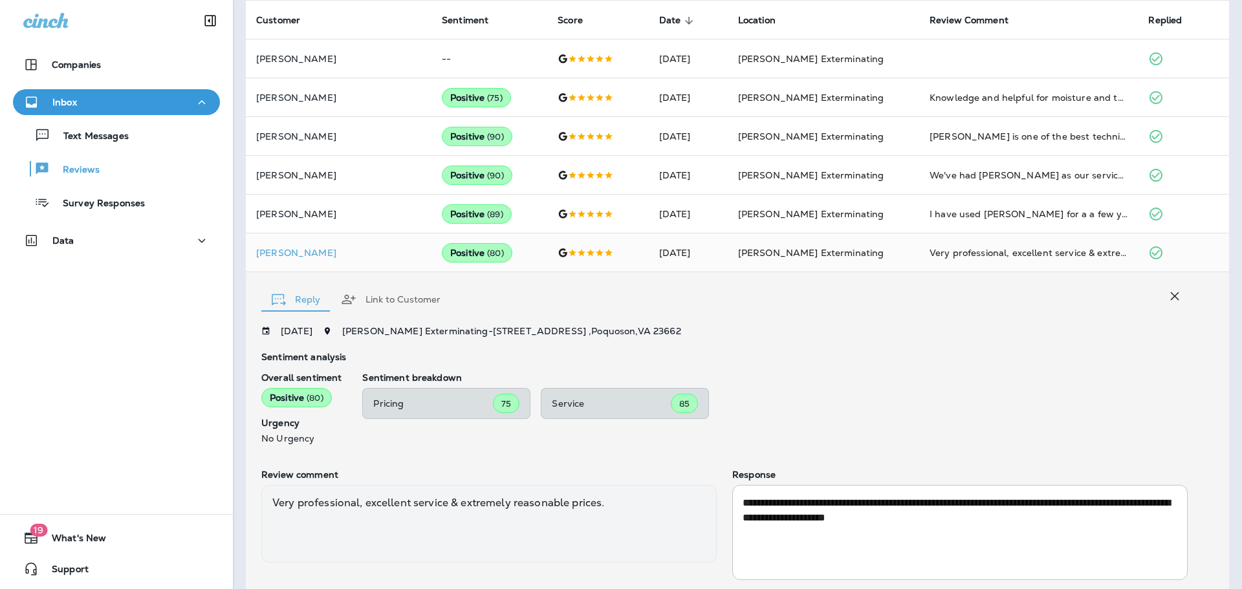
scroll to position [358, 0]
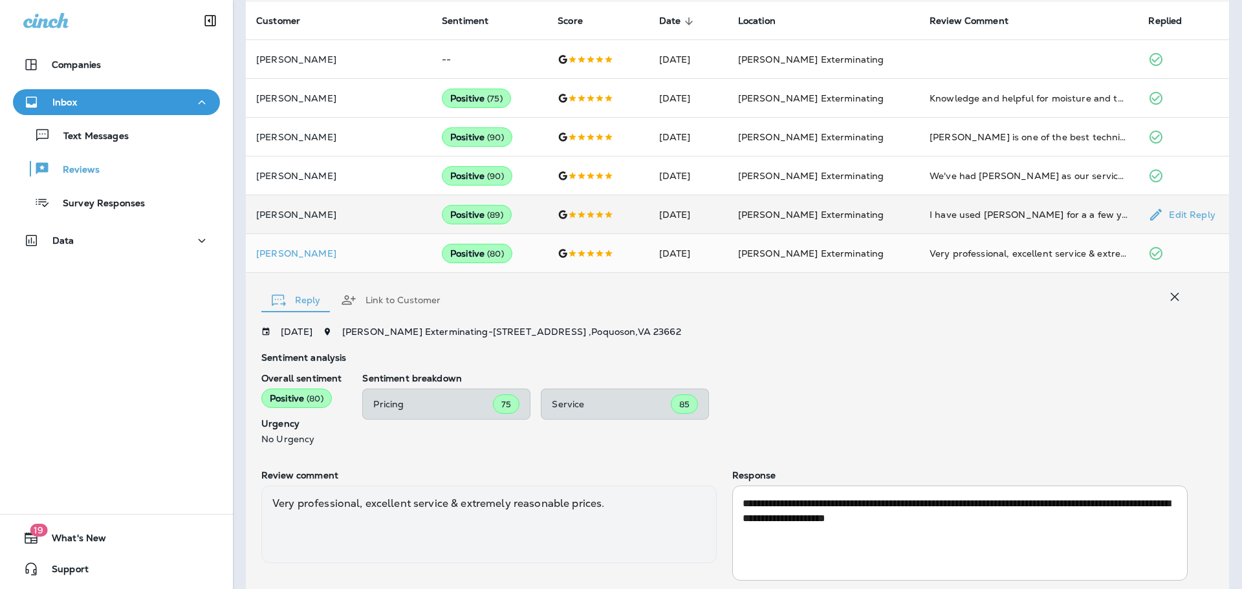
click at [506, 221] on td "Positive ( 89 )" at bounding box center [489, 214] width 116 height 39
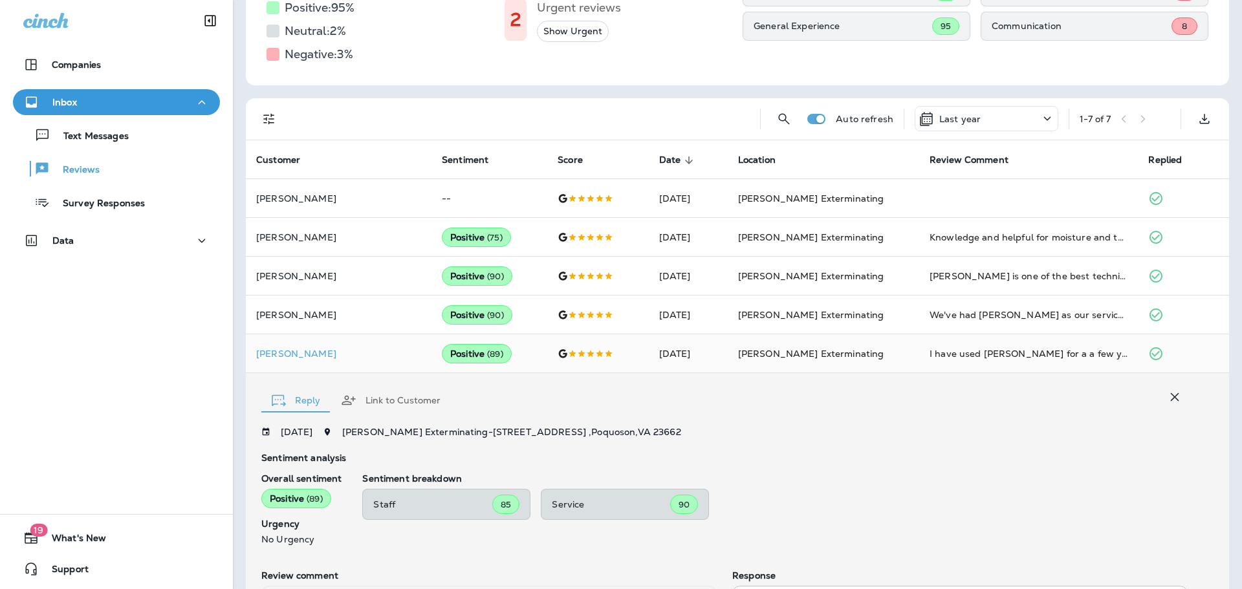
scroll to position [202, 0]
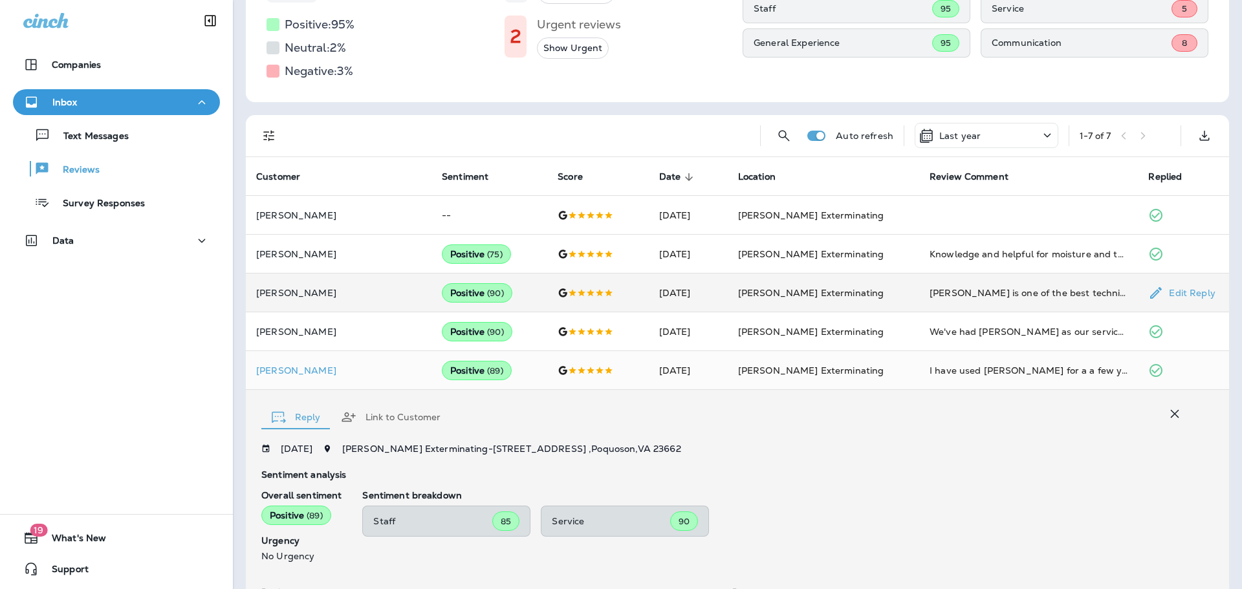
click at [496, 286] on td "Positive ( 90 )" at bounding box center [489, 293] width 116 height 39
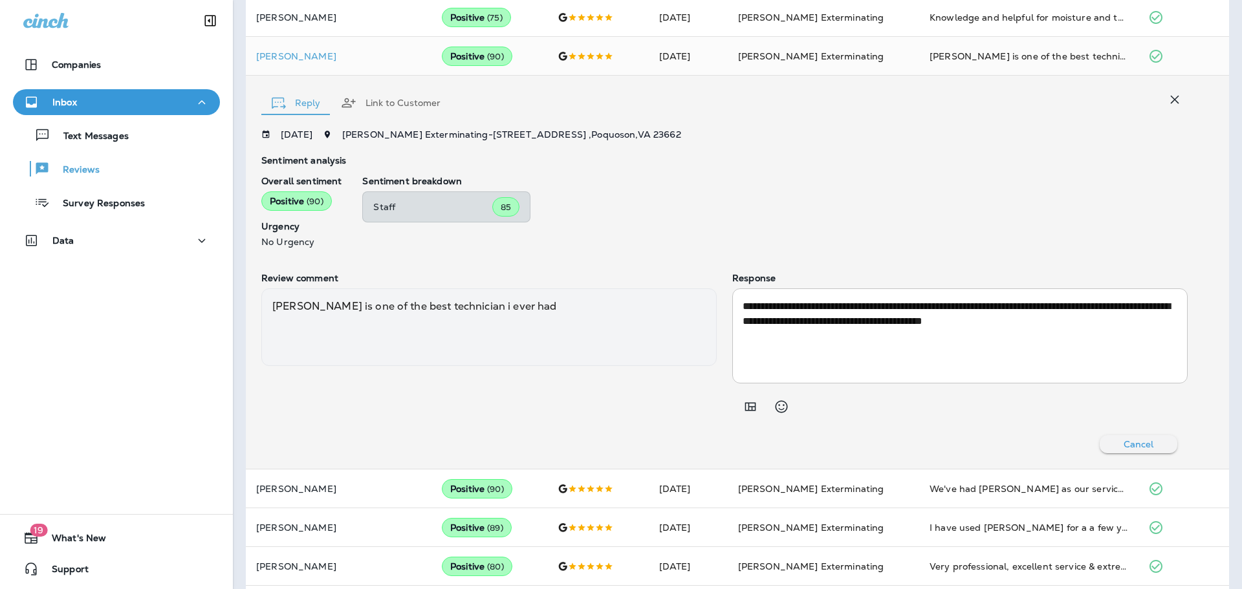
scroll to position [487, 0]
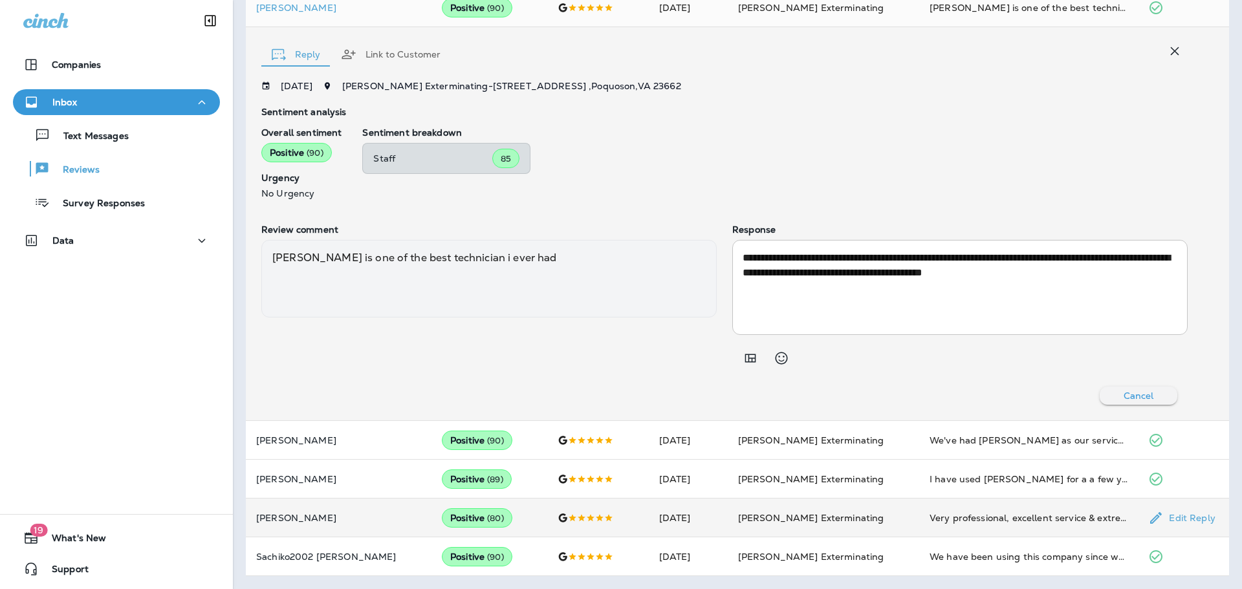
click at [715, 509] on td "Jan 15, 2025" at bounding box center [688, 518] width 79 height 39
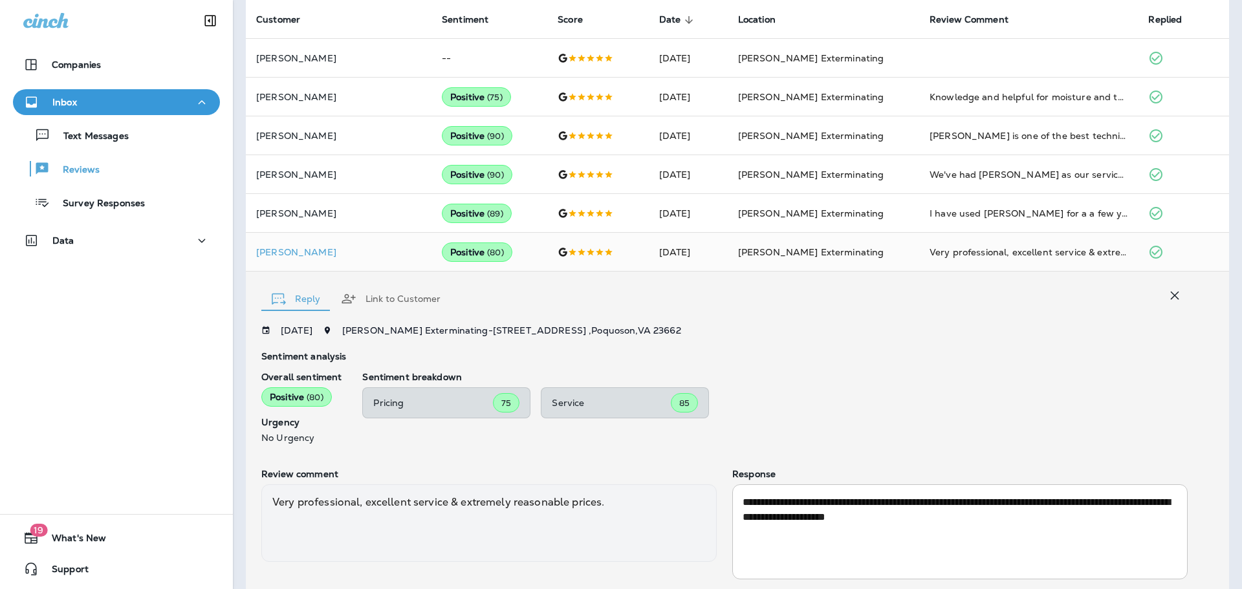
scroll to position [358, 0]
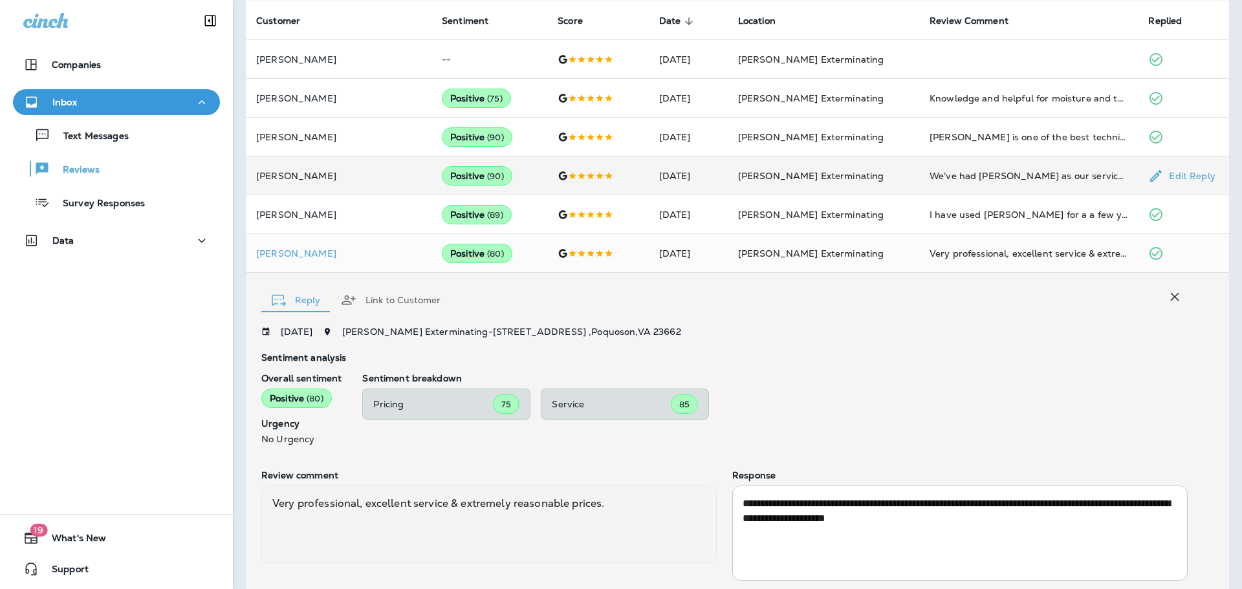
click at [708, 186] on td "Apr 17, 2025" at bounding box center [688, 175] width 79 height 39
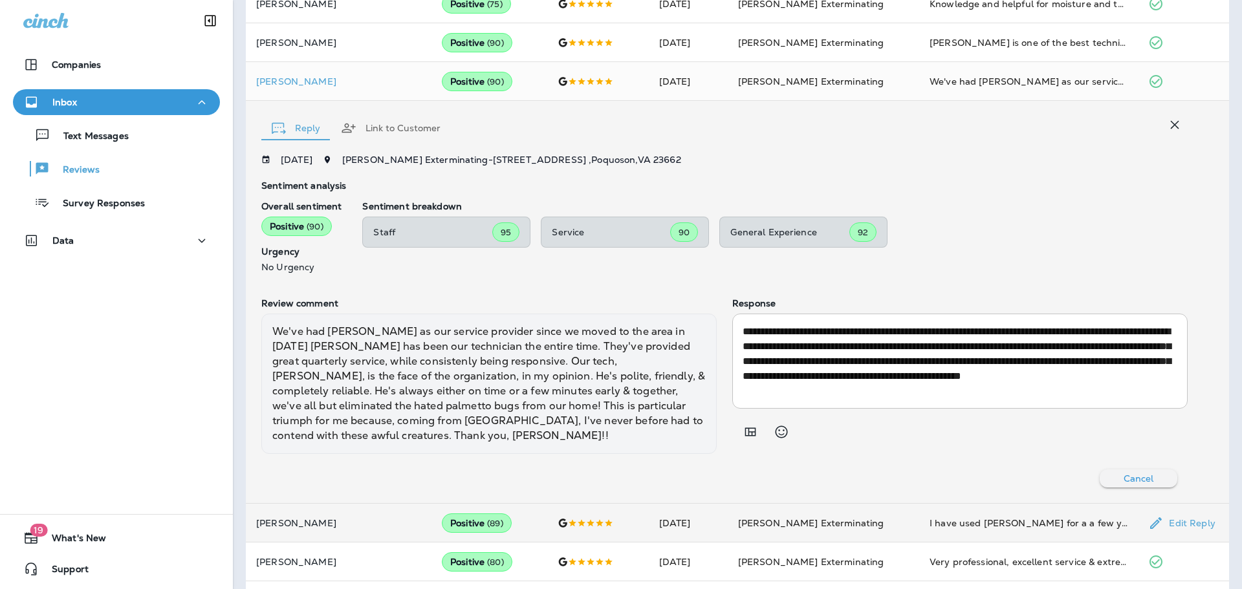
scroll to position [496, 0]
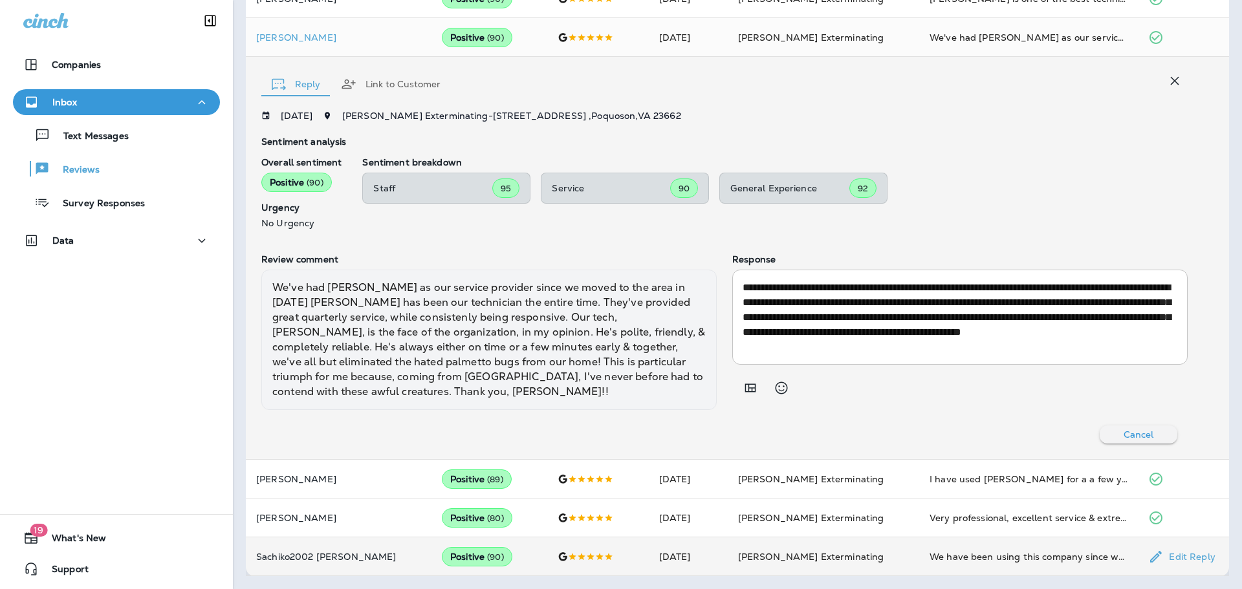
click at [610, 556] on div at bounding box center [597, 557] width 80 height 10
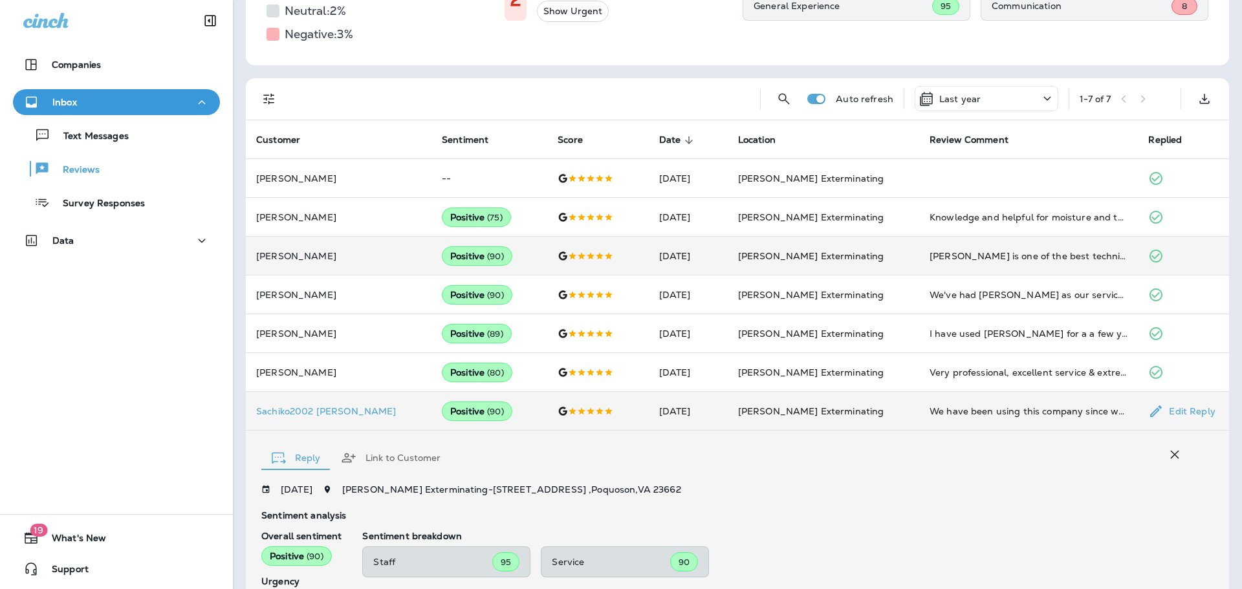
scroll to position [228, 0]
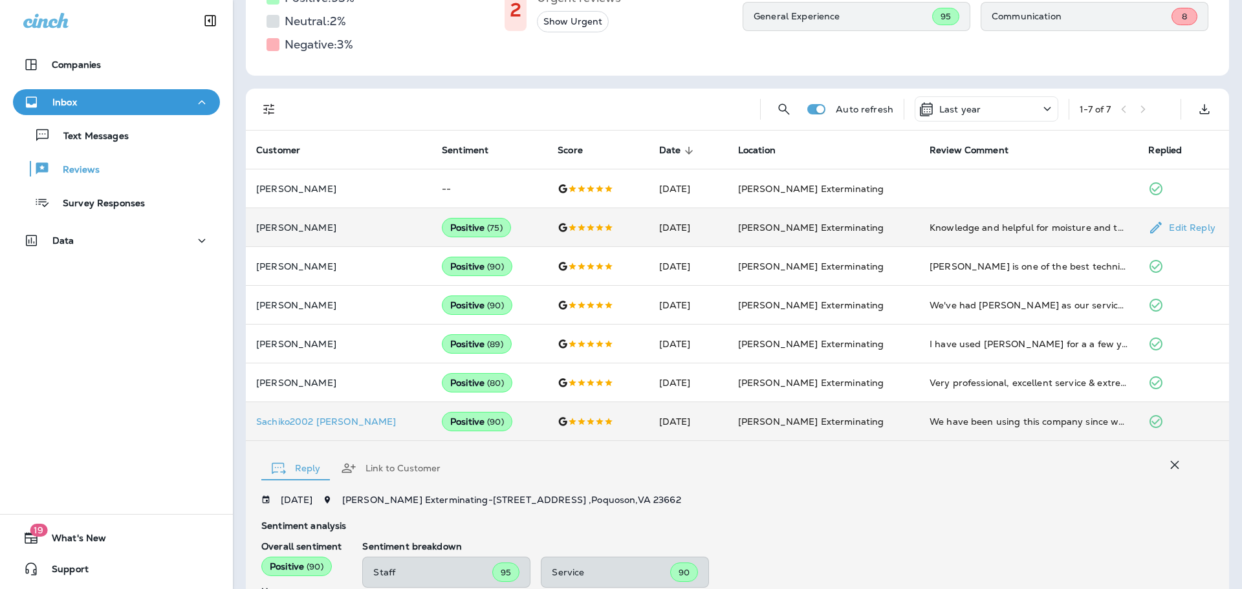
click at [519, 236] on td "Positive ( 75 )" at bounding box center [489, 227] width 116 height 39
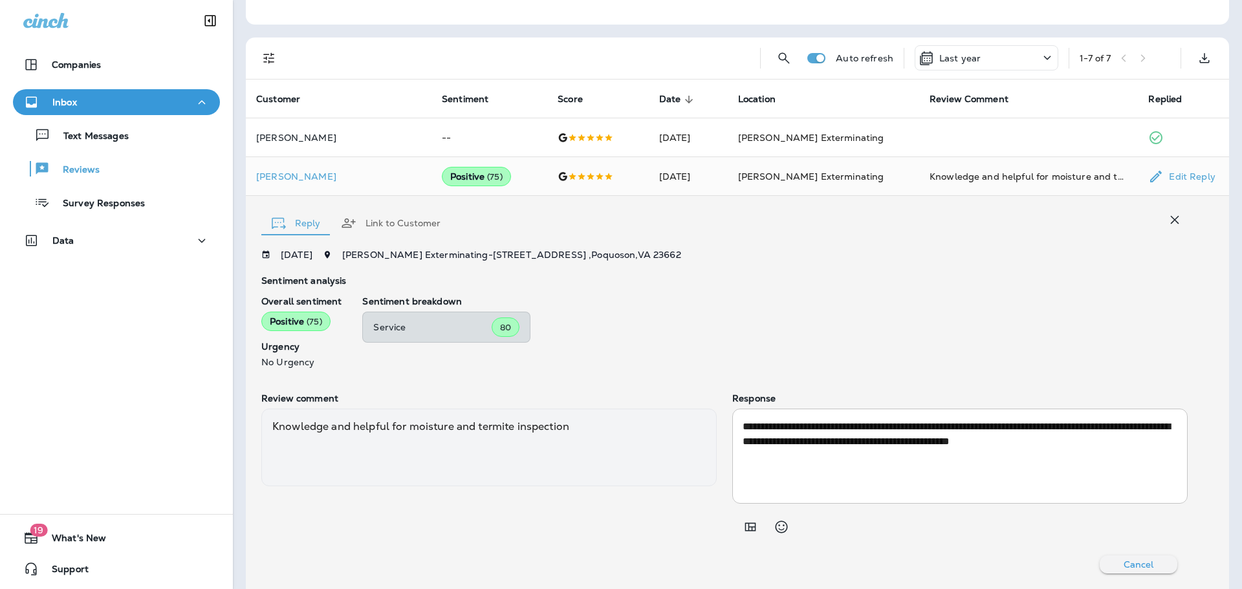
click at [431, 179] on td "Positive ( 75 )" at bounding box center [489, 176] width 116 height 39
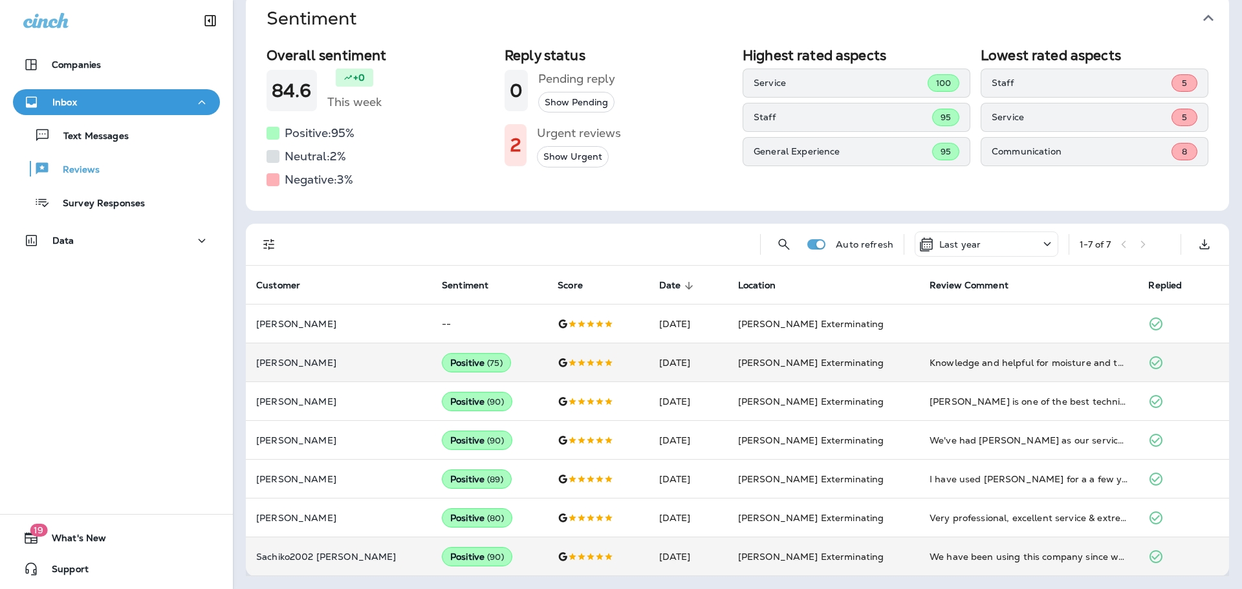
scroll to position [94, 0]
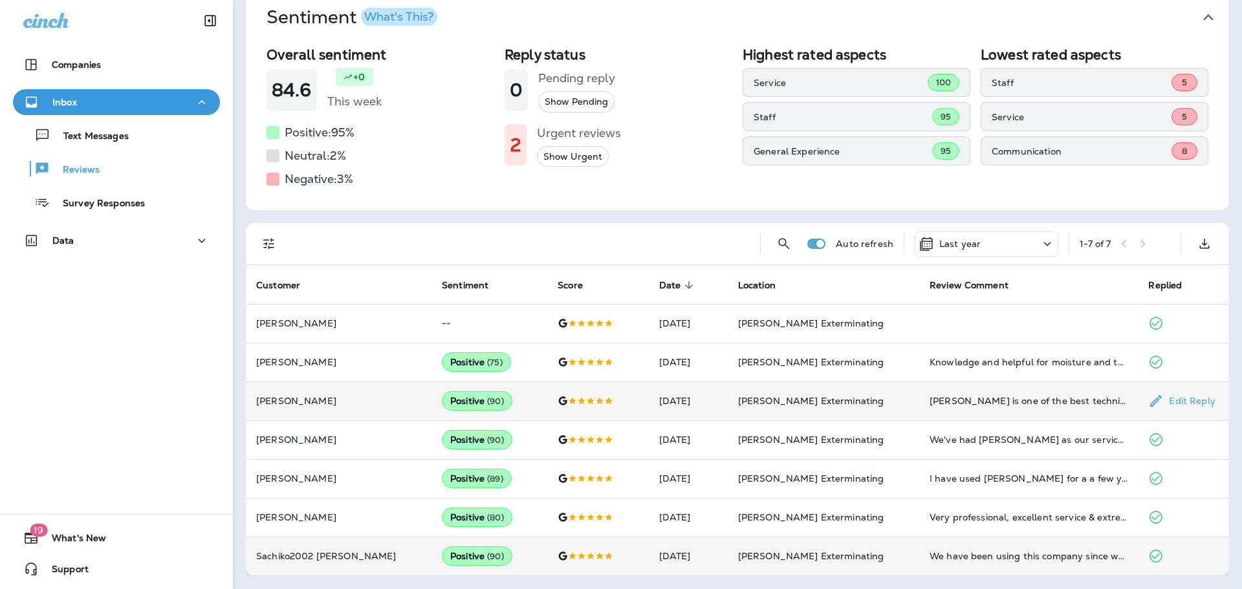
click at [547, 401] on td at bounding box center [597, 401] width 101 height 39
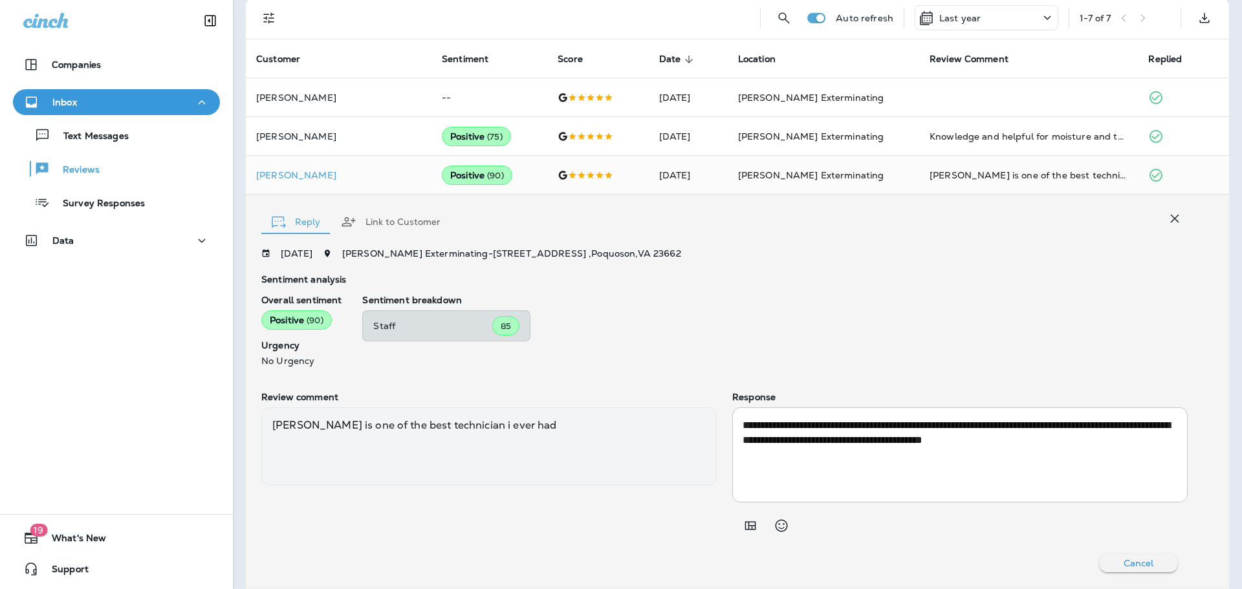
scroll to position [319, 0]
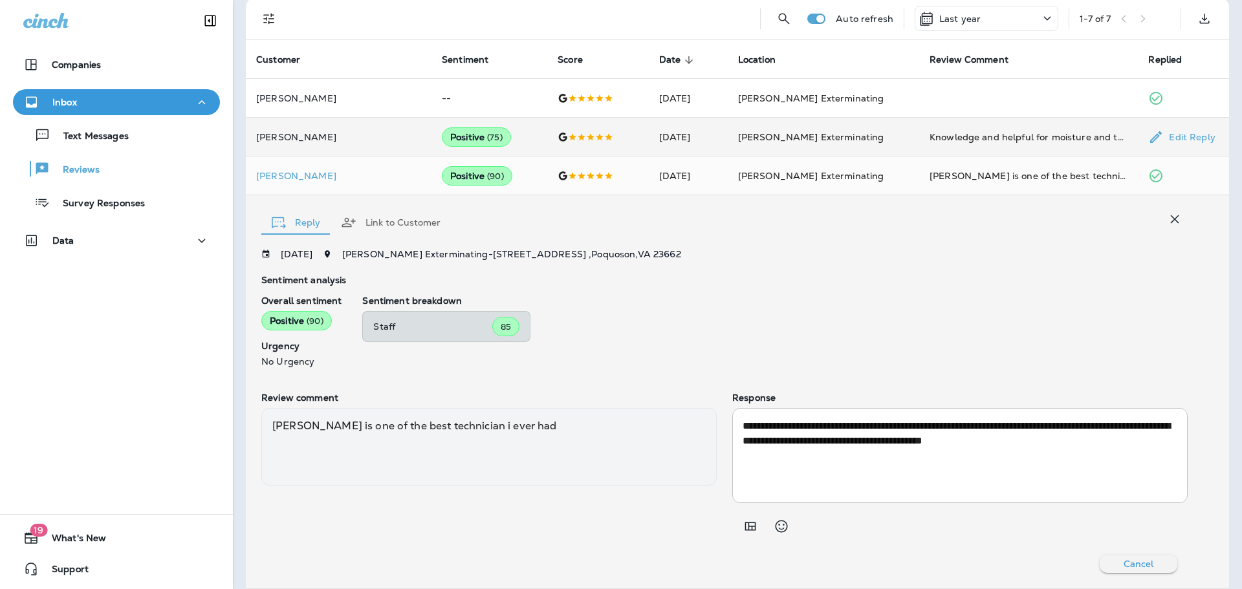
click at [510, 142] on td "Positive ( 75 )" at bounding box center [489, 137] width 116 height 39
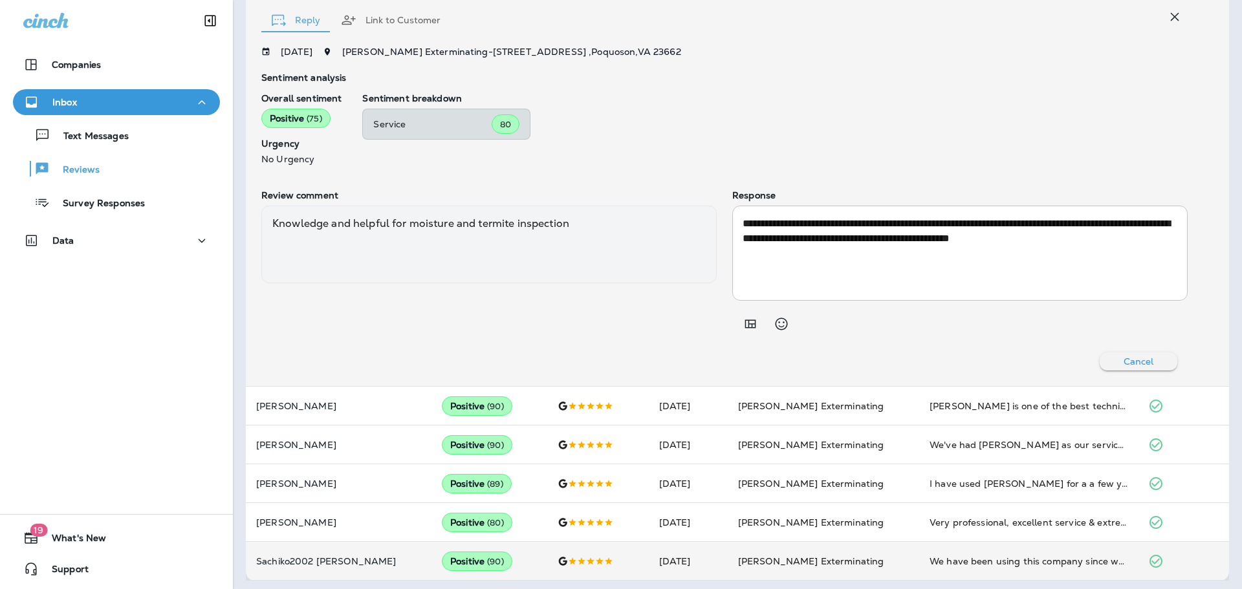
scroll to position [487, 0]
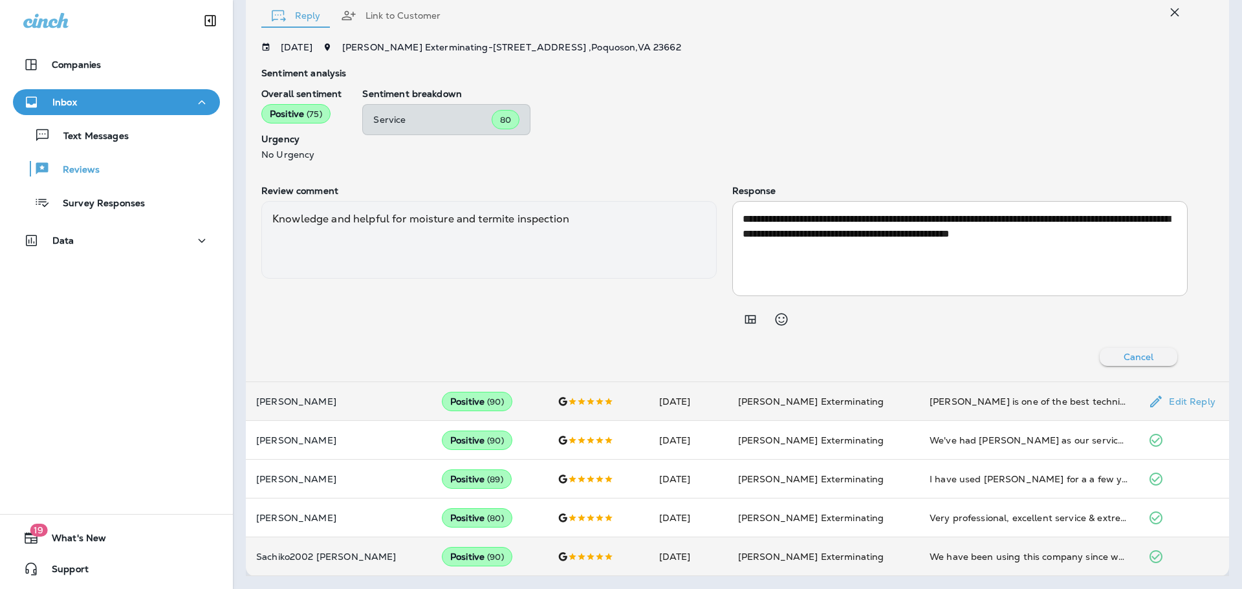
click at [550, 409] on td at bounding box center [597, 401] width 101 height 39
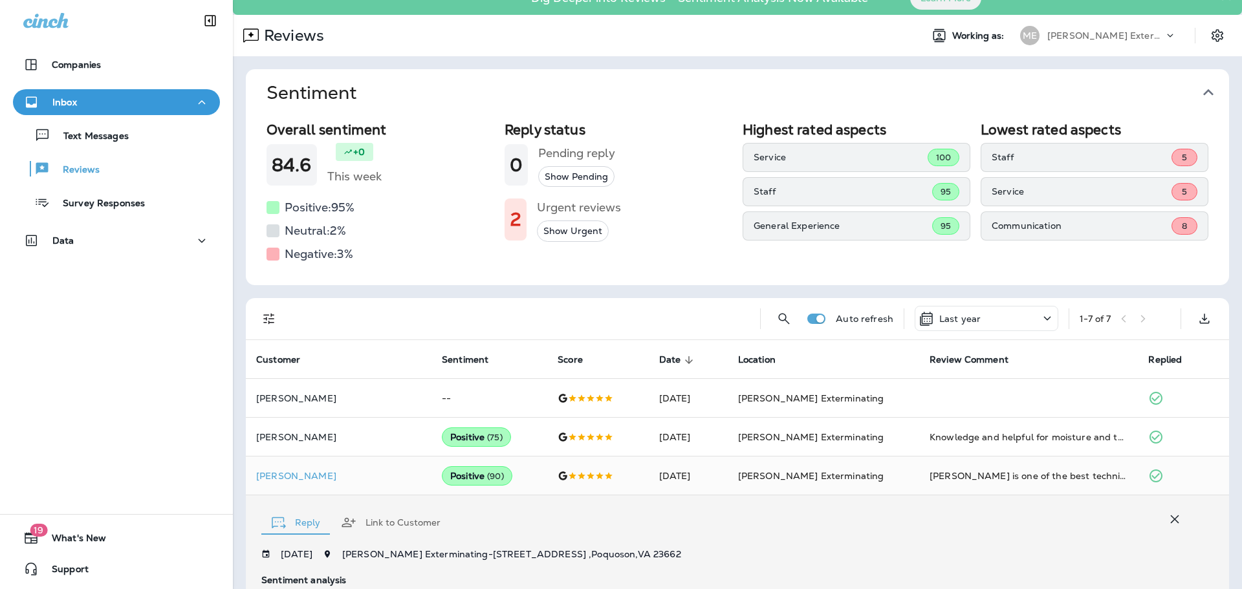
scroll to position [0, 0]
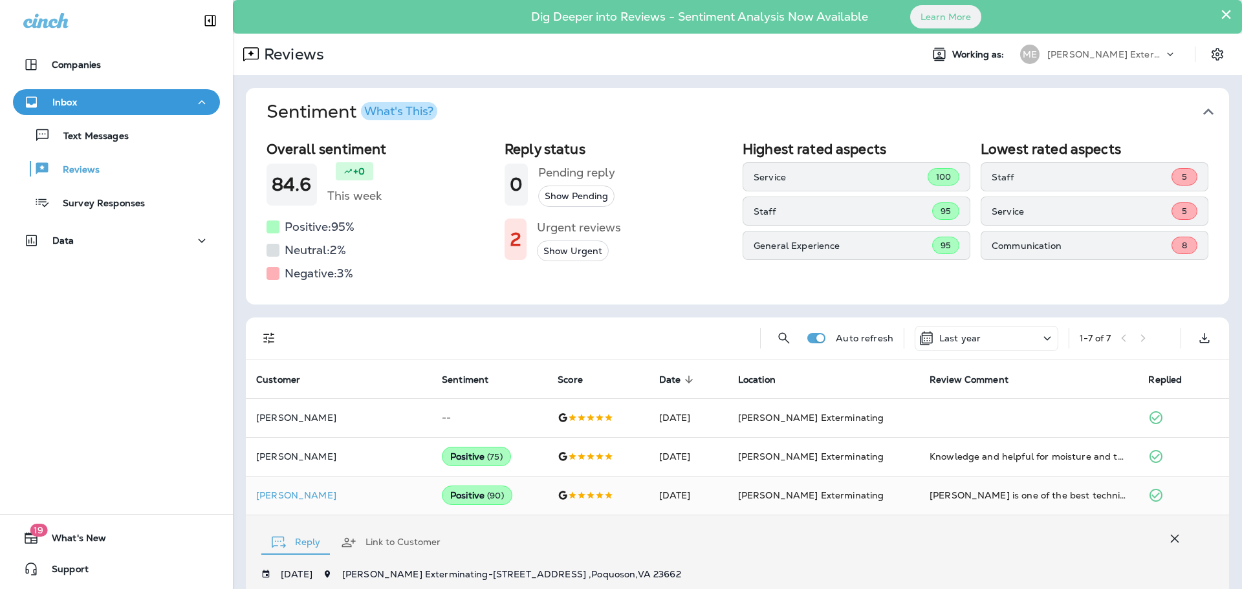
click at [583, 252] on button "Show Urgent" at bounding box center [573, 251] width 72 height 21
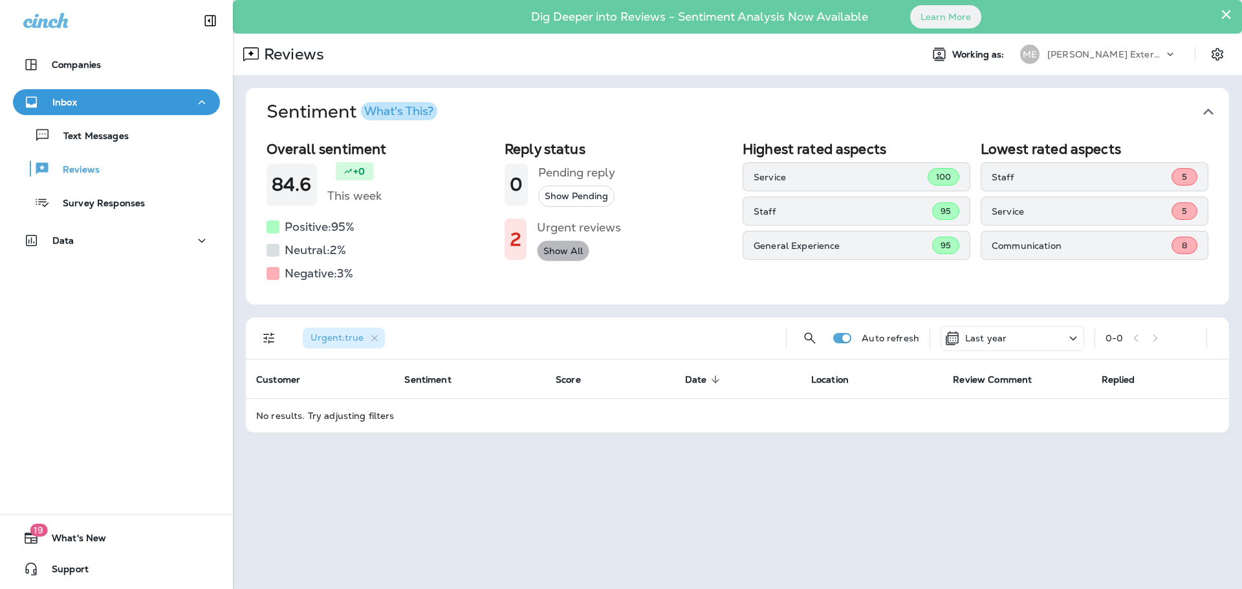
click at [575, 257] on button "Show All" at bounding box center [563, 251] width 52 height 21
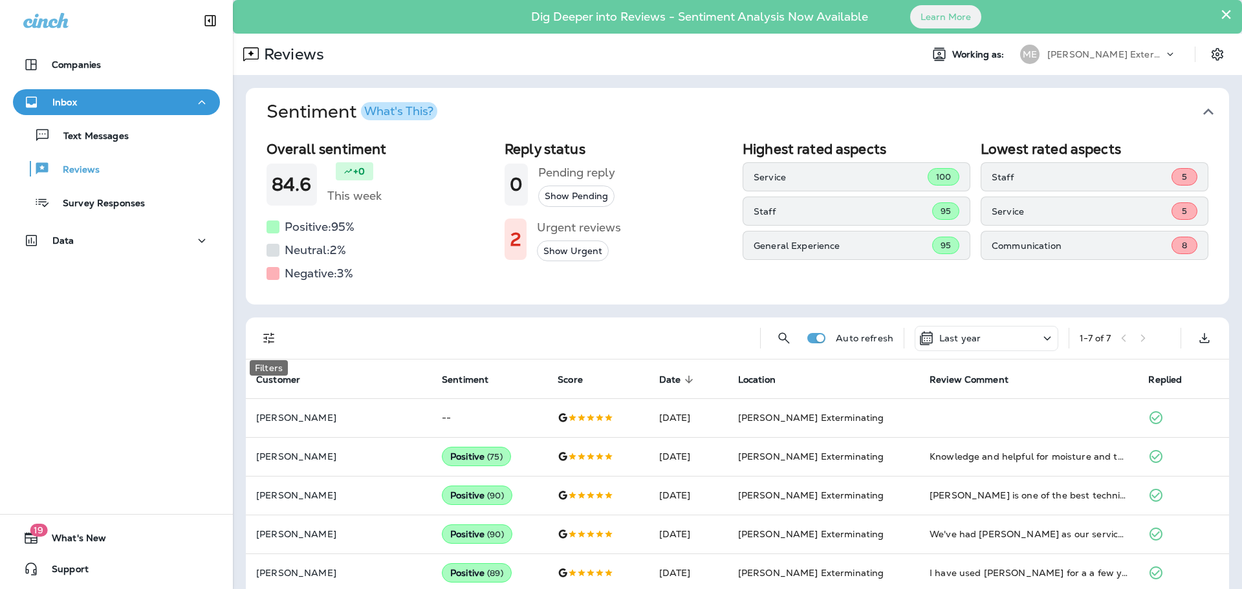
click at [264, 332] on icon "Filters" at bounding box center [269, 338] width 16 height 16
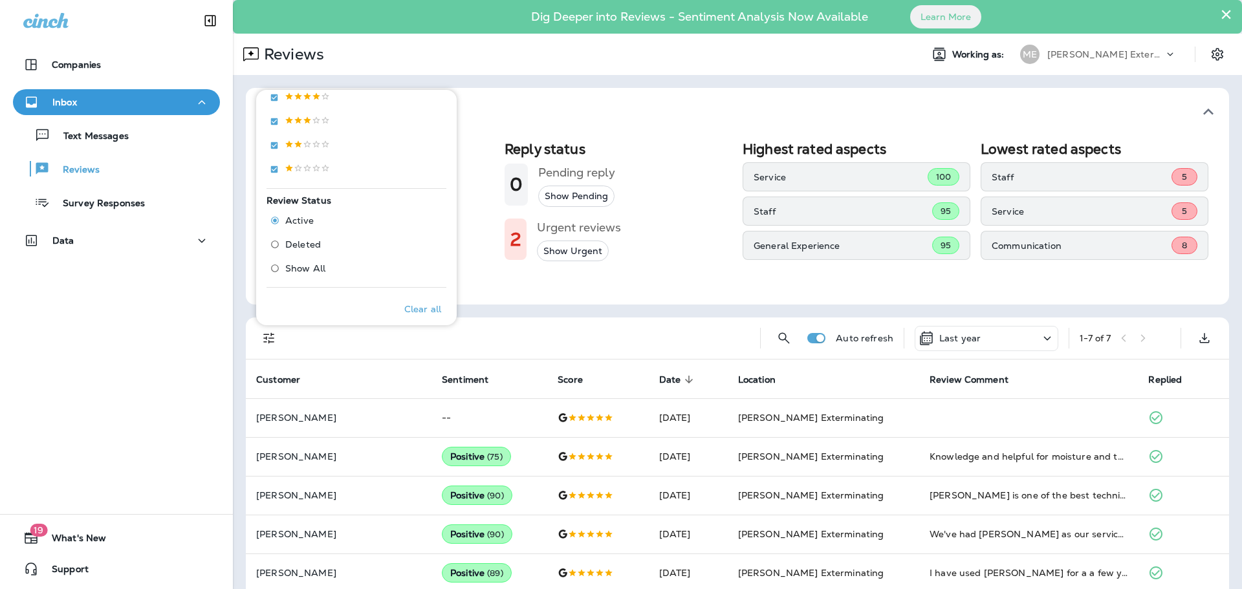
scroll to position [264, 0]
click at [301, 261] on span "Deleted" at bounding box center [303, 266] width 36 height 10
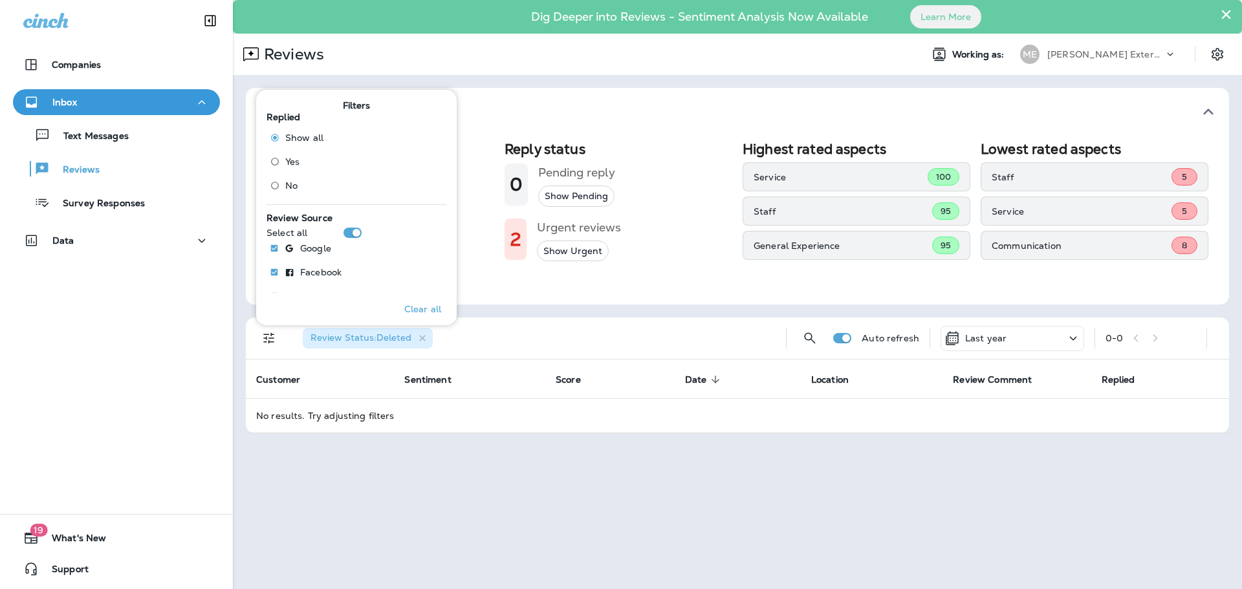
click at [991, 333] on p "Last year" at bounding box center [985, 338] width 41 height 10
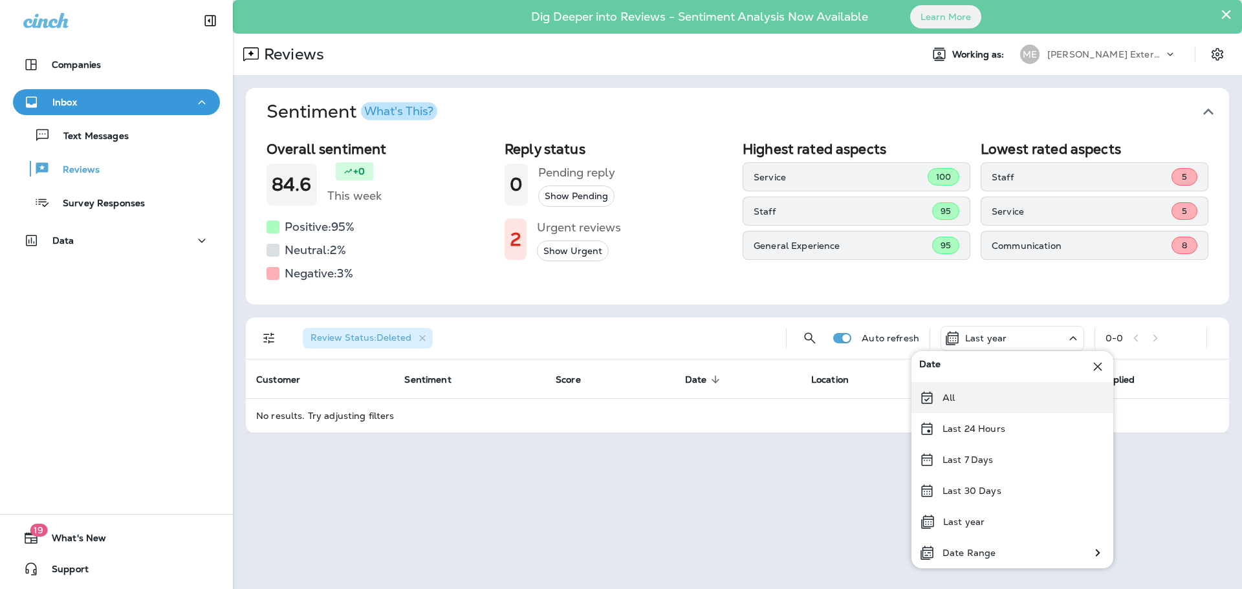
click at [952, 394] on p "All" at bounding box center [948, 397] width 12 height 10
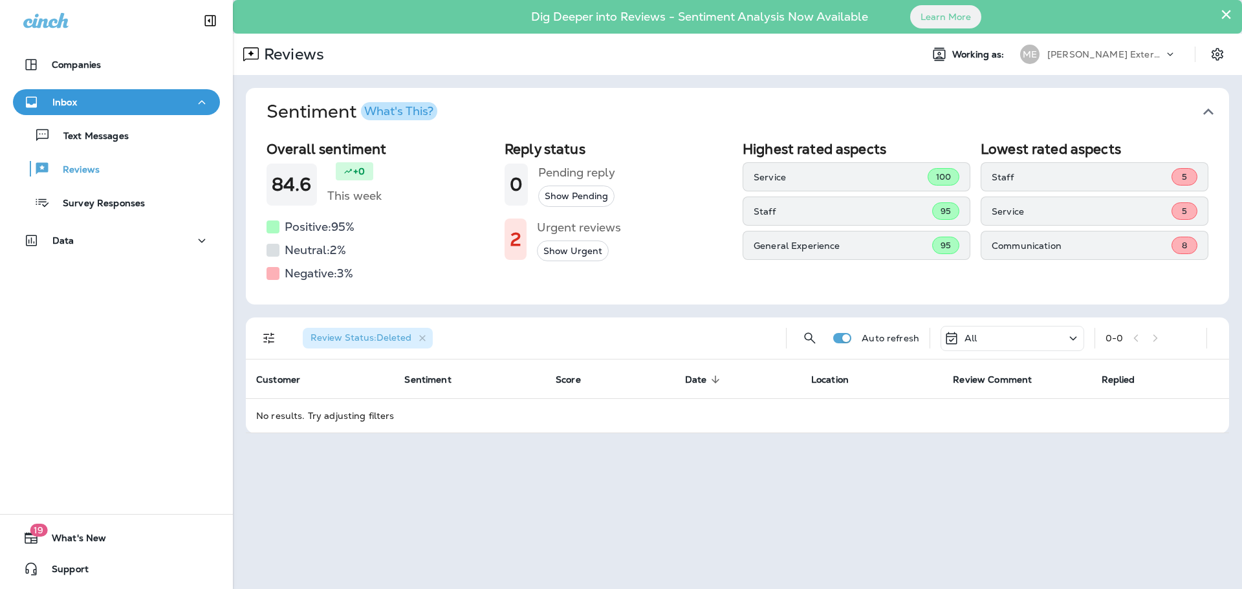
click at [381, 332] on span "Review Status : Deleted" at bounding box center [360, 338] width 101 height 12
click at [424, 335] on icon "button" at bounding box center [422, 338] width 11 height 11
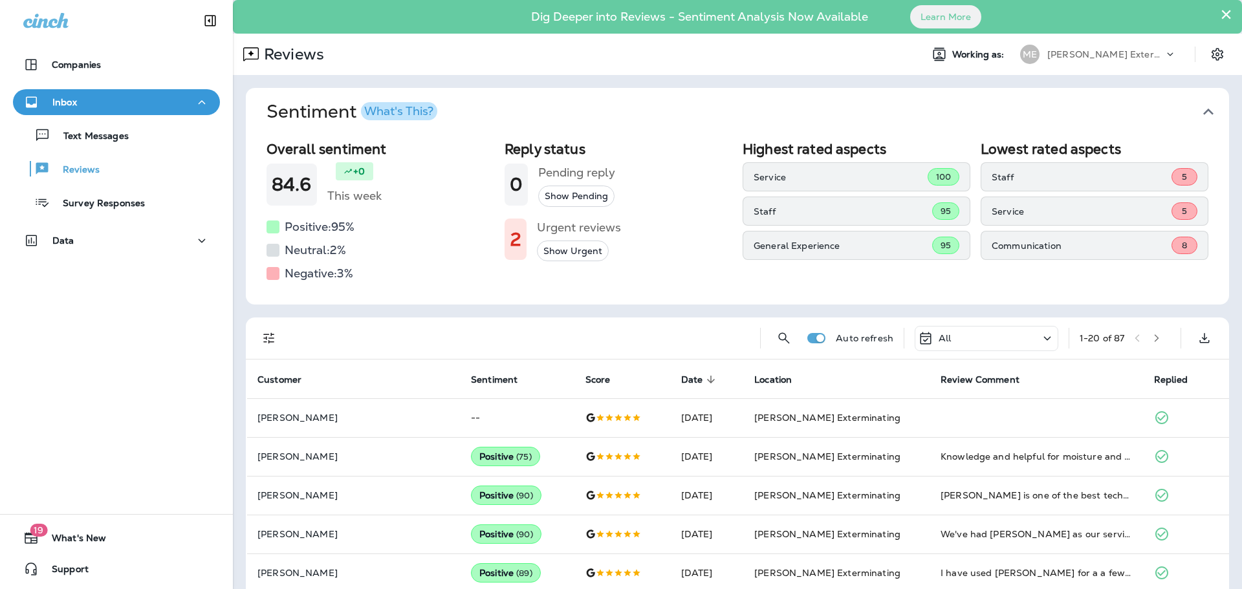
click at [1152, 341] on icon "button" at bounding box center [1156, 338] width 9 height 9
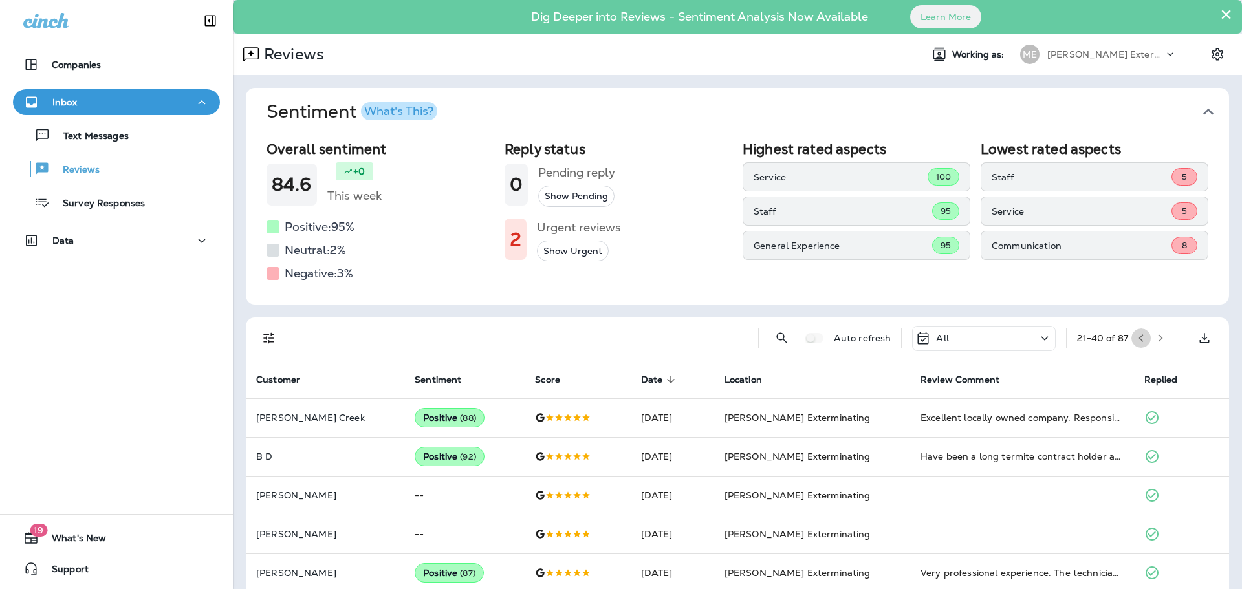
click at [1131, 339] on button "button" at bounding box center [1140, 337] width 19 height 19
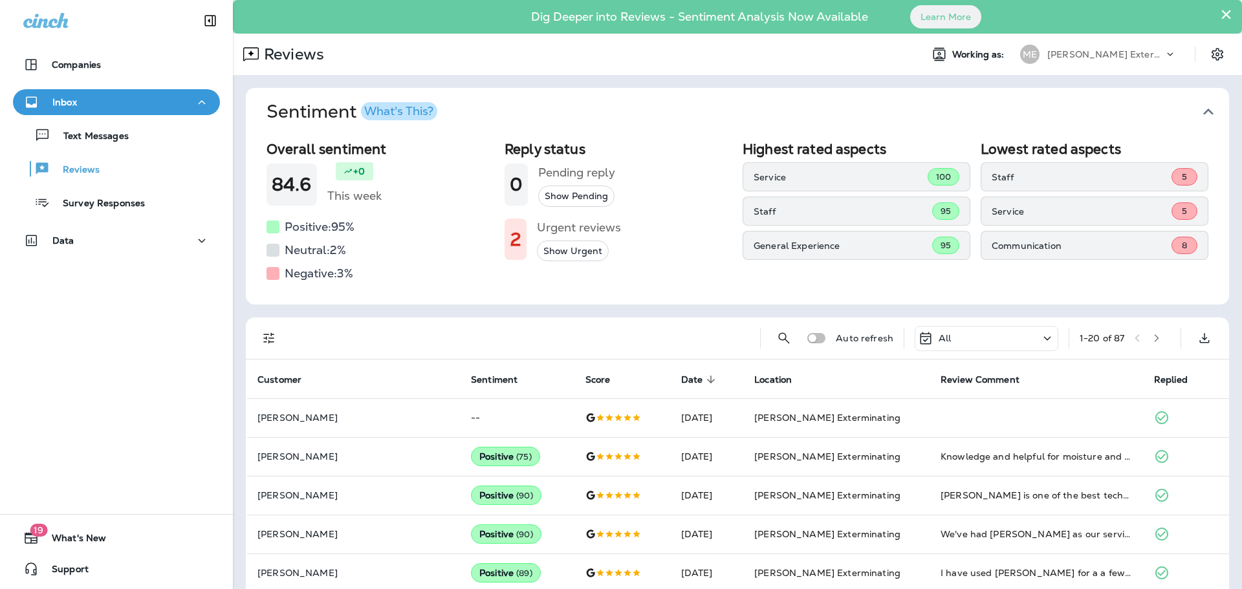
click at [280, 342] on button "Filters" at bounding box center [269, 338] width 26 height 26
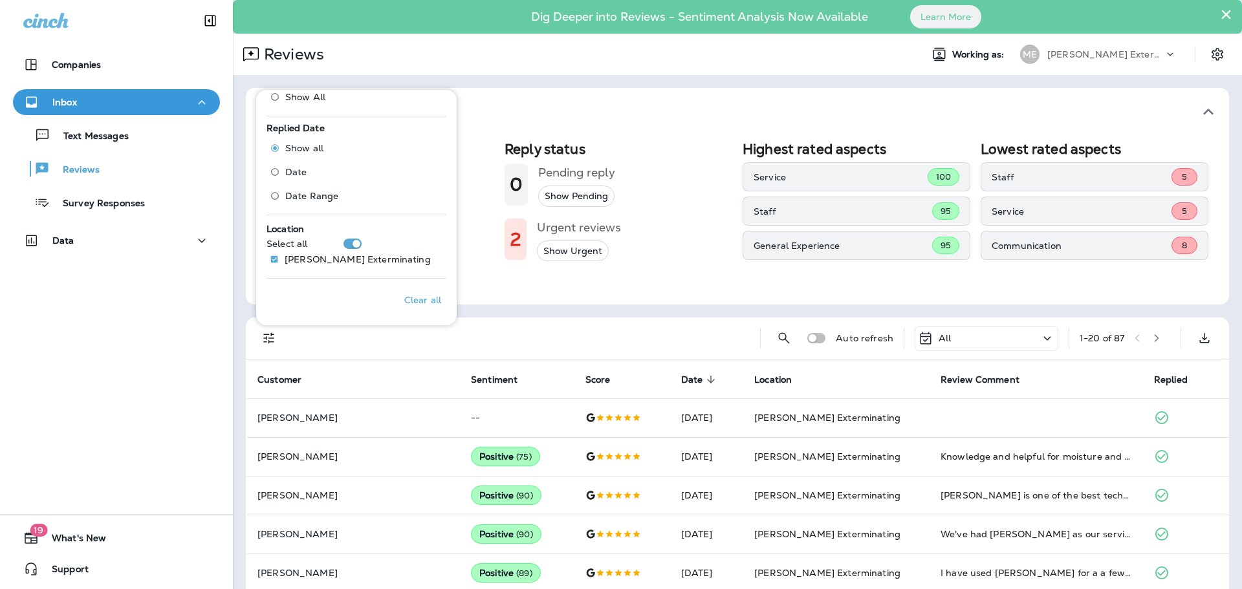
scroll to position [458, 0]
click at [675, 346] on div at bounding box center [520, 337] width 457 height 41
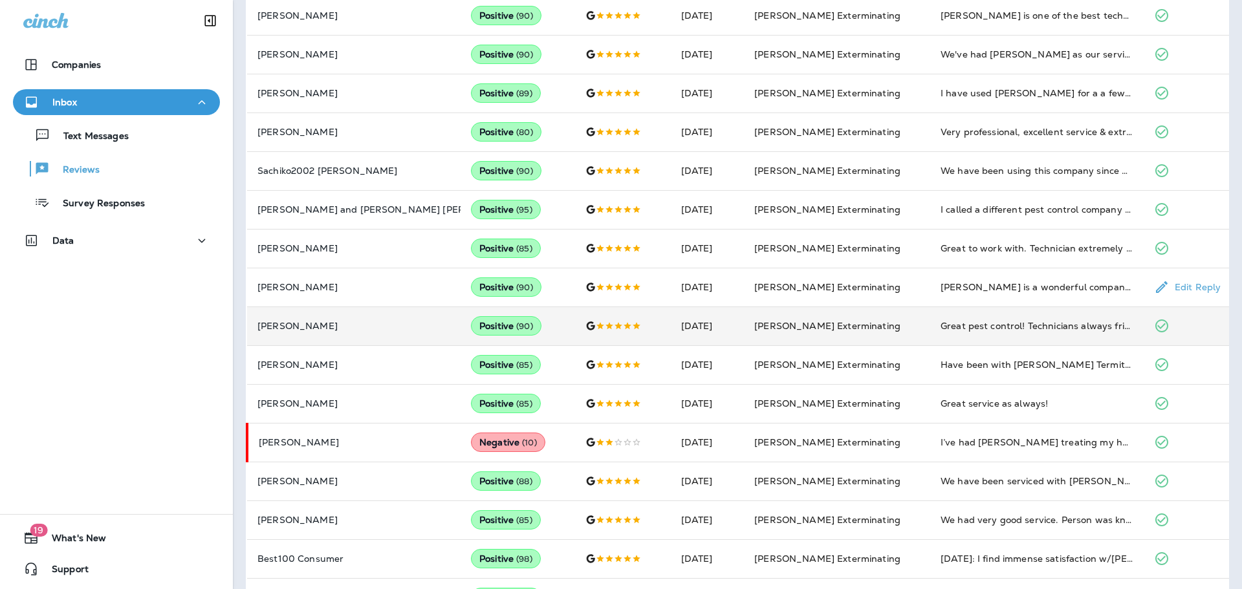
scroll to position [597, 0]
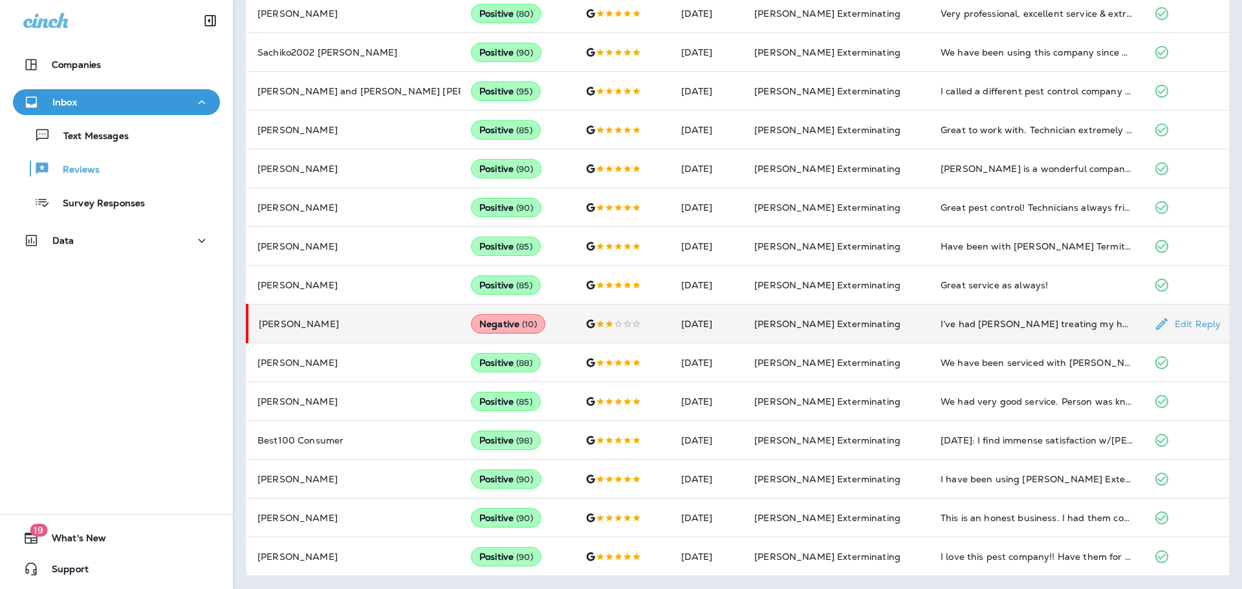
click at [949, 333] on td "I’ve had Mares treating my home for 4 1/2 years and now that my home is for sal…" at bounding box center [1036, 324] width 213 height 39
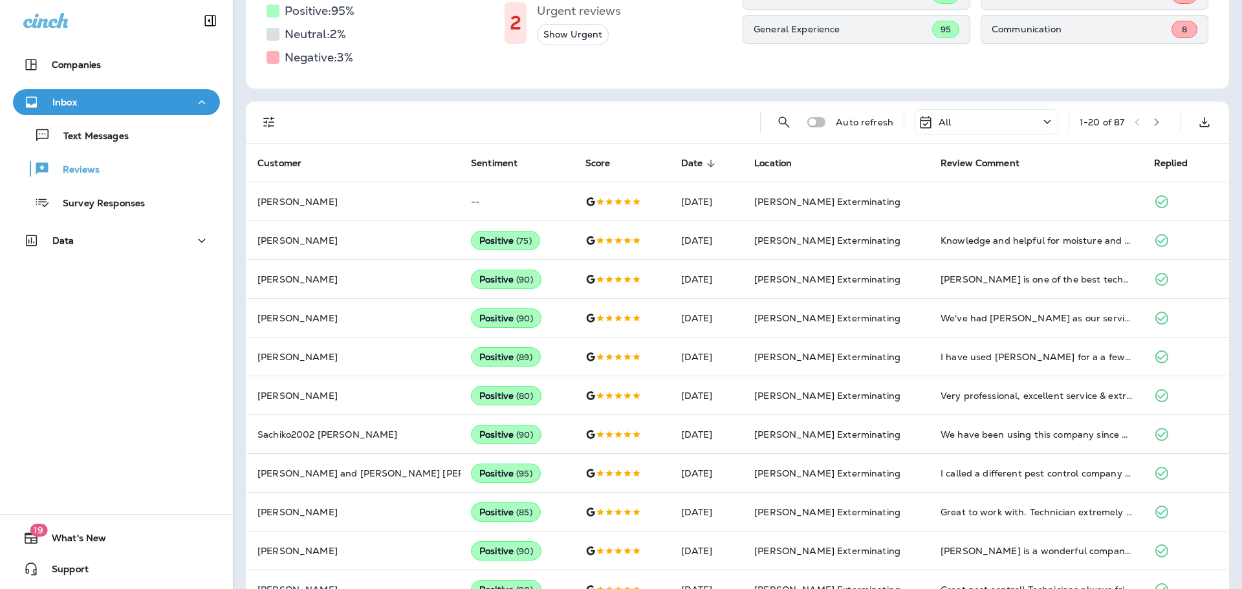
scroll to position [21, 0]
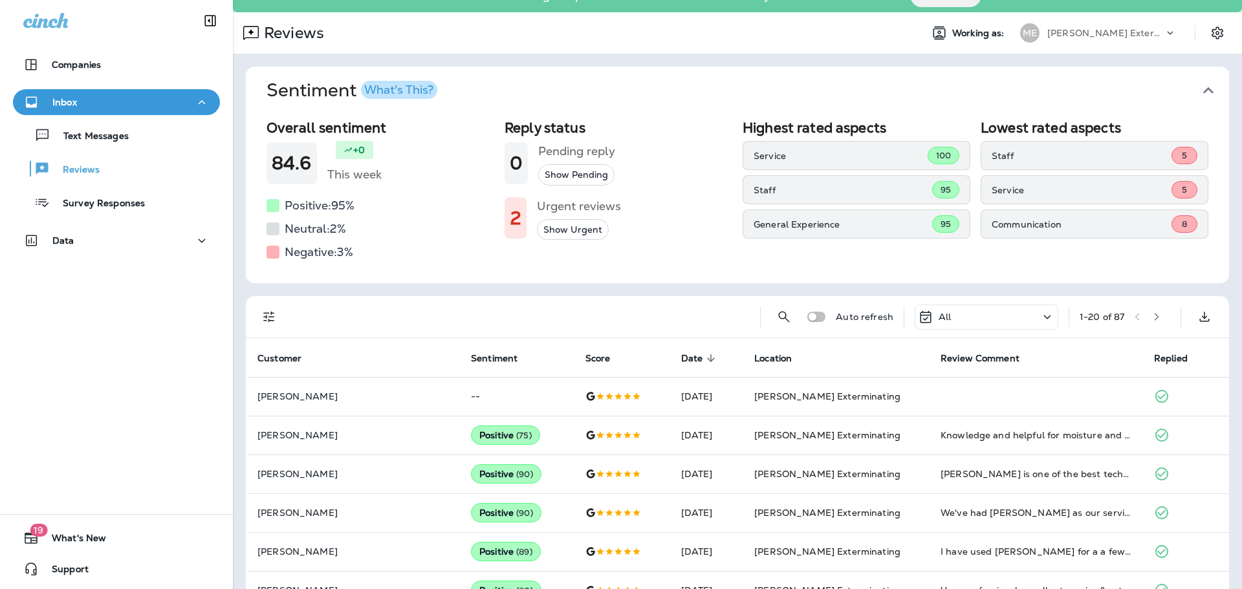
click at [1140, 315] on div "1 - 20 of 87" at bounding box center [1124, 316] width 91 height 19
click at [1152, 316] on icon "button" at bounding box center [1156, 316] width 9 height 9
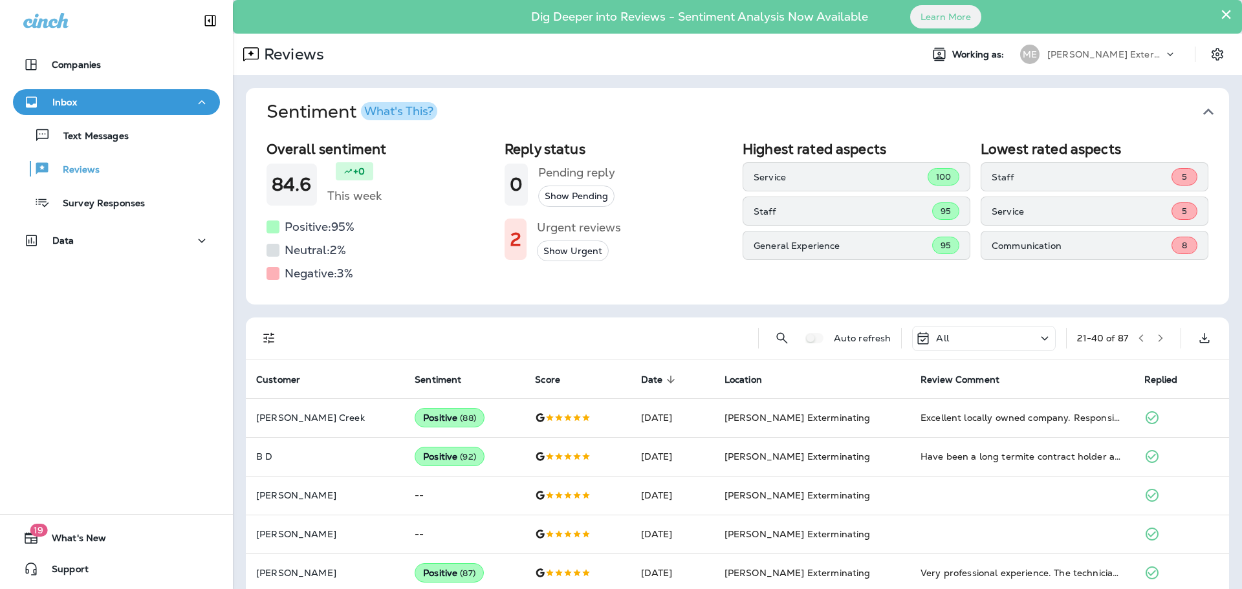
click at [1158, 339] on button "button" at bounding box center [1159, 337] width 19 height 19
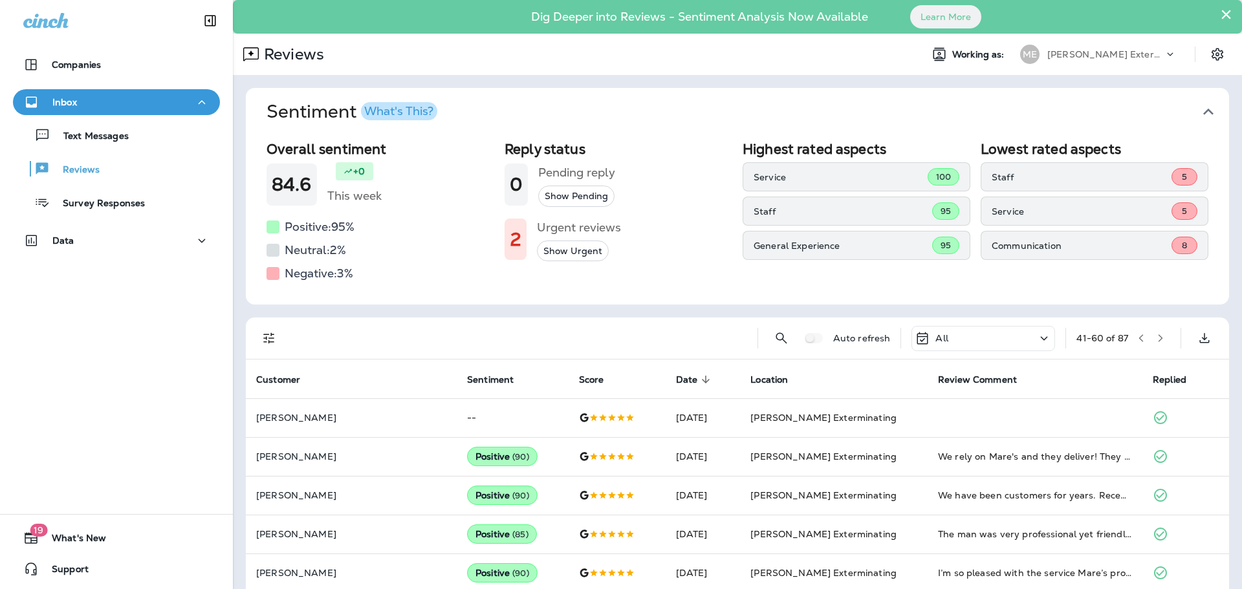
click at [1158, 339] on button "button" at bounding box center [1159, 337] width 19 height 19
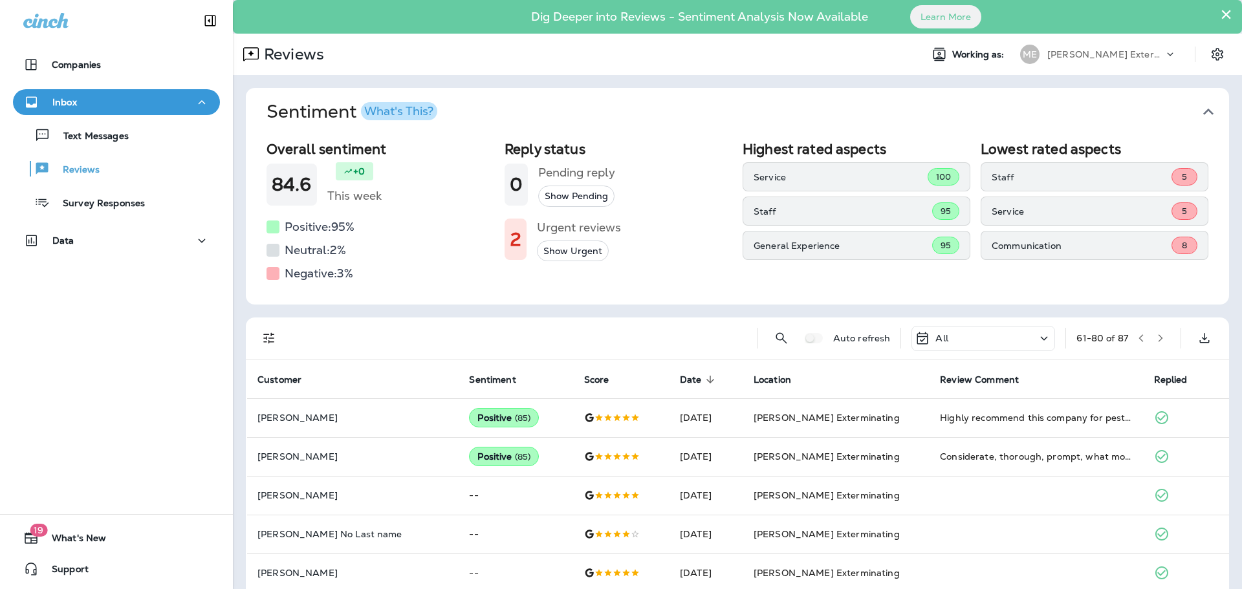
scroll to position [259, 0]
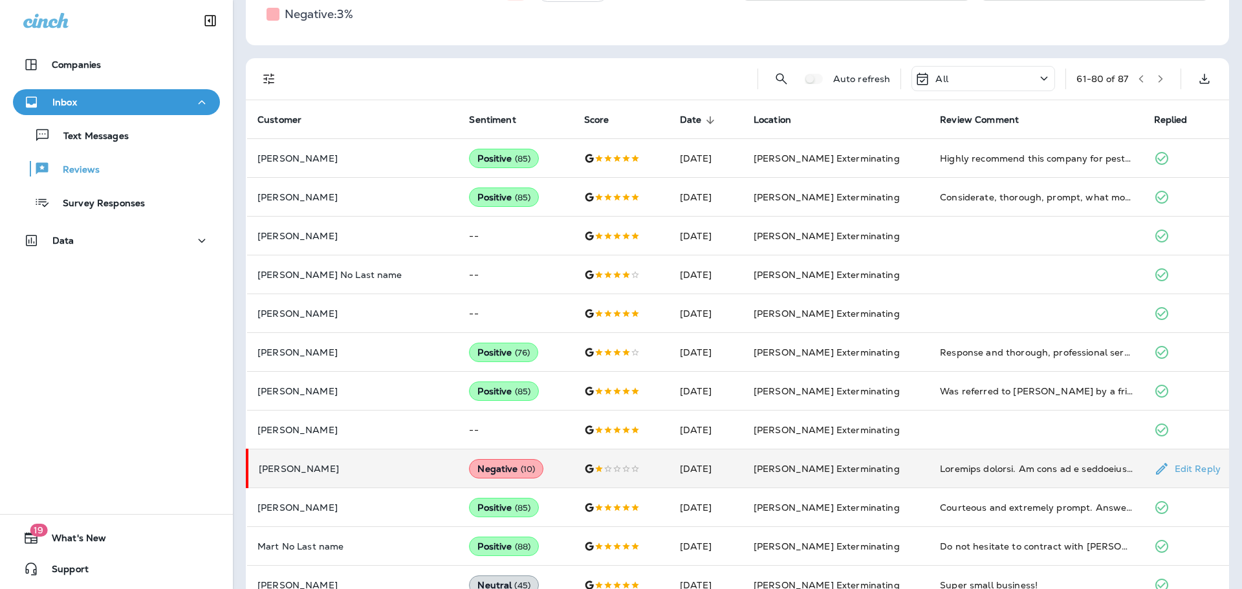
click at [892, 473] on td "[PERSON_NAME] Exterminating" at bounding box center [836, 468] width 186 height 39
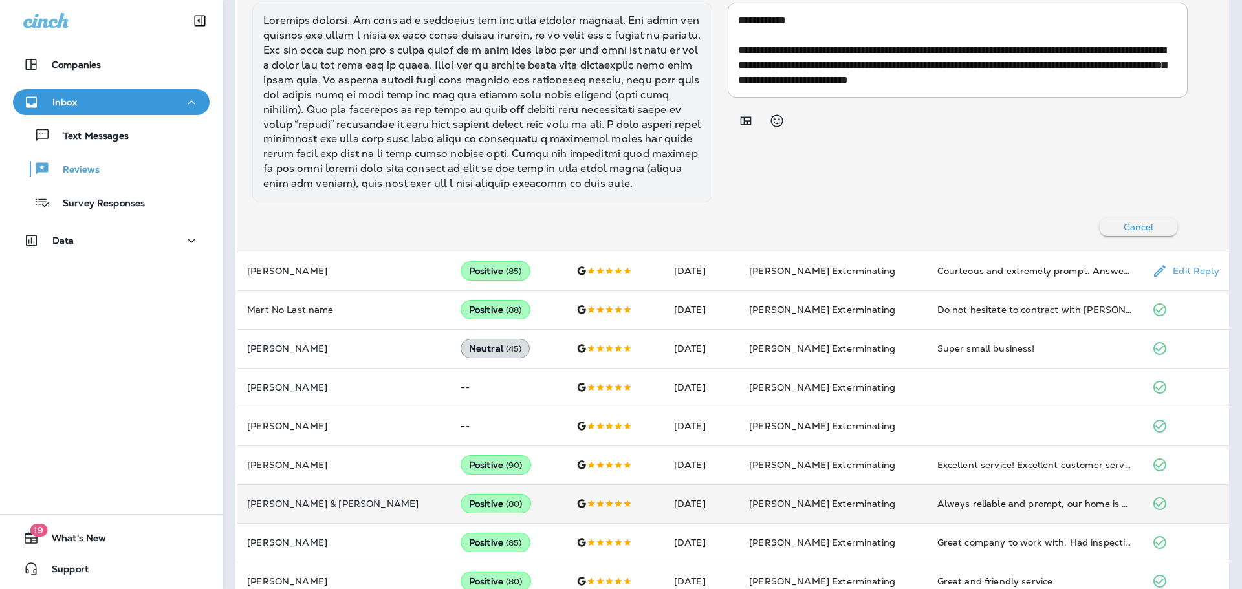
scroll to position [1075, 0]
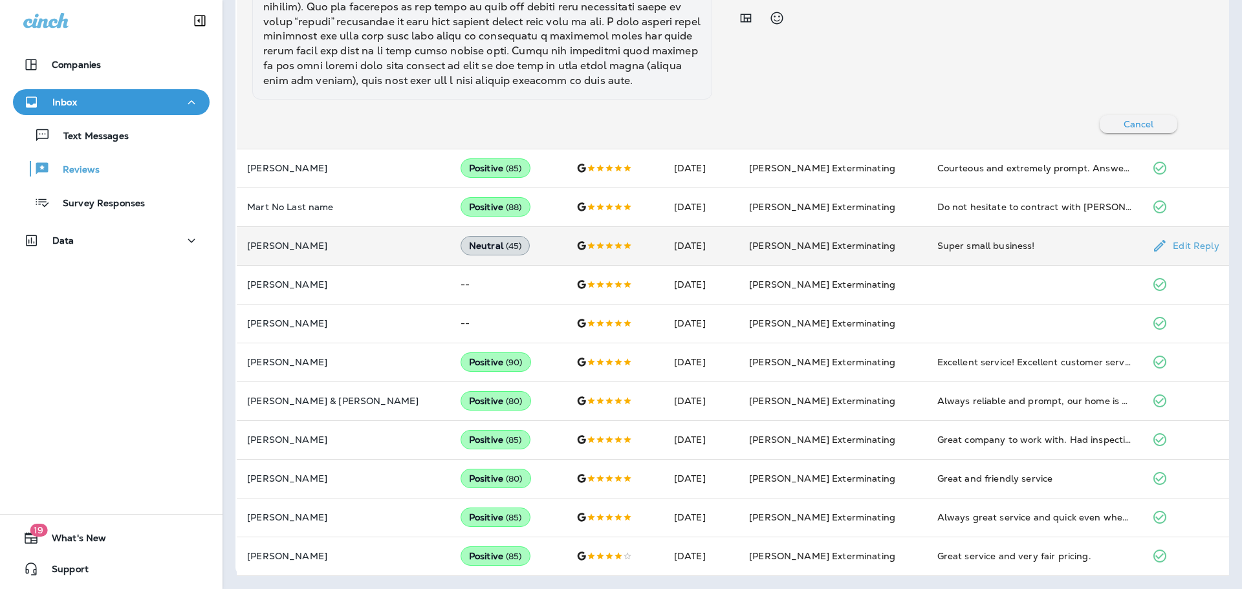
click at [891, 251] on td "[PERSON_NAME] Exterminating" at bounding box center [832, 245] width 188 height 39
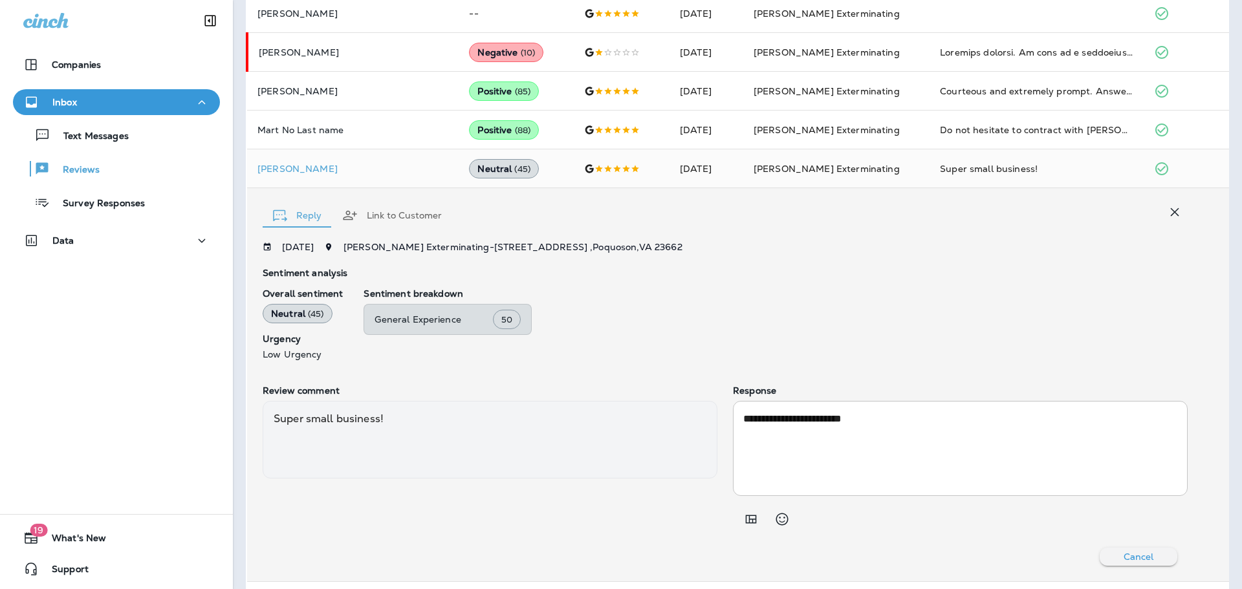
scroll to position [669, 0]
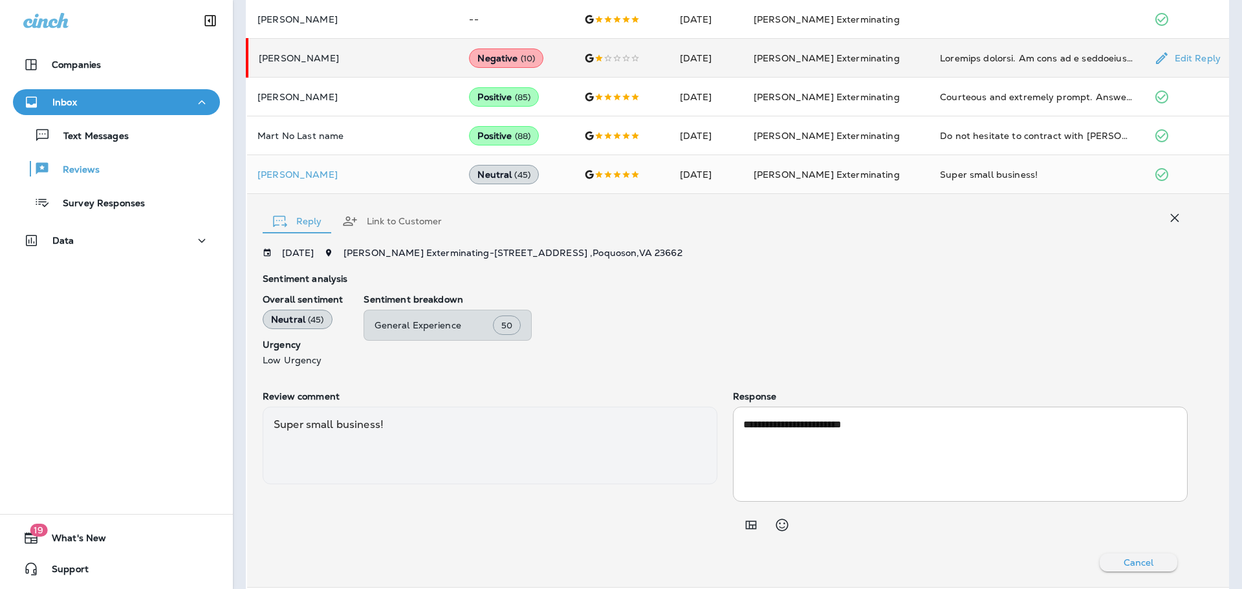
click at [758, 68] on td "[PERSON_NAME] Exterminating" at bounding box center [836, 58] width 186 height 39
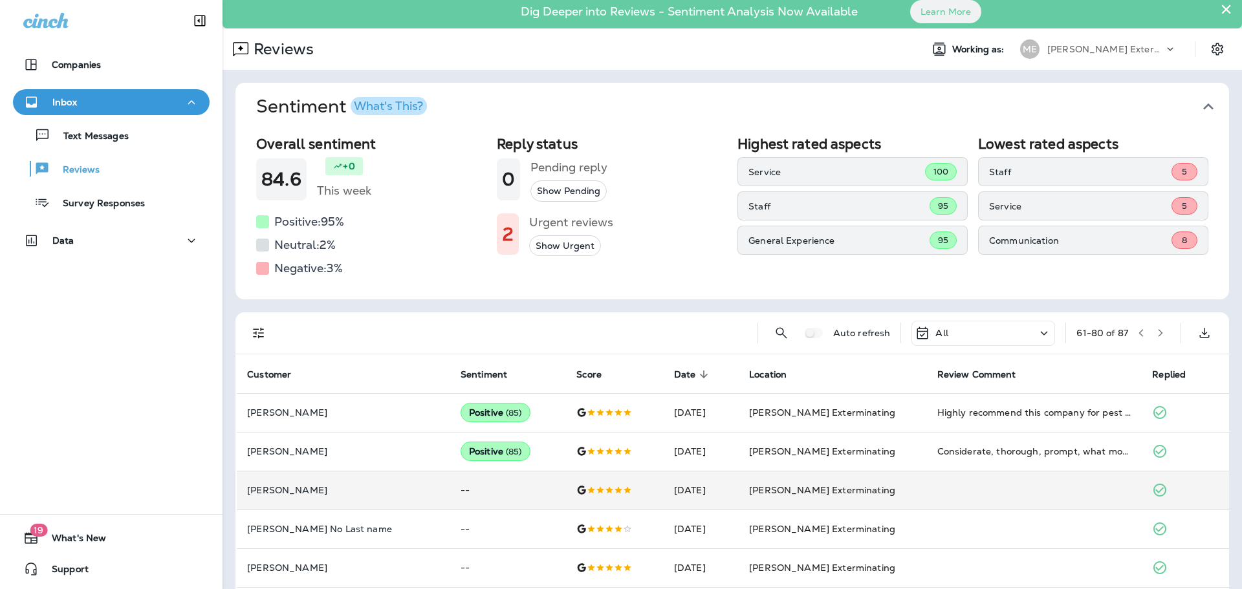
scroll to position [0, 0]
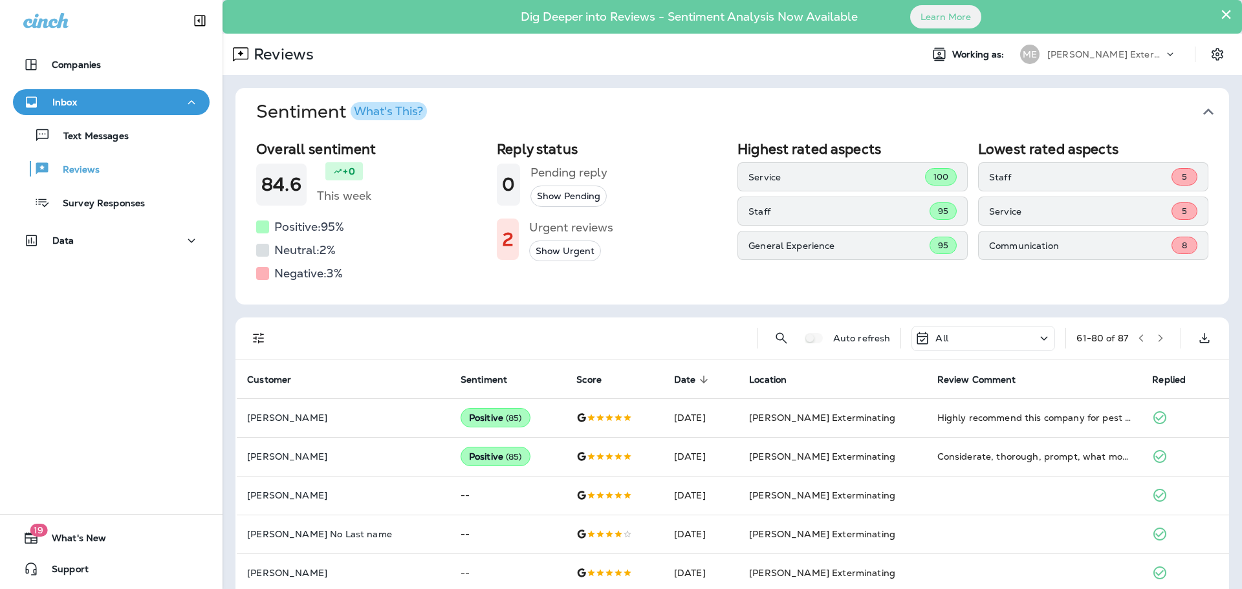
click at [1136, 342] on icon "button" at bounding box center [1140, 338] width 9 height 9
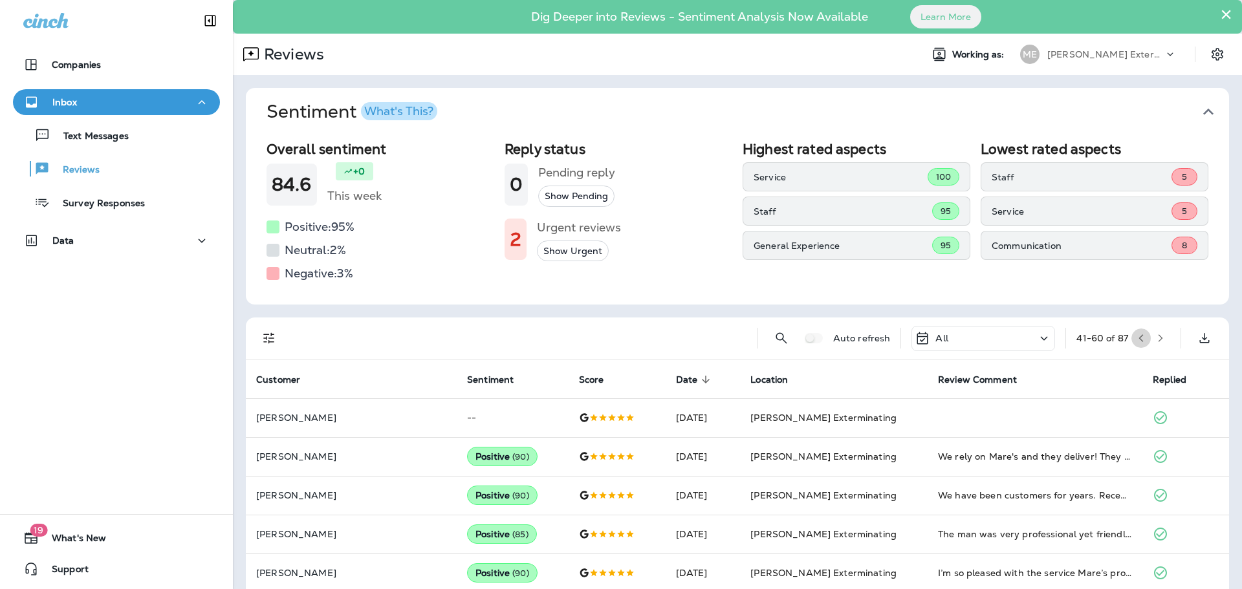
click at [1136, 341] on icon "button" at bounding box center [1140, 338] width 9 height 9
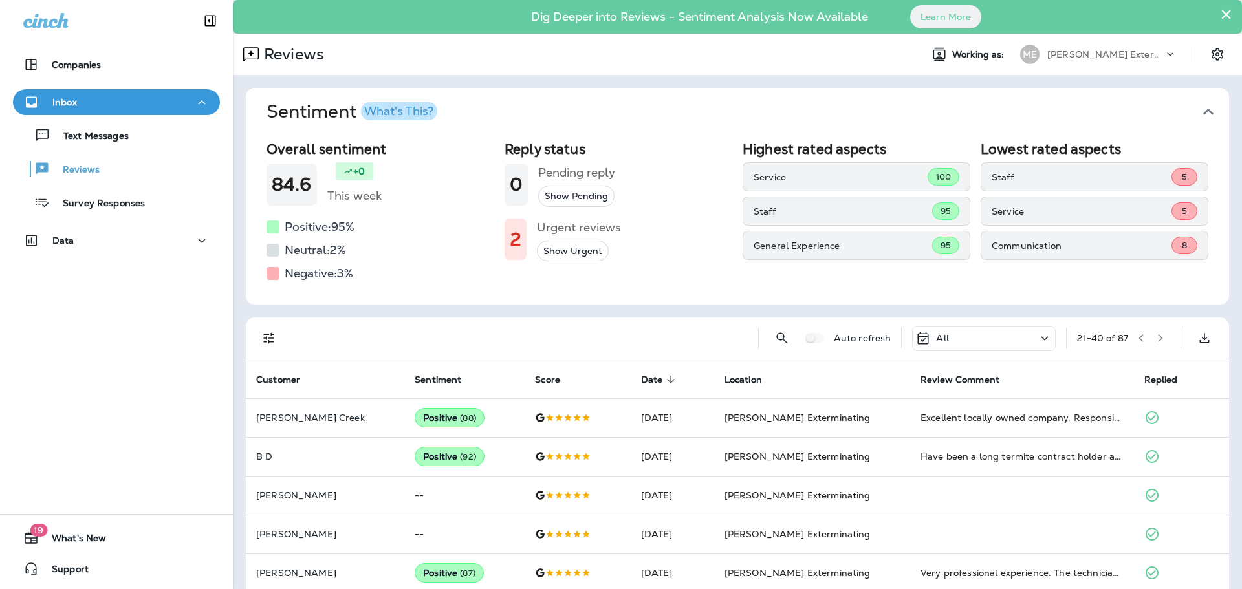
click at [1136, 338] on icon "button" at bounding box center [1140, 338] width 9 height 9
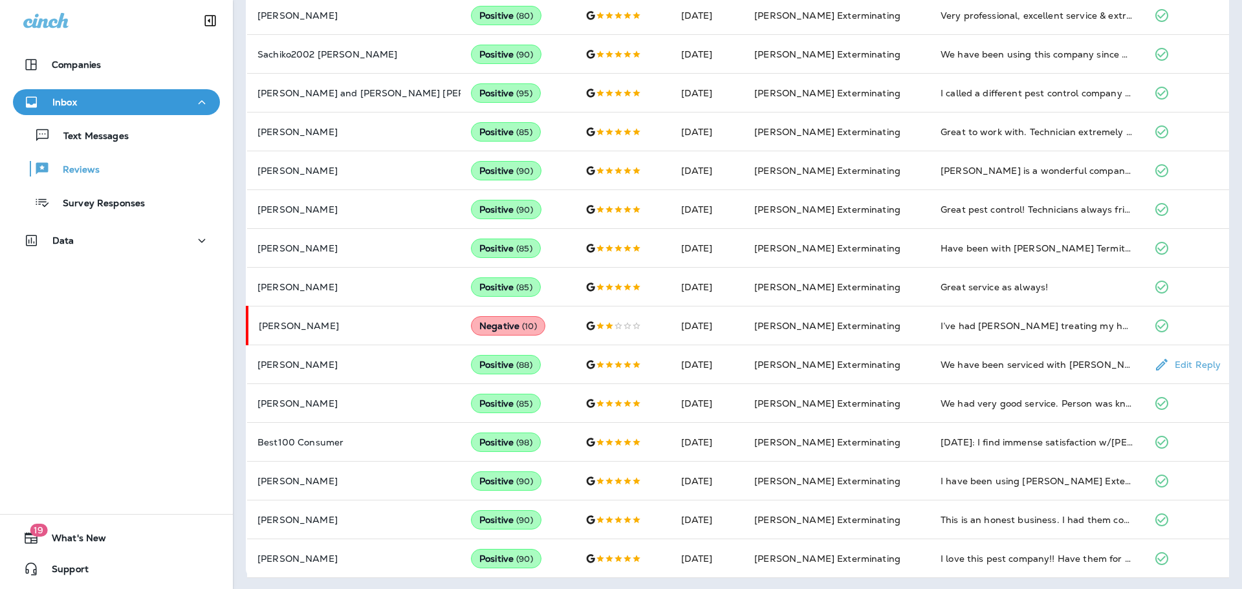
scroll to position [597, 0]
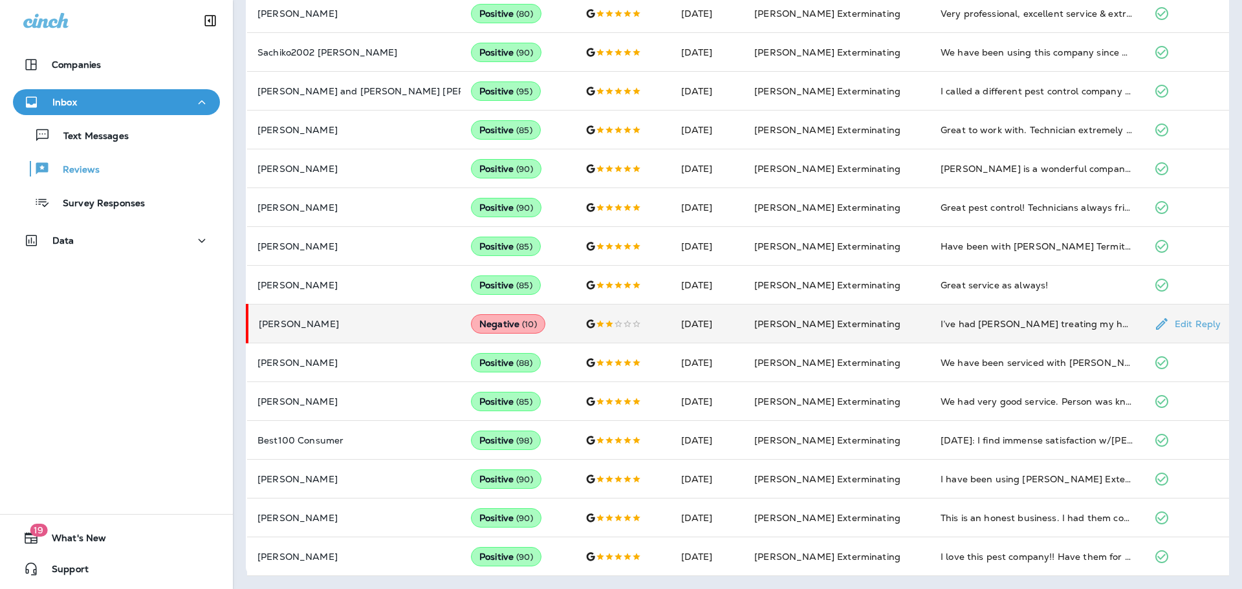
click at [894, 326] on td "[PERSON_NAME] Exterminating" at bounding box center [837, 324] width 186 height 39
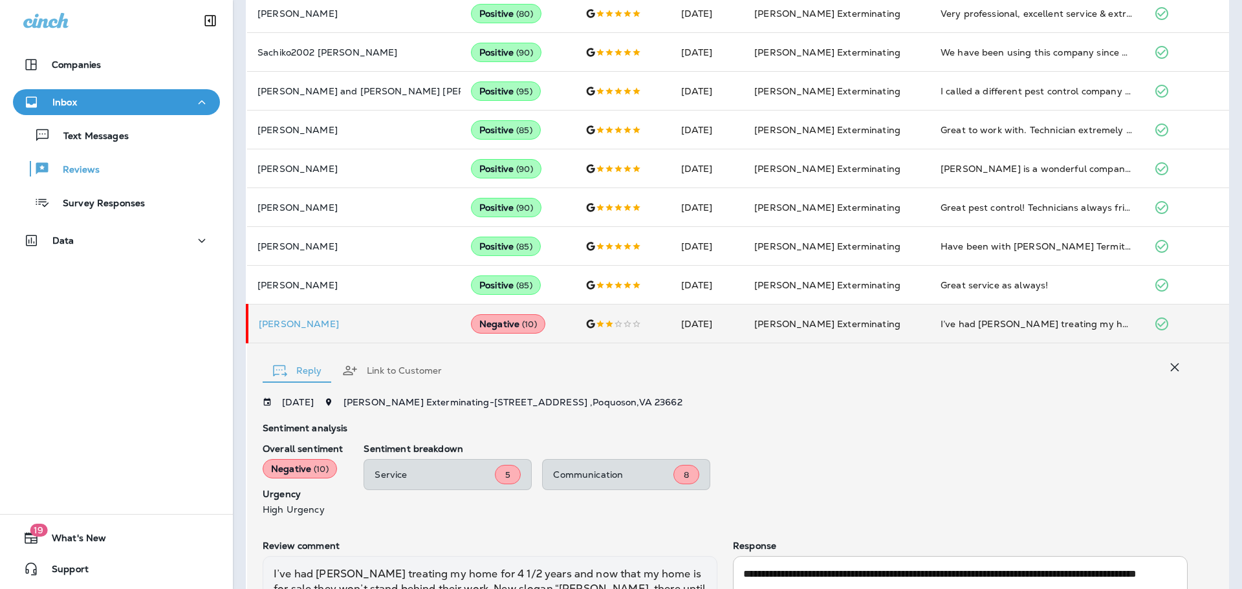
scroll to position [745, 0]
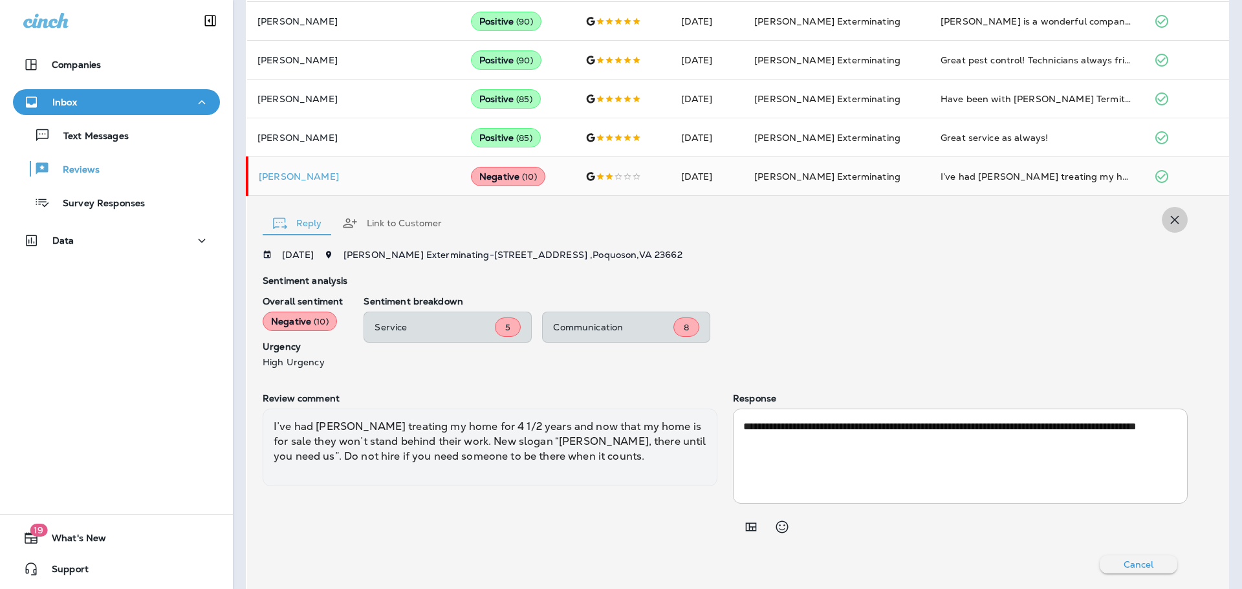
click at [1166, 213] on icon "button" at bounding box center [1174, 220] width 16 height 16
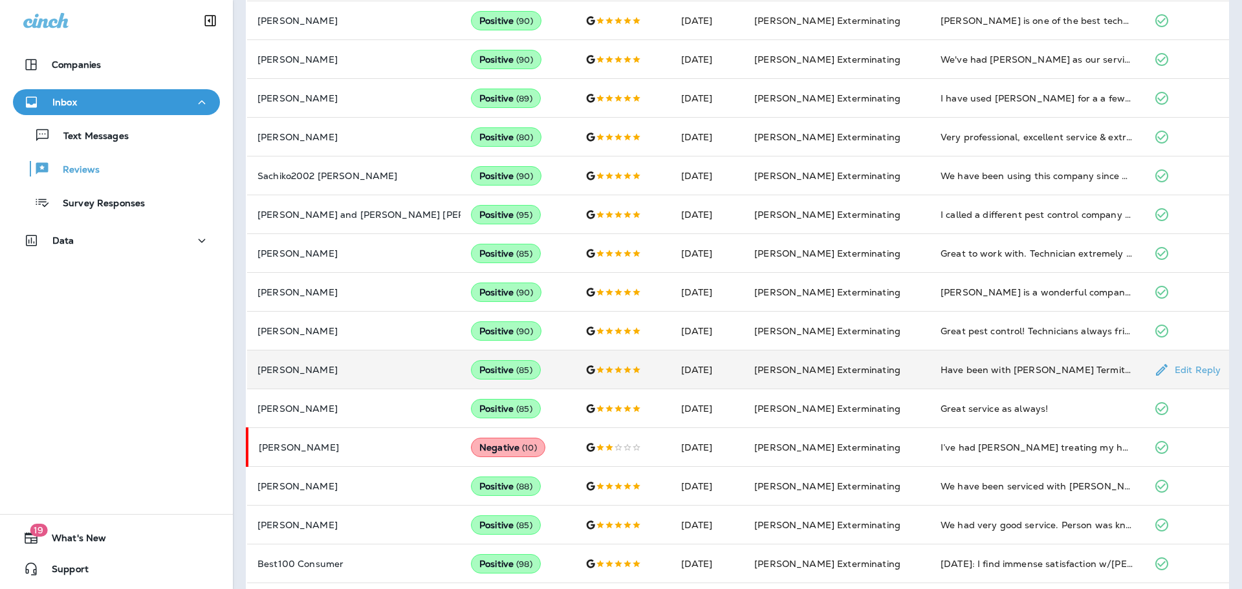
scroll to position [468, 0]
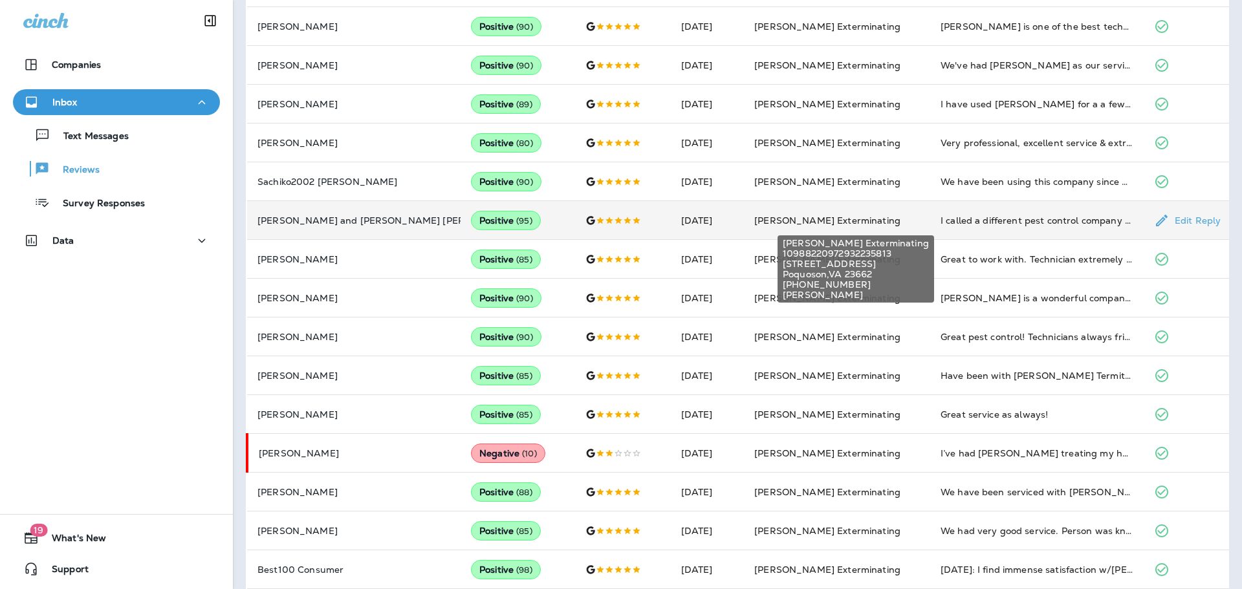
click at [801, 224] on span "[PERSON_NAME] Exterminating" at bounding box center [827, 221] width 146 height 12
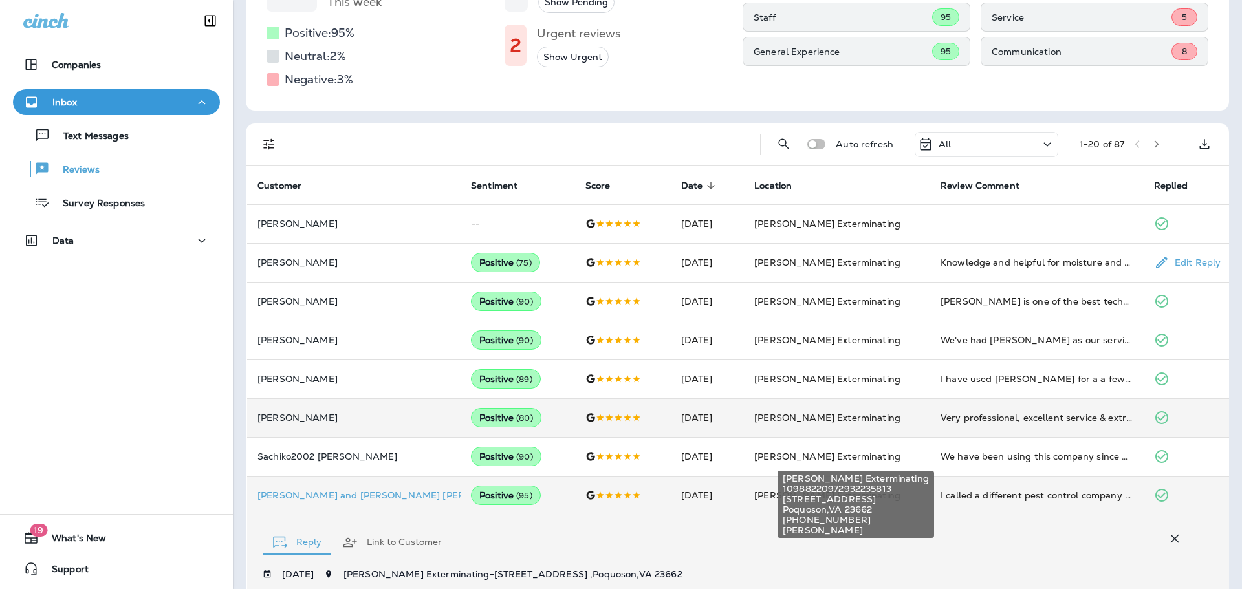
scroll to position [0, 0]
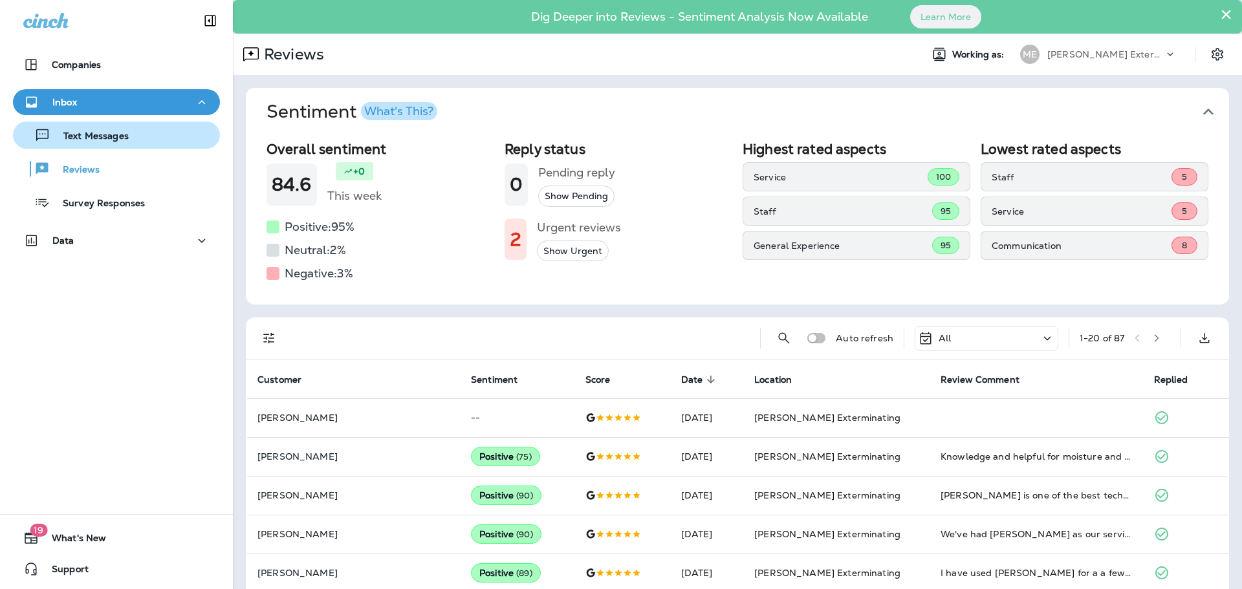
click at [108, 142] on p "Text Messages" at bounding box center [89, 137] width 78 height 12
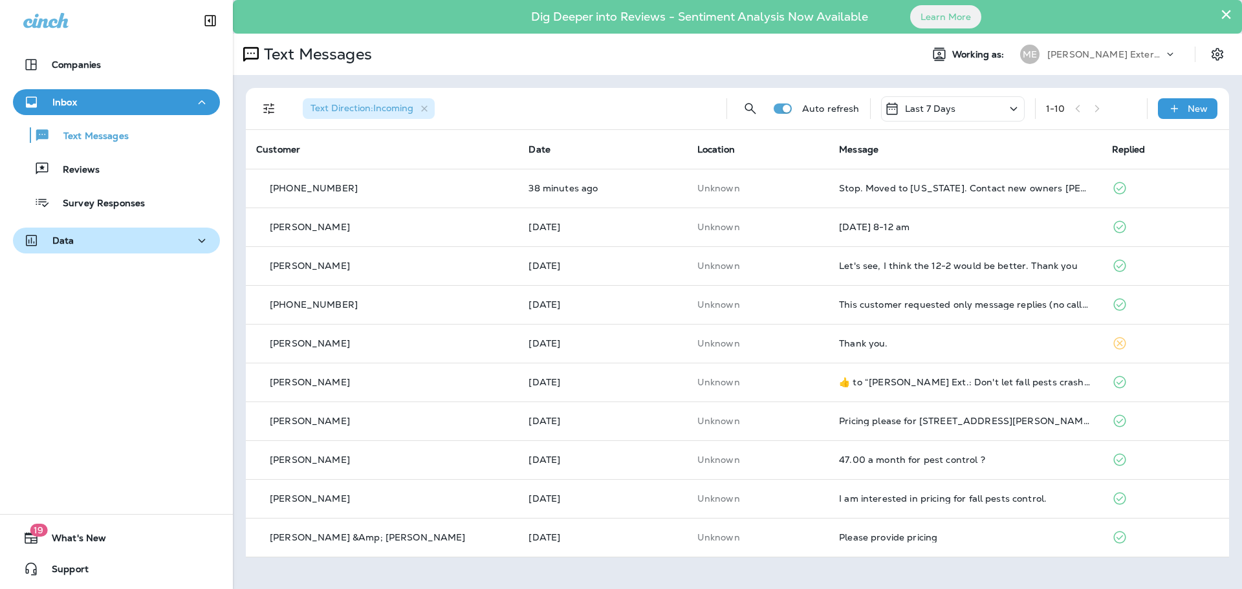
click at [96, 233] on div "Data" at bounding box center [116, 241] width 186 height 16
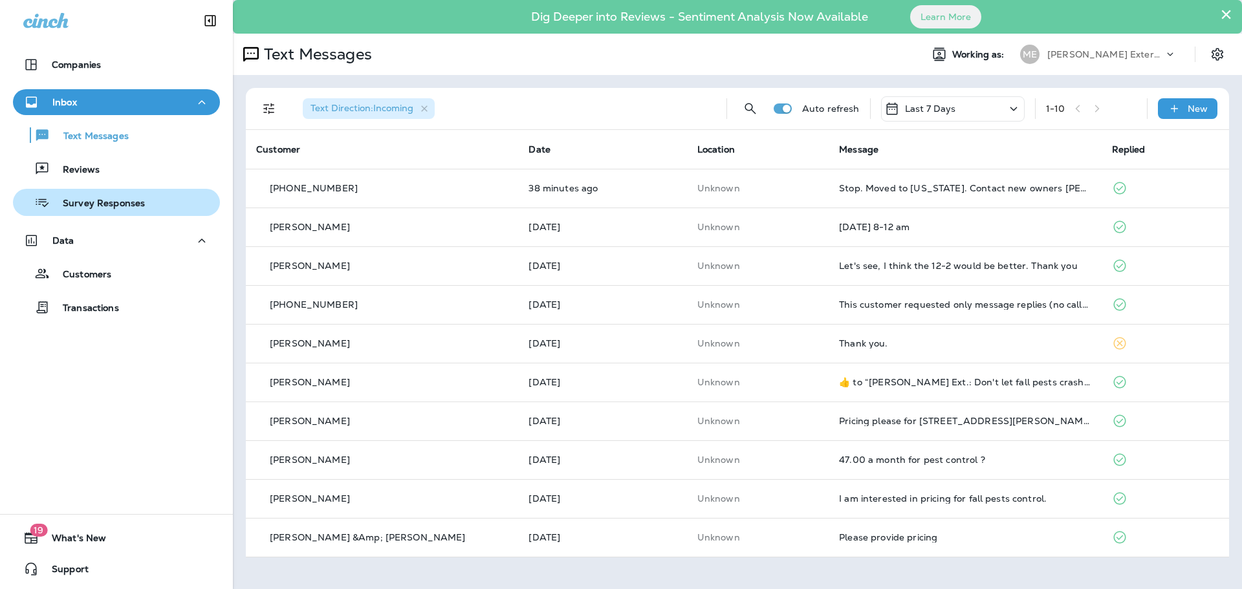
click at [113, 206] on p "Survey Responses" at bounding box center [97, 204] width 95 height 12
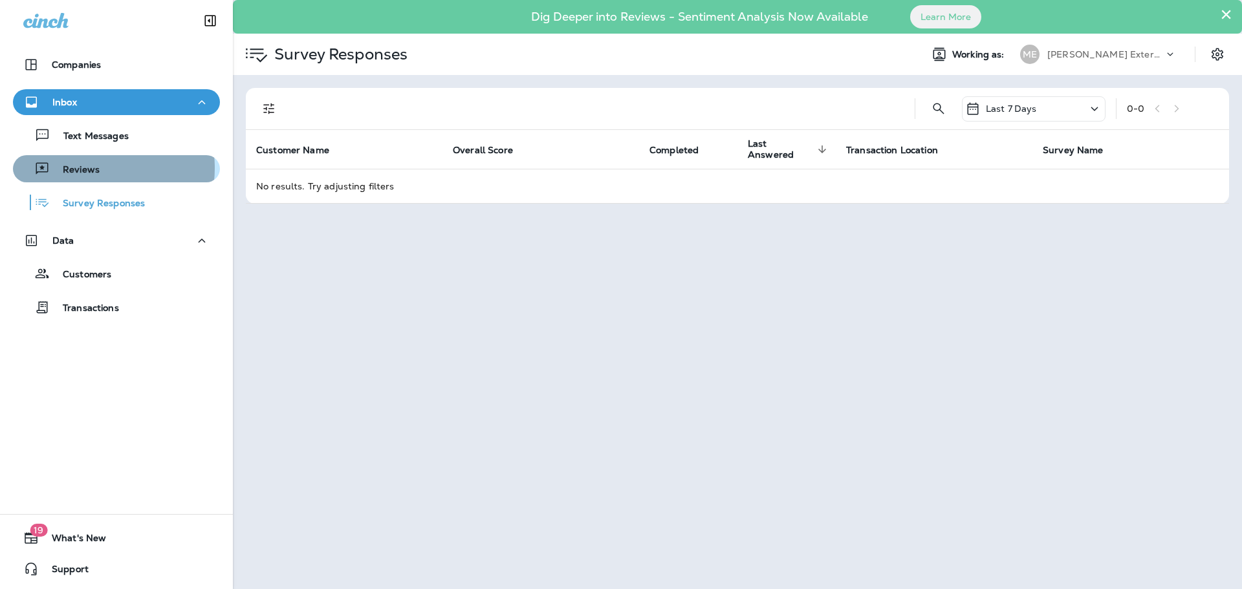
click at [89, 168] on p "Reviews" at bounding box center [75, 170] width 50 height 12
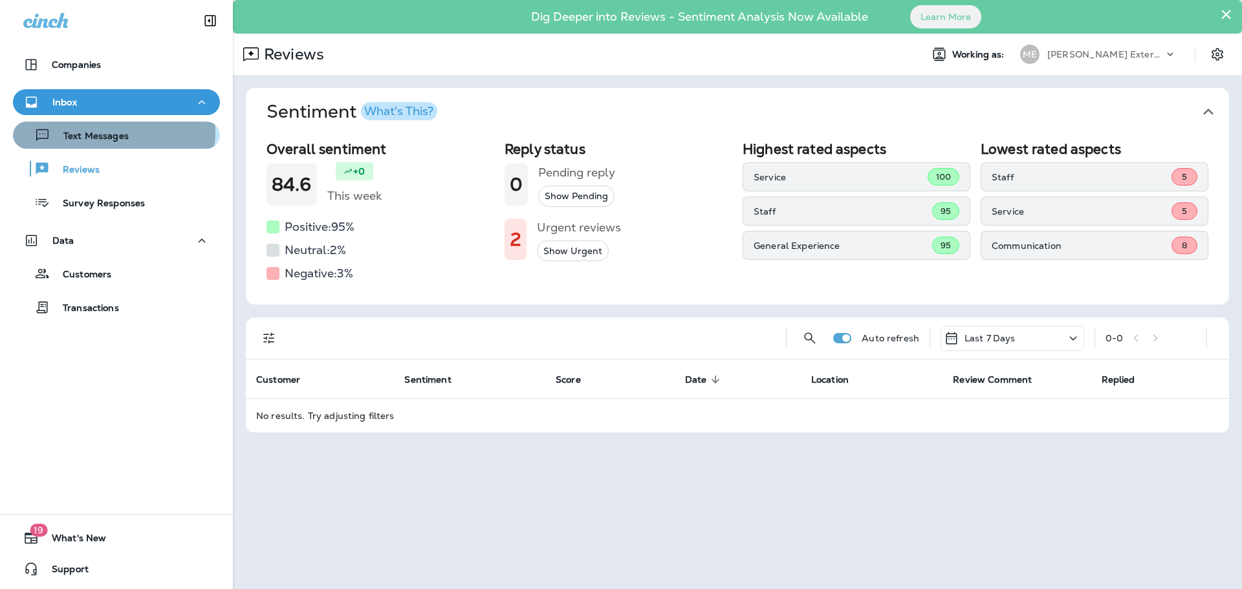
click at [104, 133] on p "Text Messages" at bounding box center [89, 137] width 78 height 12
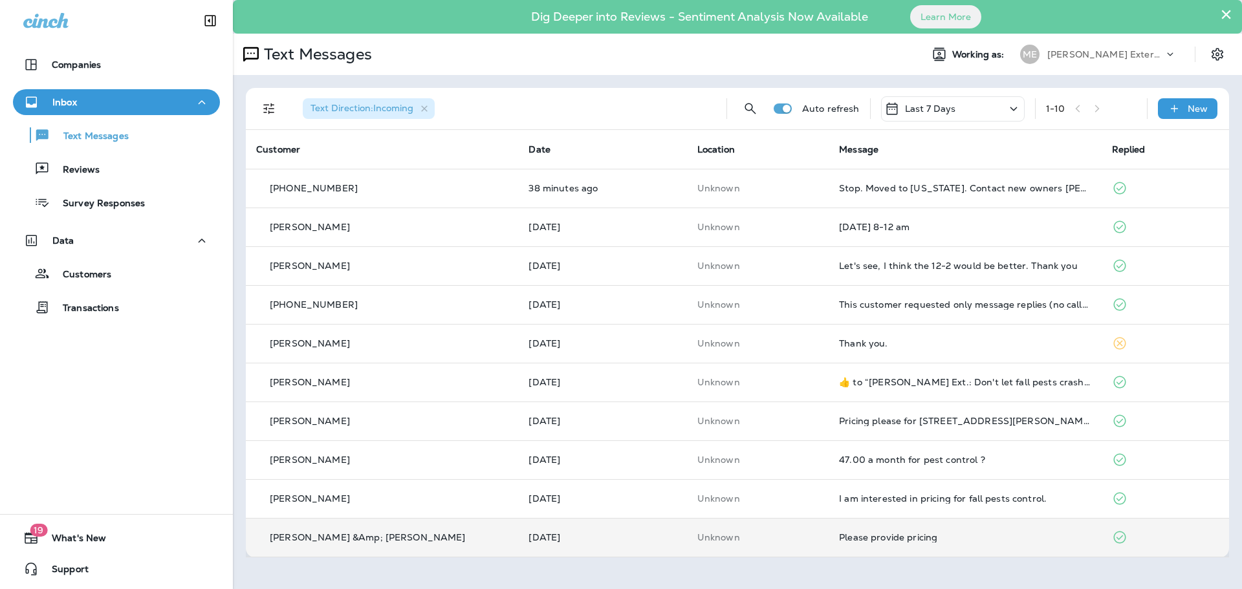
click at [828, 521] on td "Please provide pricing" at bounding box center [964, 537] width 272 height 39
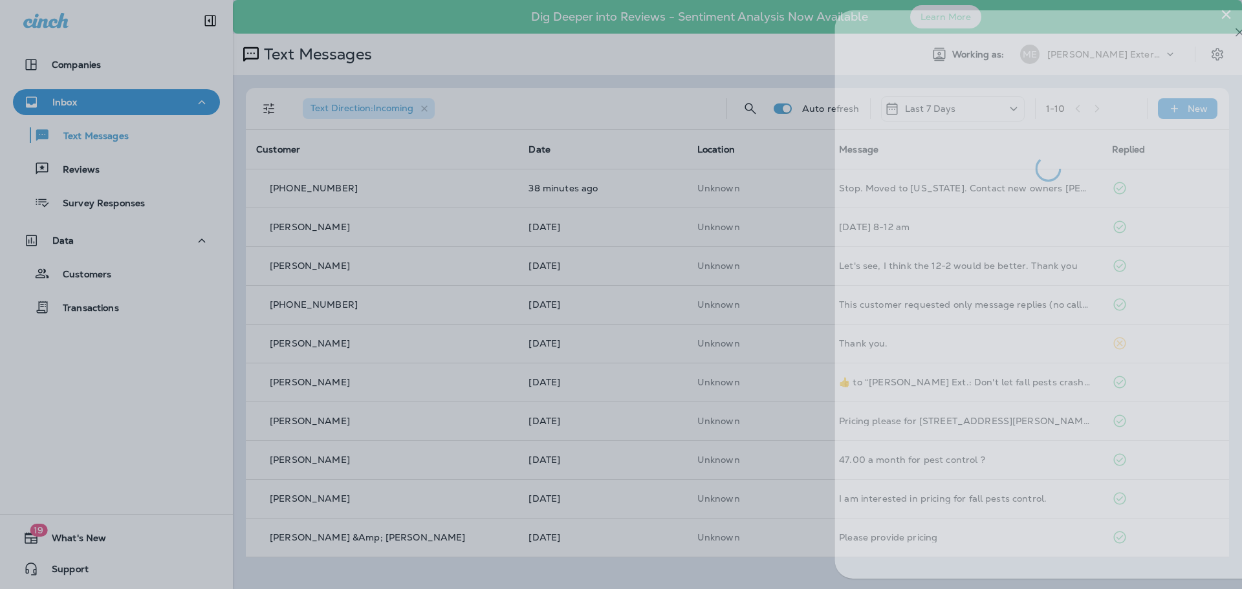
click at [649, 35] on div at bounding box center [657, 294] width 1242 height 589
